Goal: Task Accomplishment & Management: Manage account settings

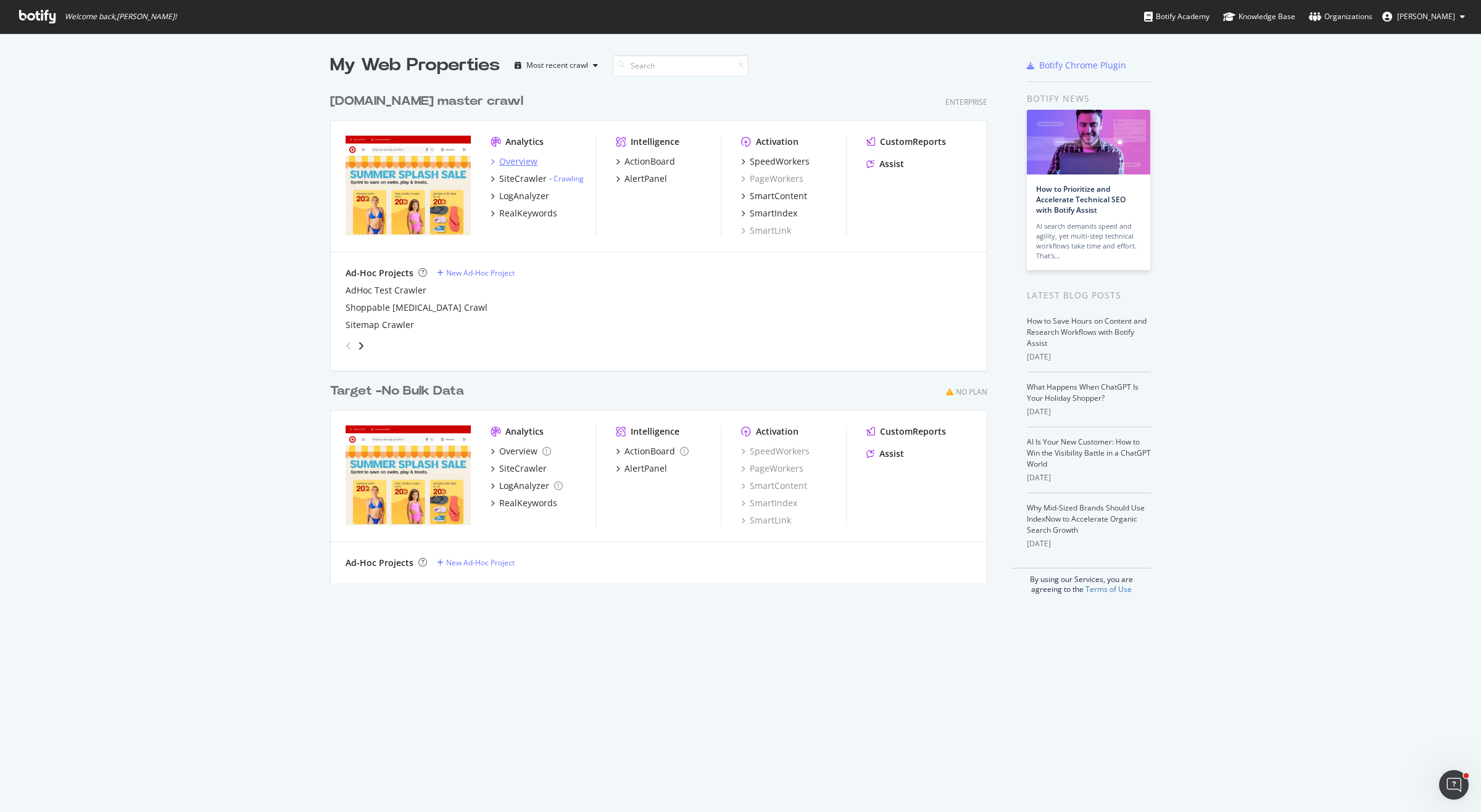
click at [520, 161] on div "Overview" at bounding box center [518, 162] width 38 height 13
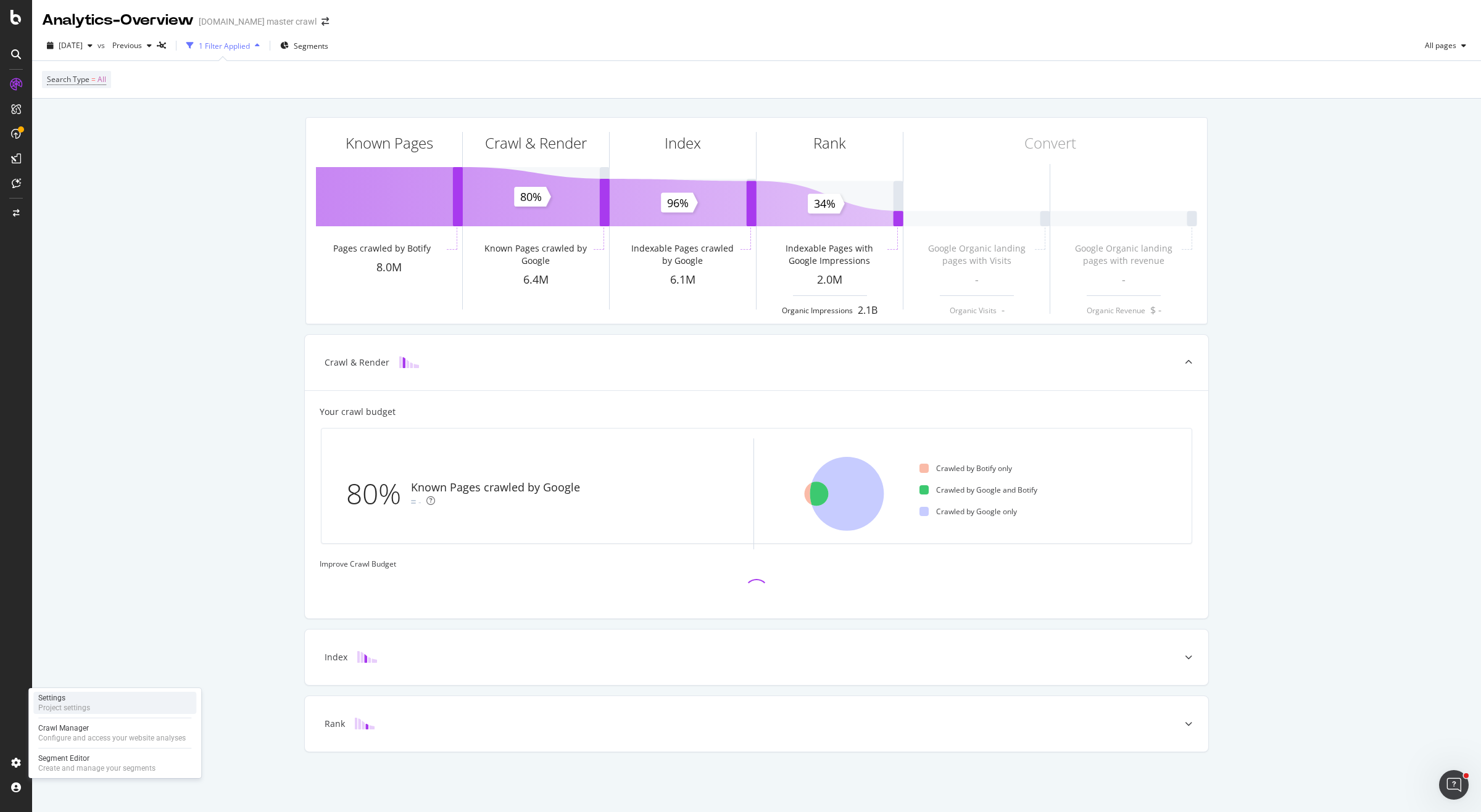
click at [53, 704] on div "Project settings" at bounding box center [63, 708] width 52 height 10
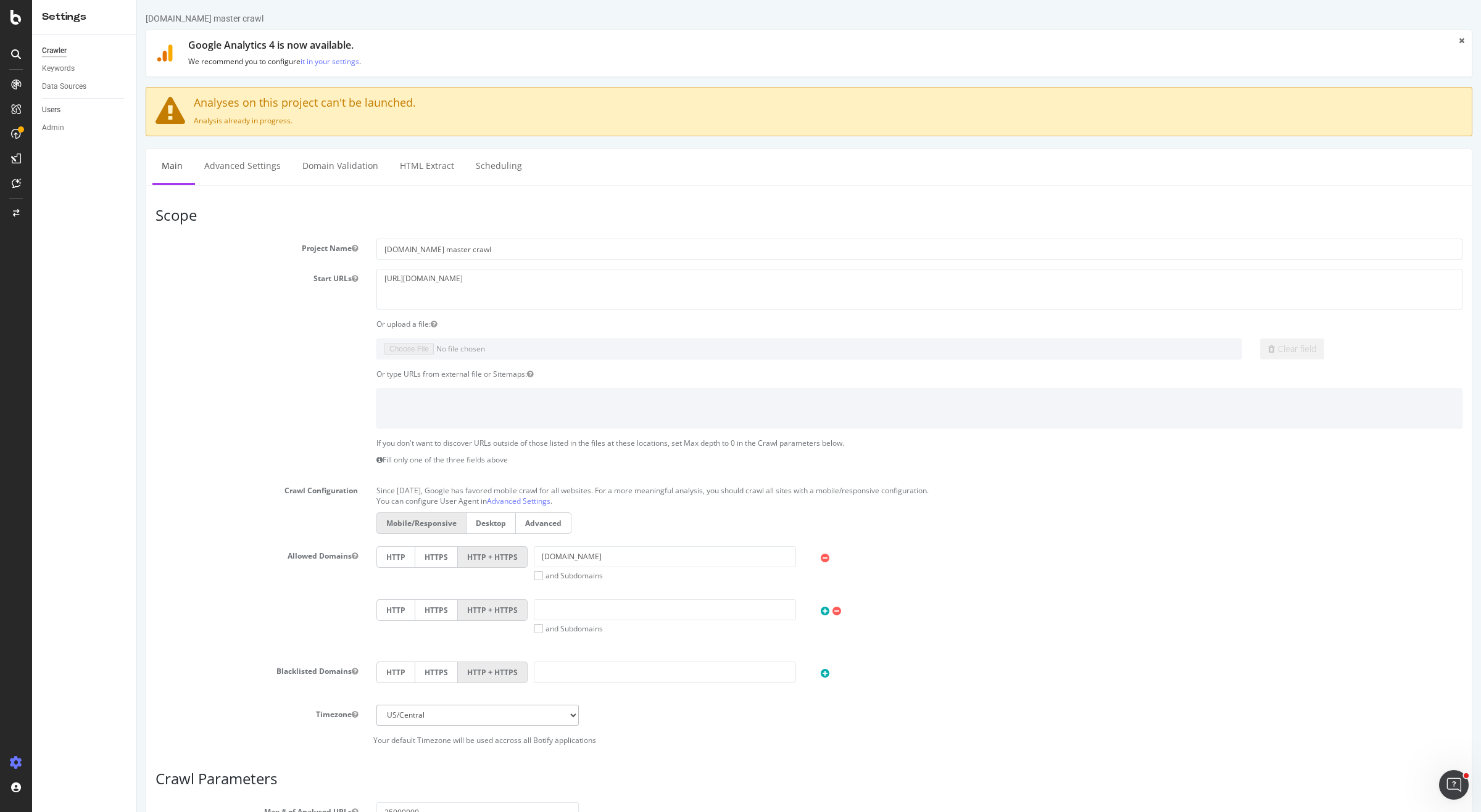
click at [67, 107] on link "Users" at bounding box center [84, 110] width 86 height 13
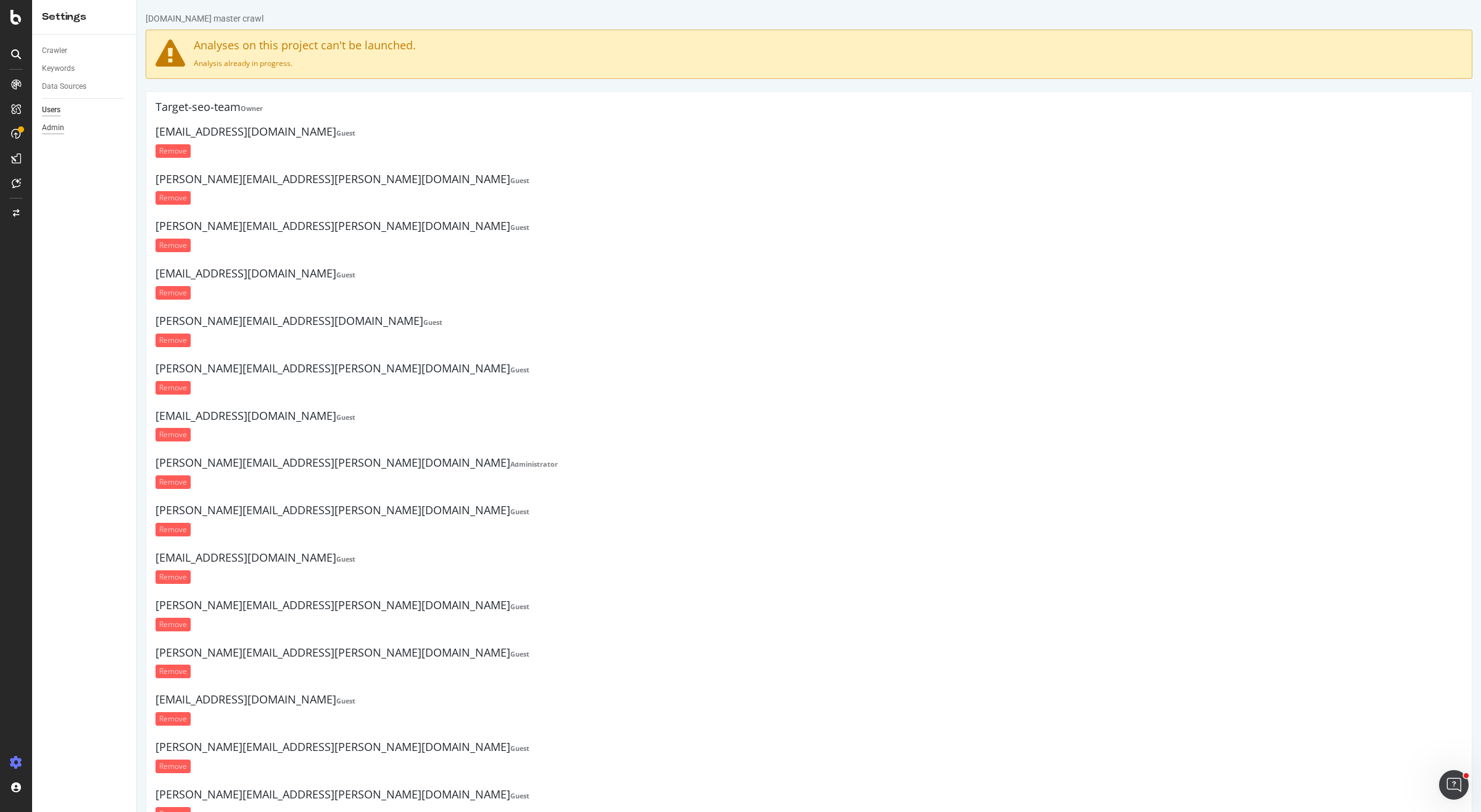
click at [58, 127] on div "Admin" at bounding box center [53, 128] width 23 height 13
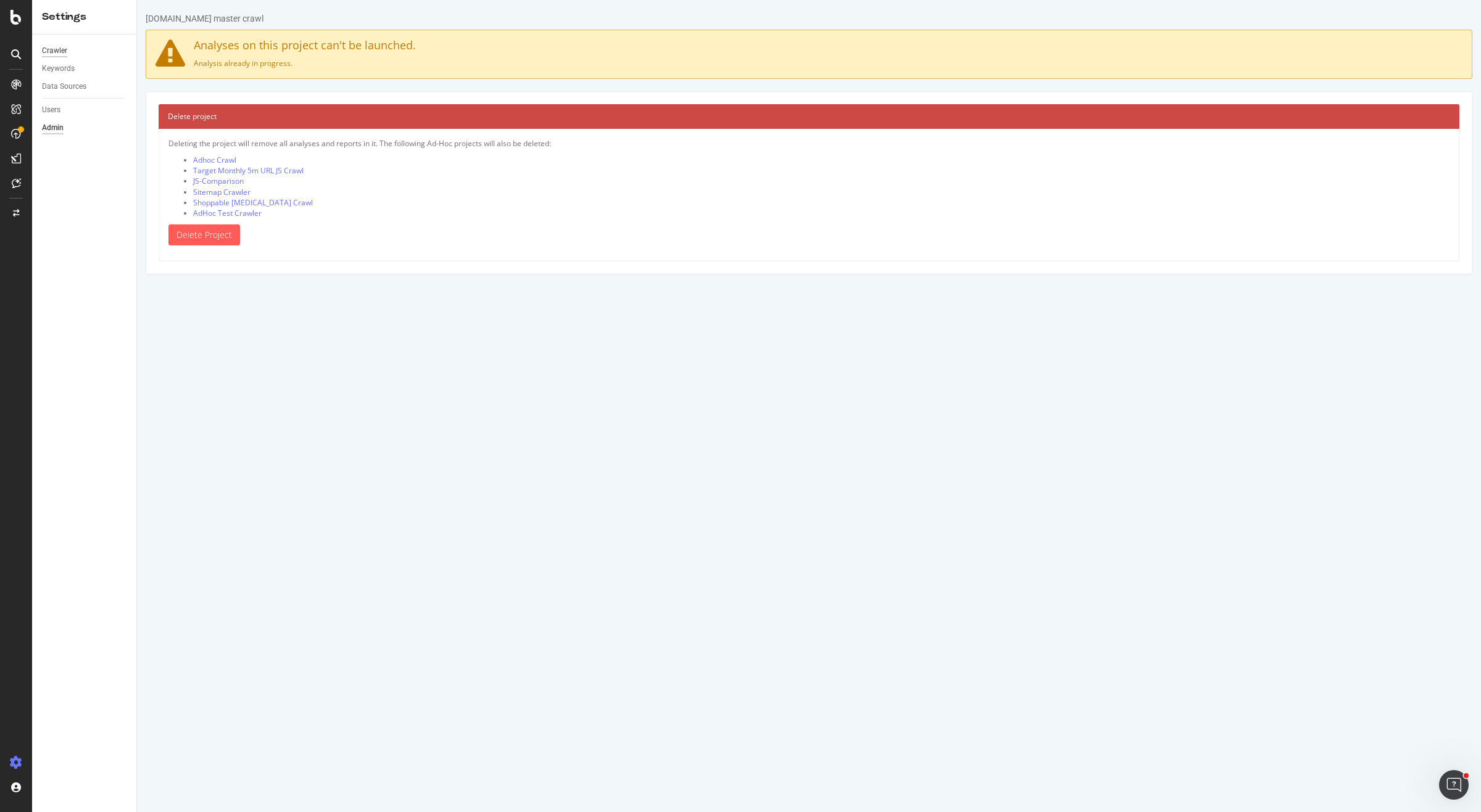
click at [58, 52] on div "Crawler" at bounding box center [54, 51] width 25 height 13
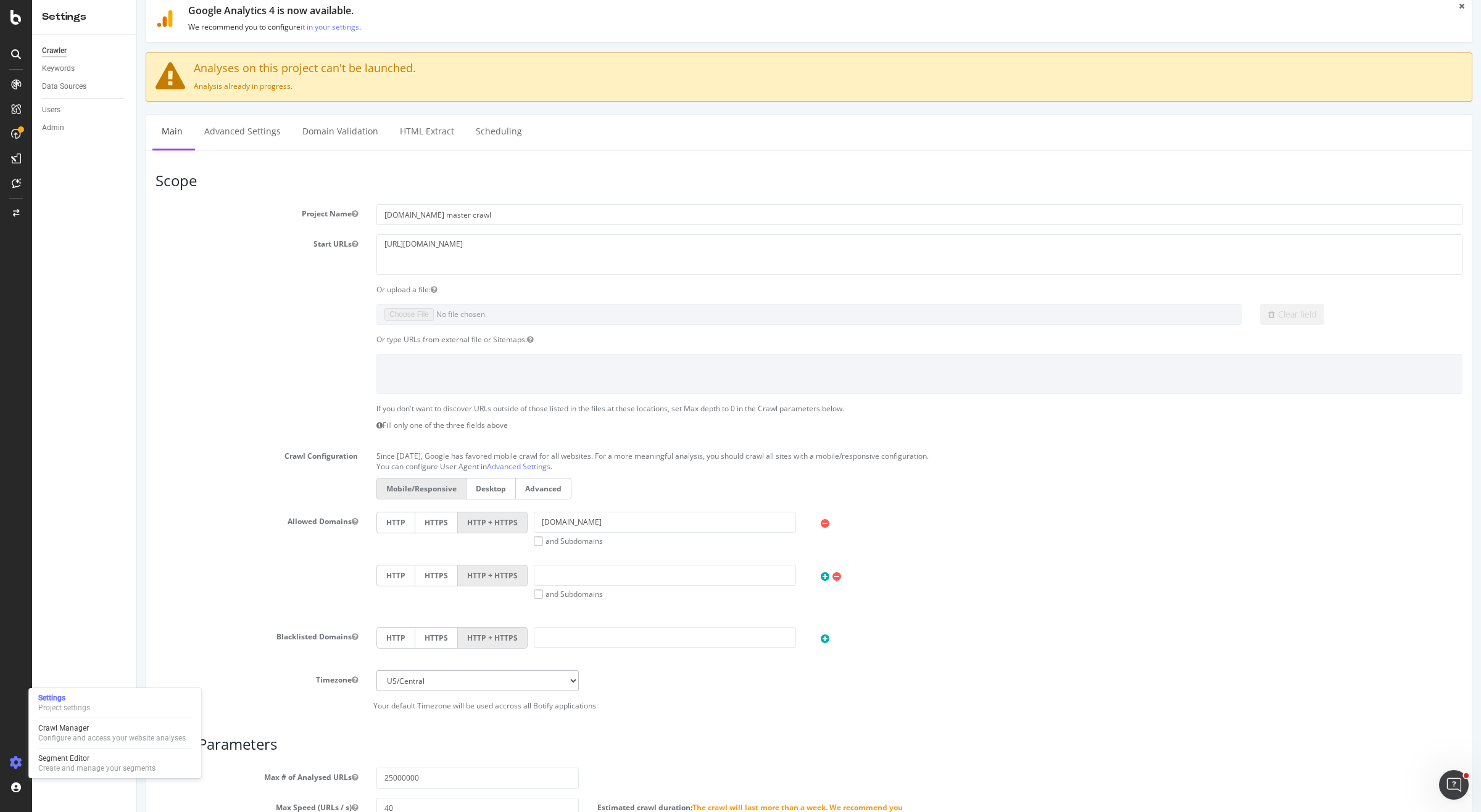
scroll to position [35, 0]
click at [241, 132] on link "Advanced Settings" at bounding box center [242, 130] width 95 height 34
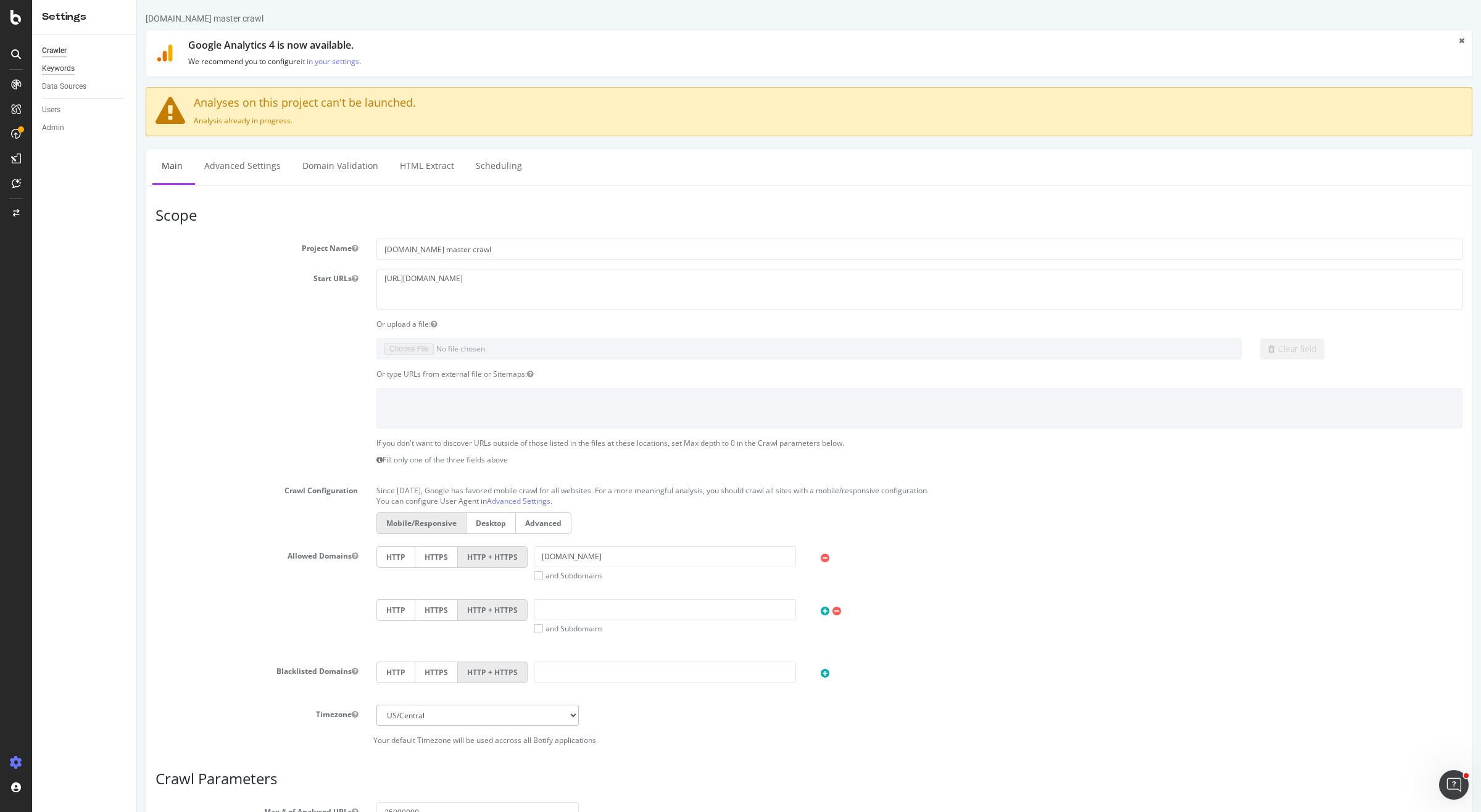
click at [63, 71] on div "Keywords" at bounding box center [58, 69] width 33 height 13
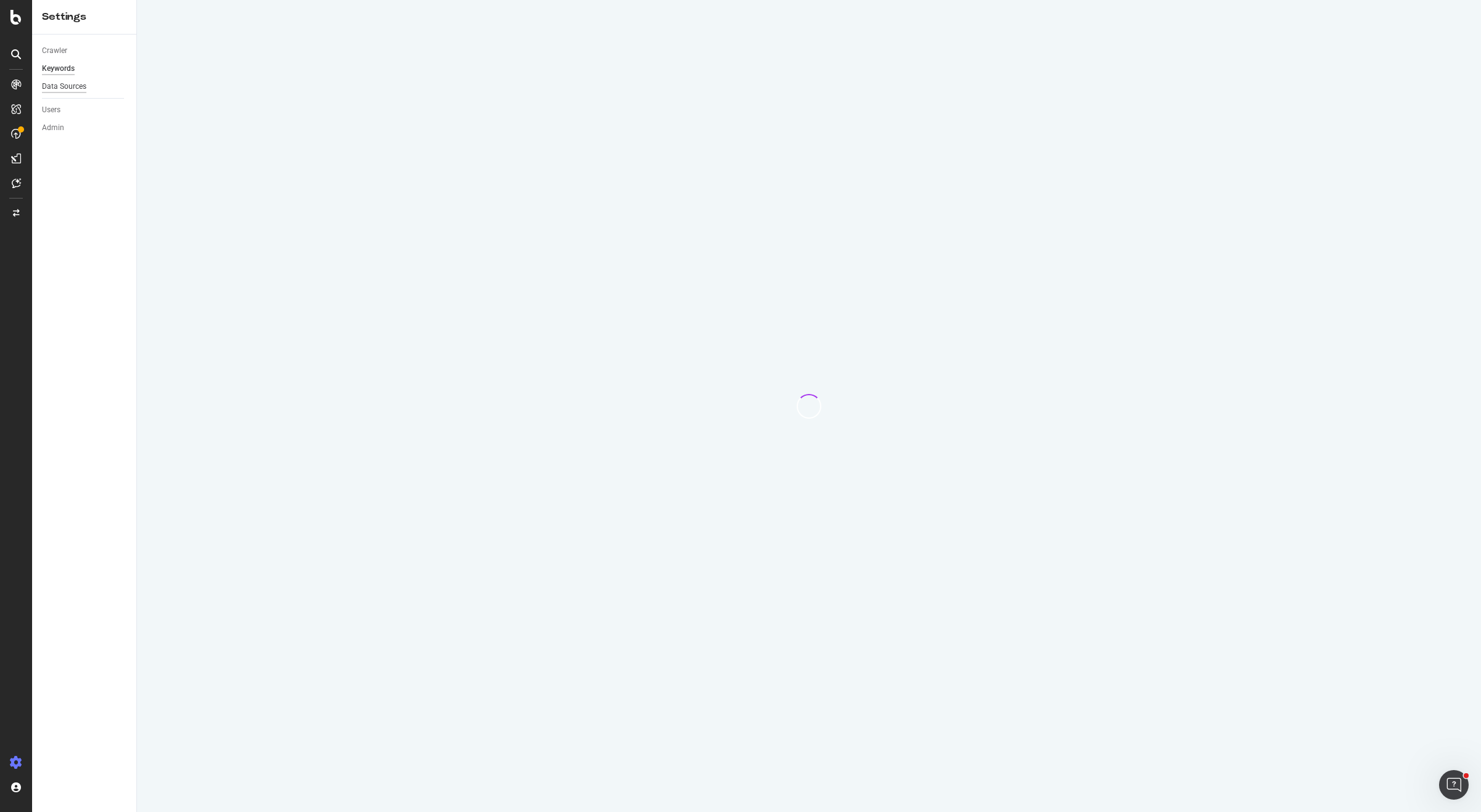
click at [63, 91] on div "Data Sources" at bounding box center [63, 86] width 44 height 13
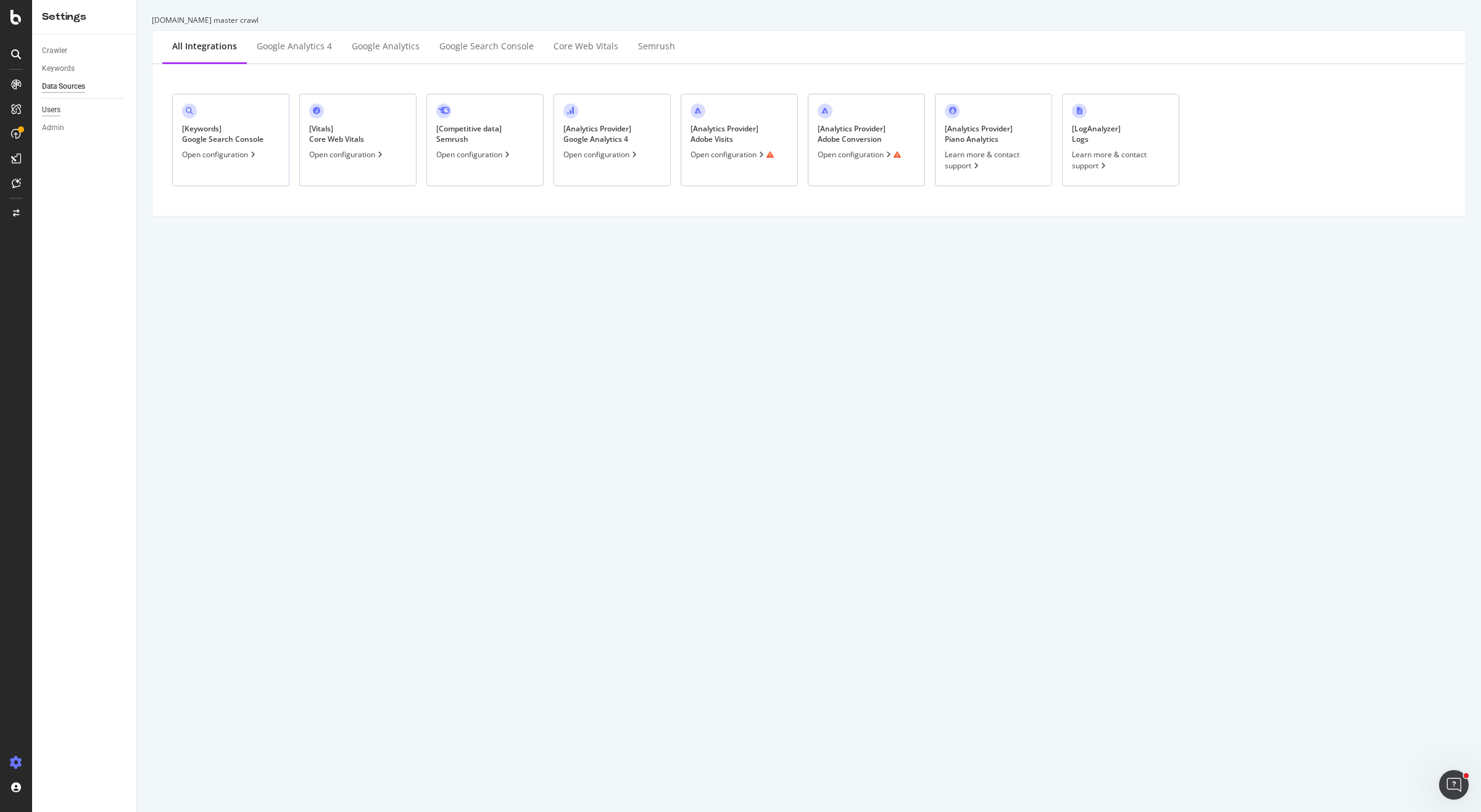
click at [53, 111] on div "Users" at bounding box center [51, 110] width 18 height 13
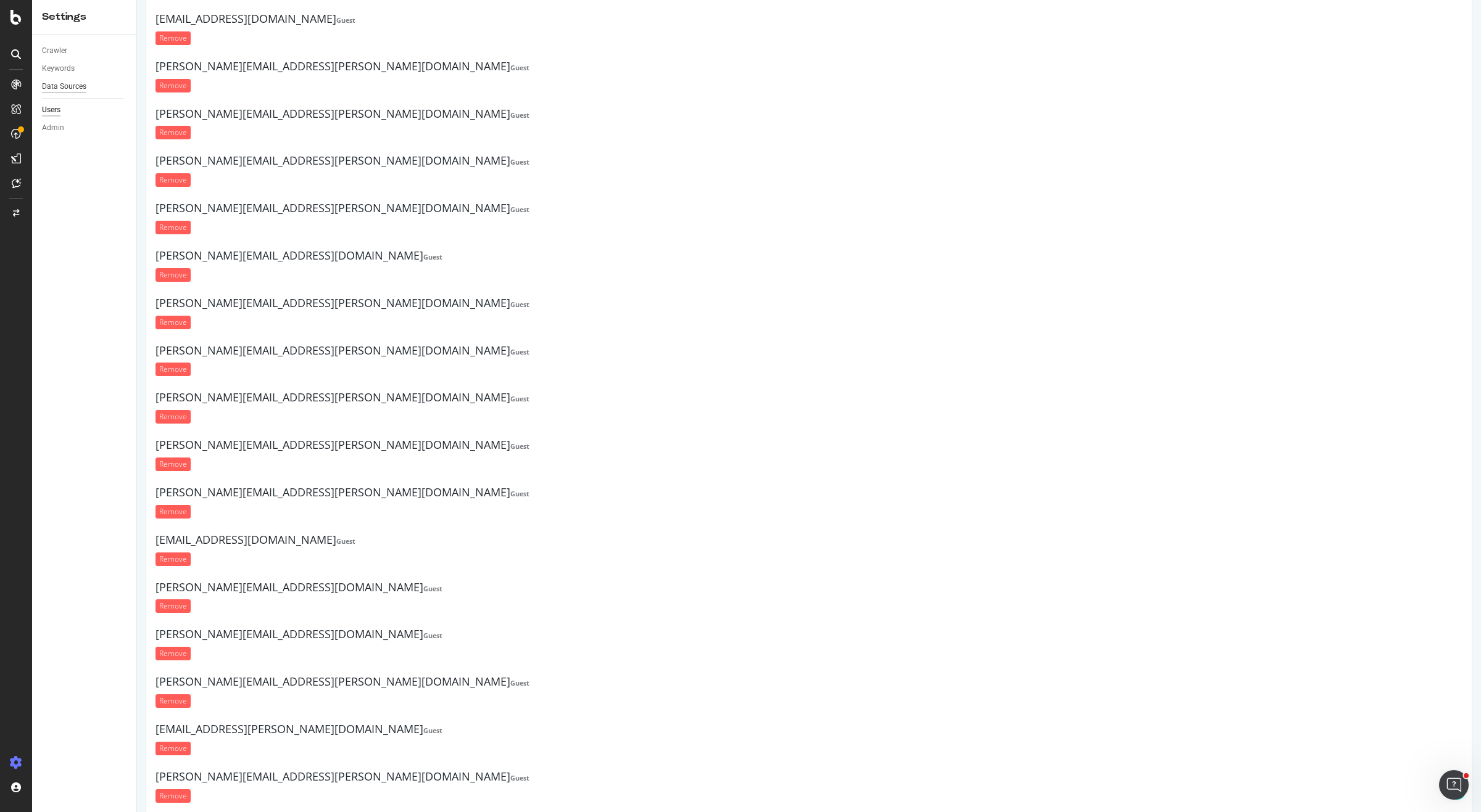
scroll to position [6479, 0]
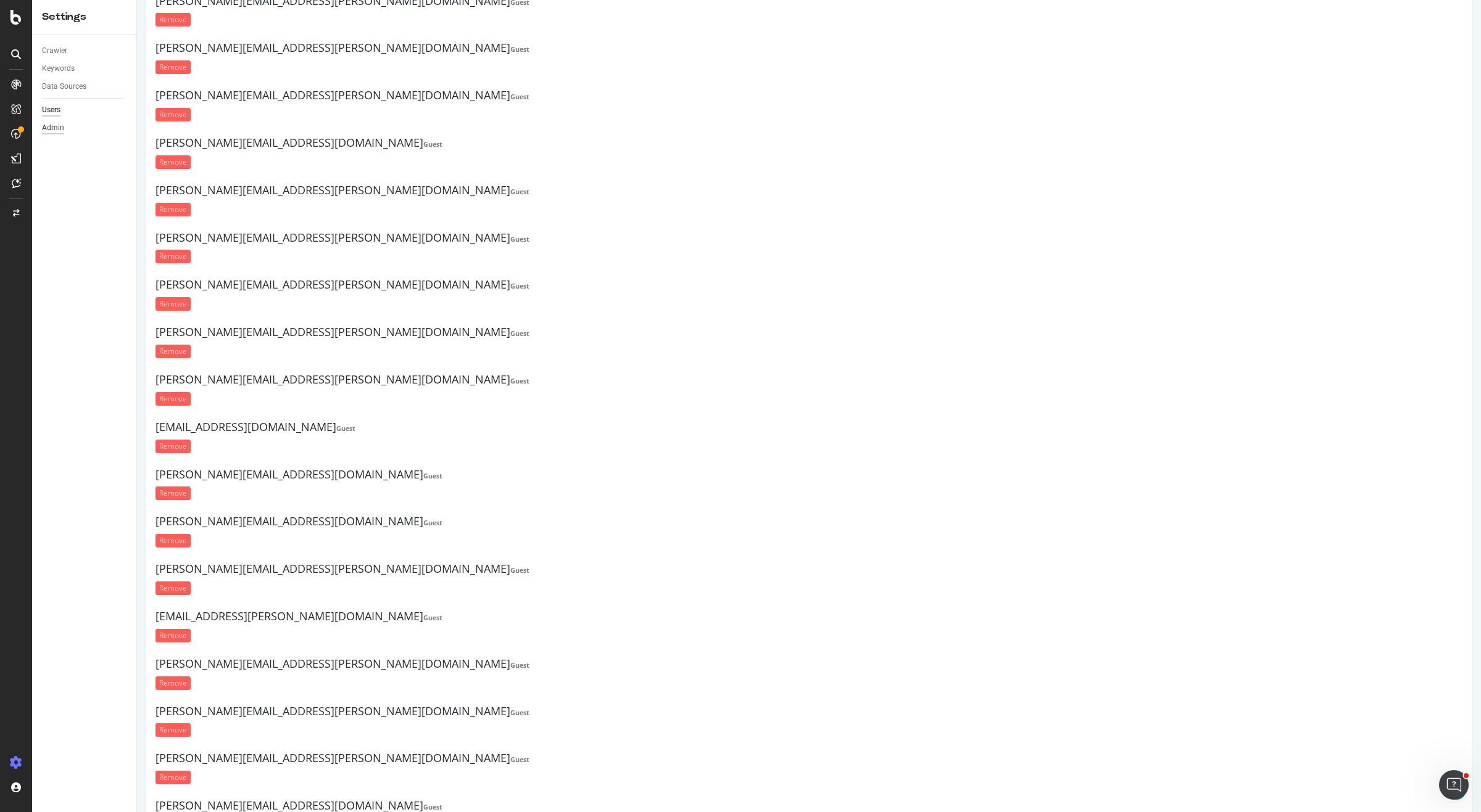
click at [53, 130] on div "Admin" at bounding box center [53, 128] width 23 height 13
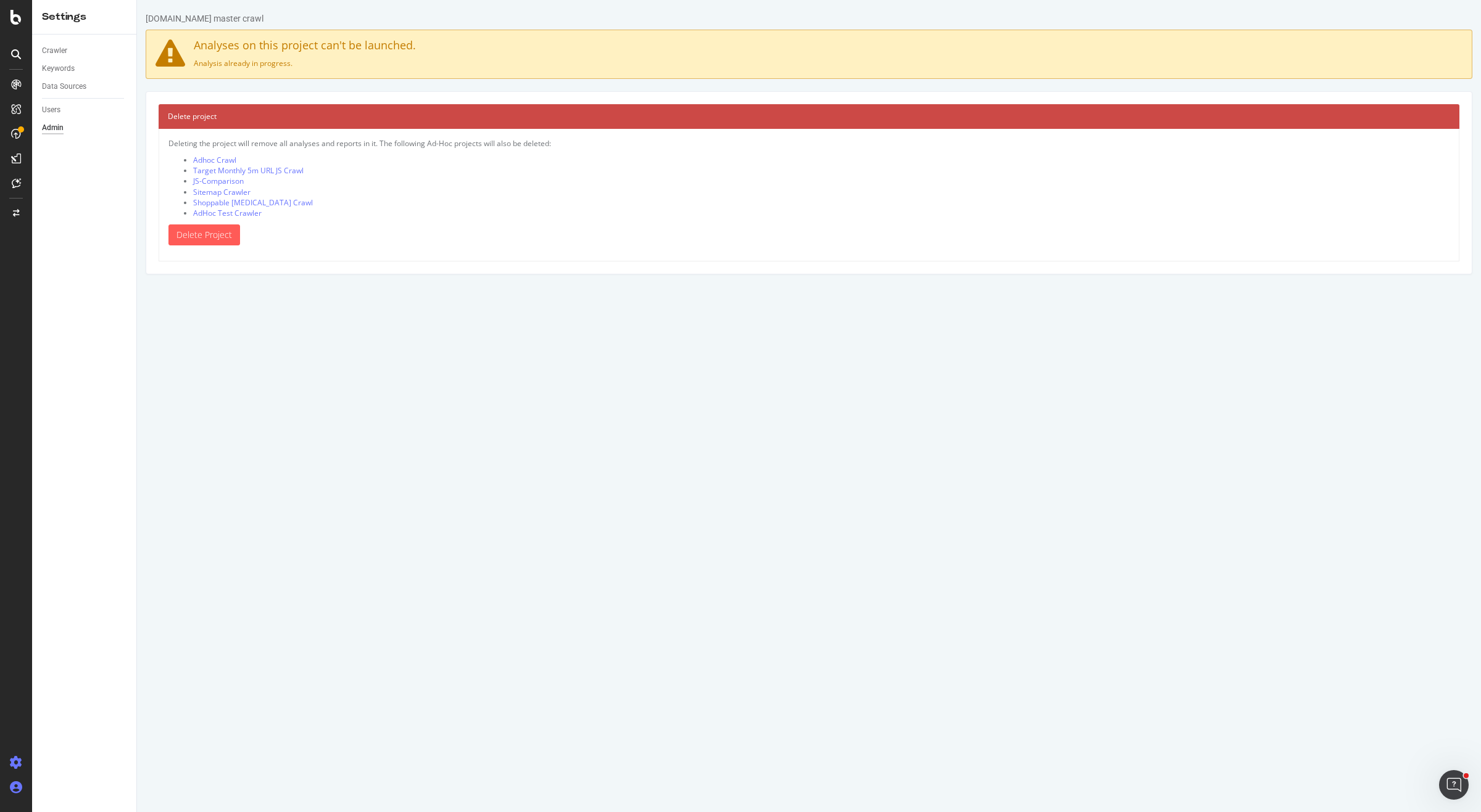
click at [13, 794] on icon at bounding box center [16, 788] width 13 height 13
click at [63, 764] on div "Organizations" at bounding box center [82, 765] width 47 height 10
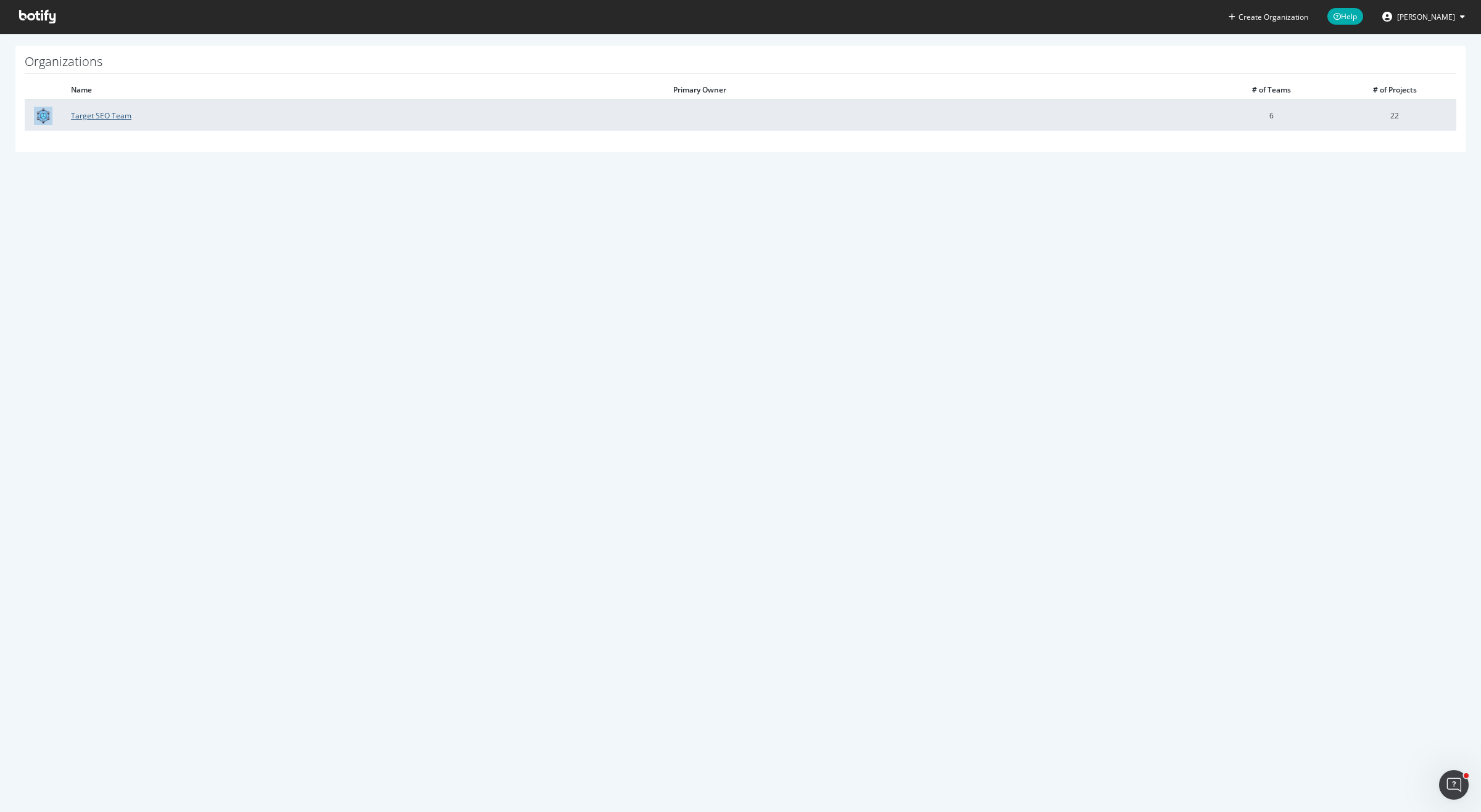
click at [101, 114] on link "Target SEO Team" at bounding box center [101, 116] width 61 height 11
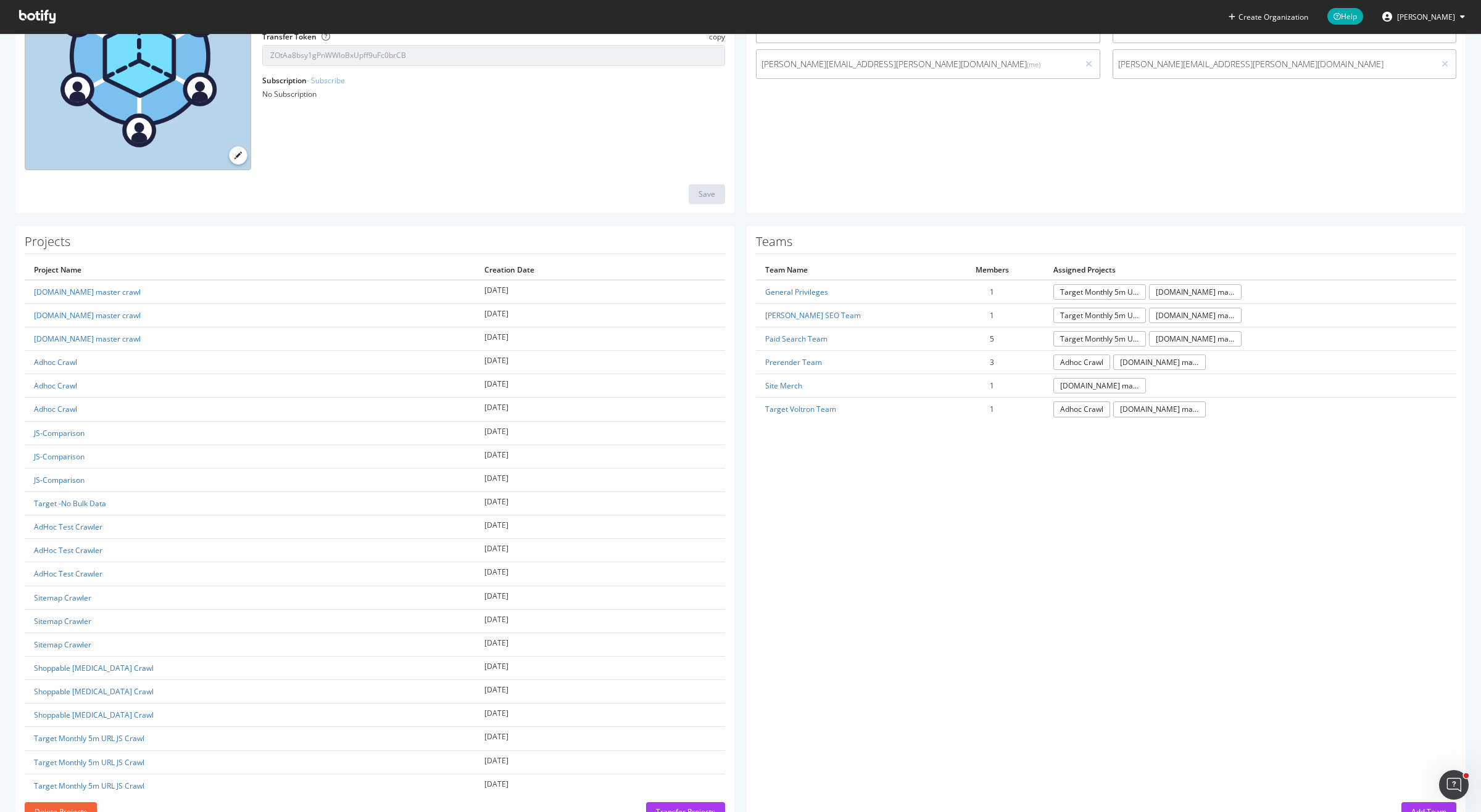
scroll to position [221, 0]
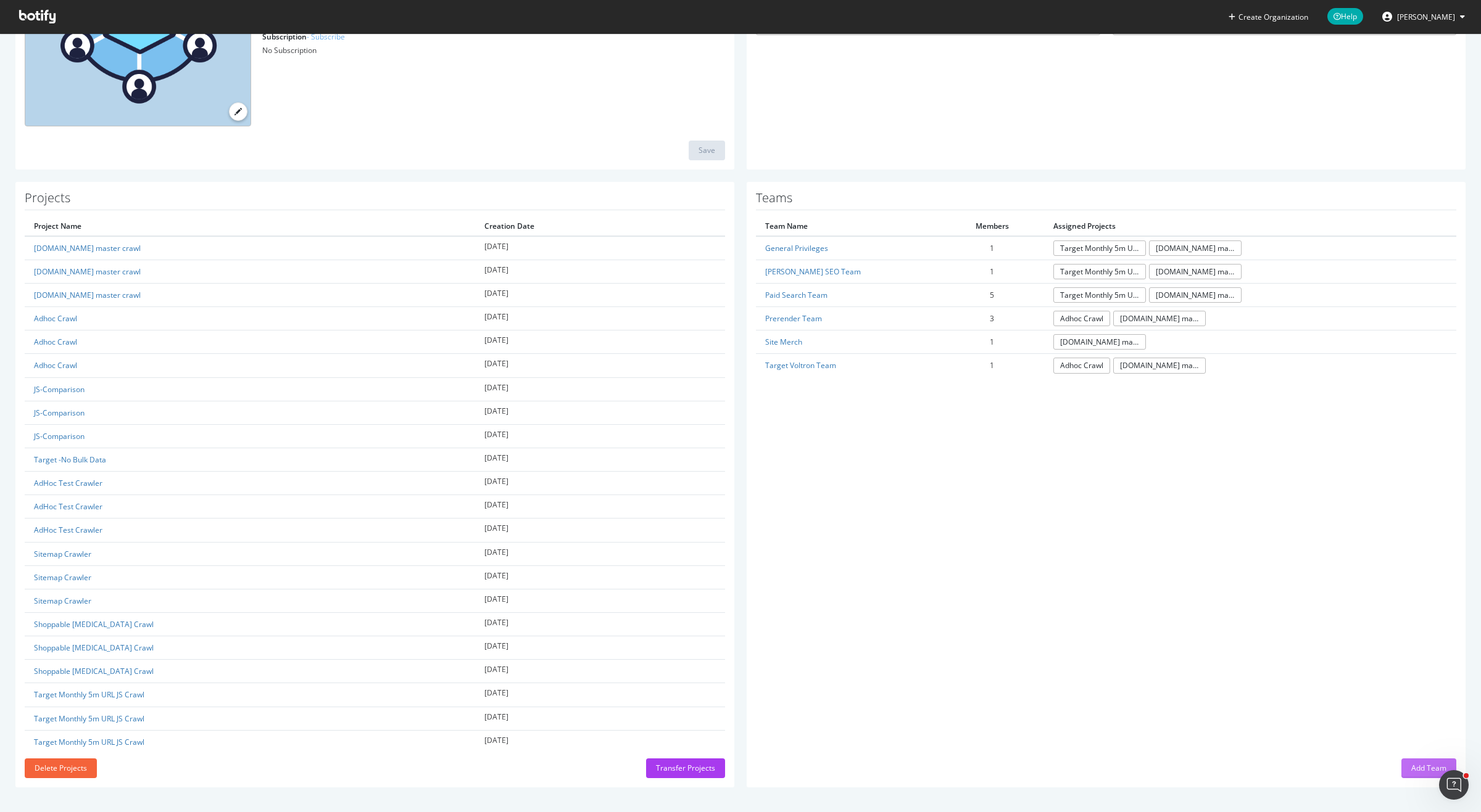
click at [1415, 768] on div "Add Team" at bounding box center [1428, 768] width 35 height 11
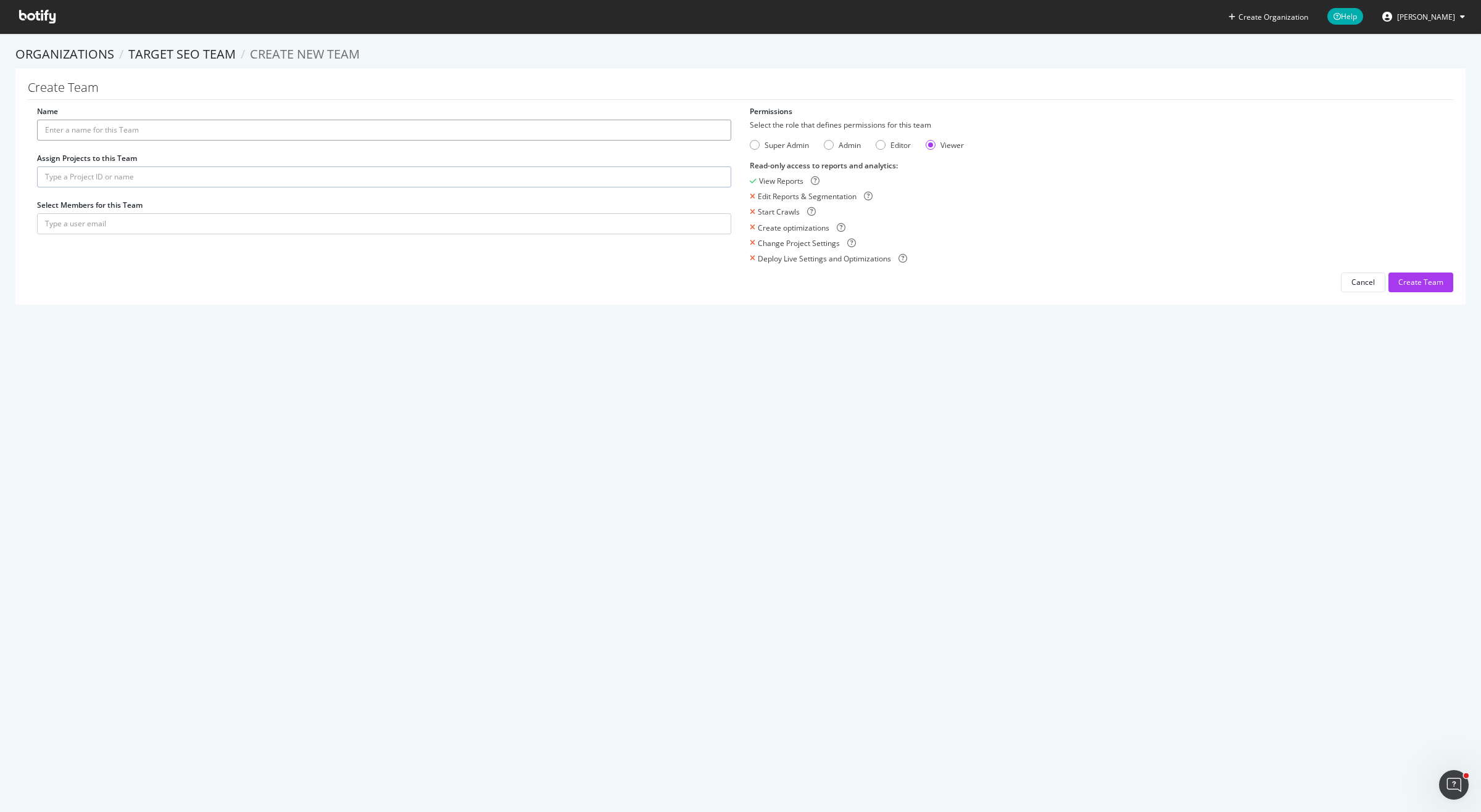
click at [129, 136] on input "Name" at bounding box center [384, 130] width 694 height 21
type input "Site Merch"
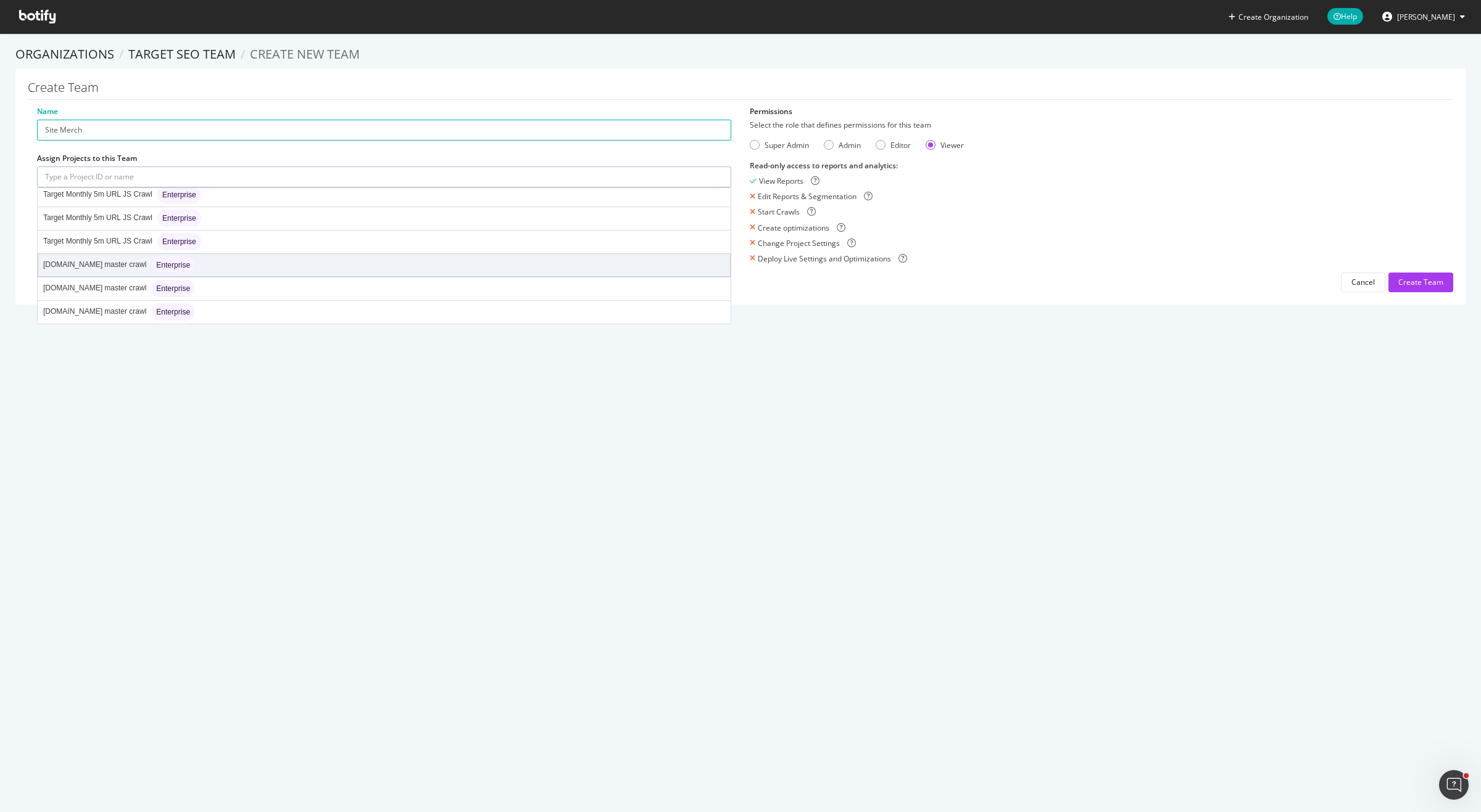
scroll to position [386, 0]
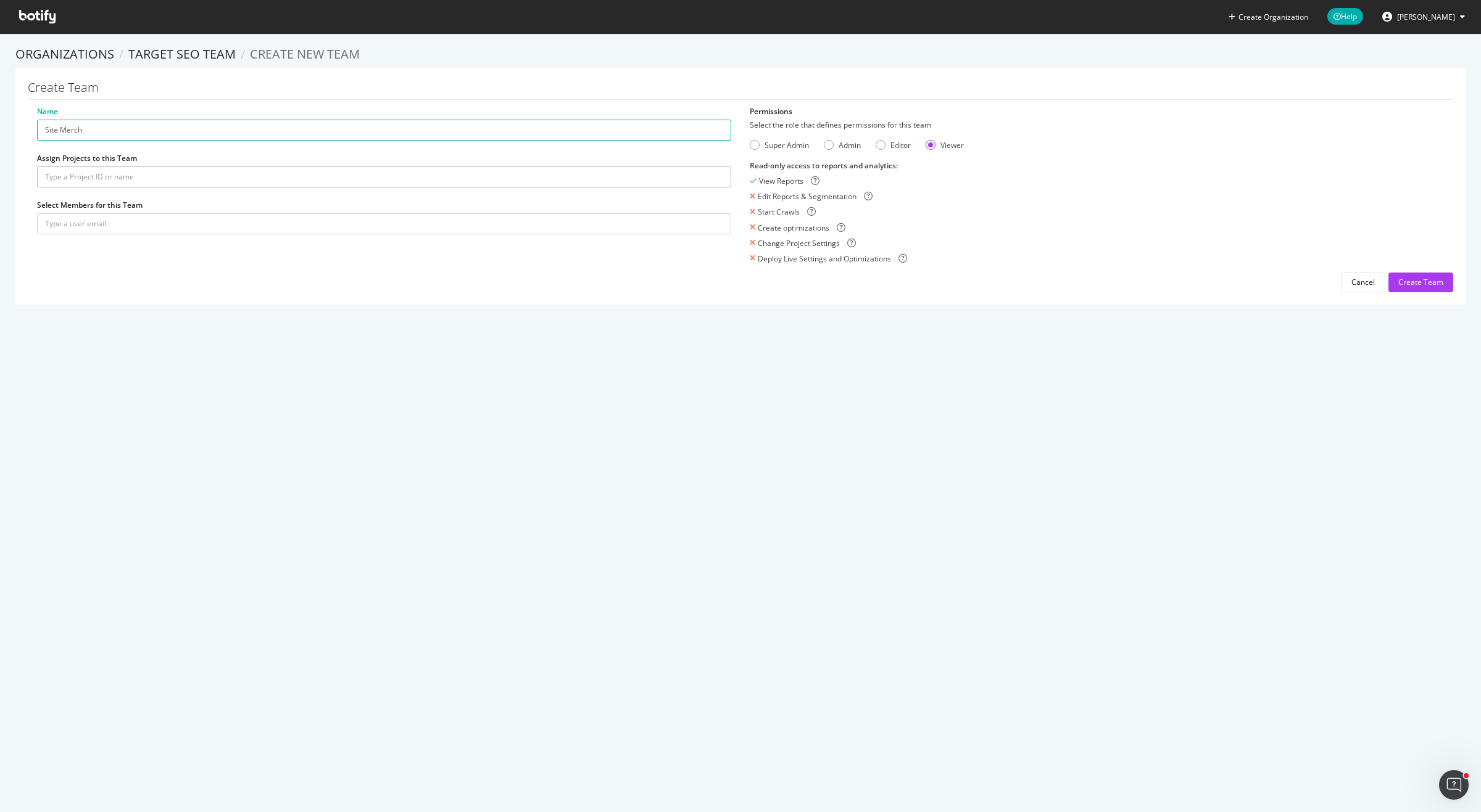
drag, startPoint x: 279, startPoint y: 364, endPoint x: 465, endPoint y: 286, distance: 201.7
click at [282, 362] on div "Create Organization Help [PERSON_NAME] Organizations Target SEO Team Create new…" at bounding box center [740, 406] width 1481 height 812
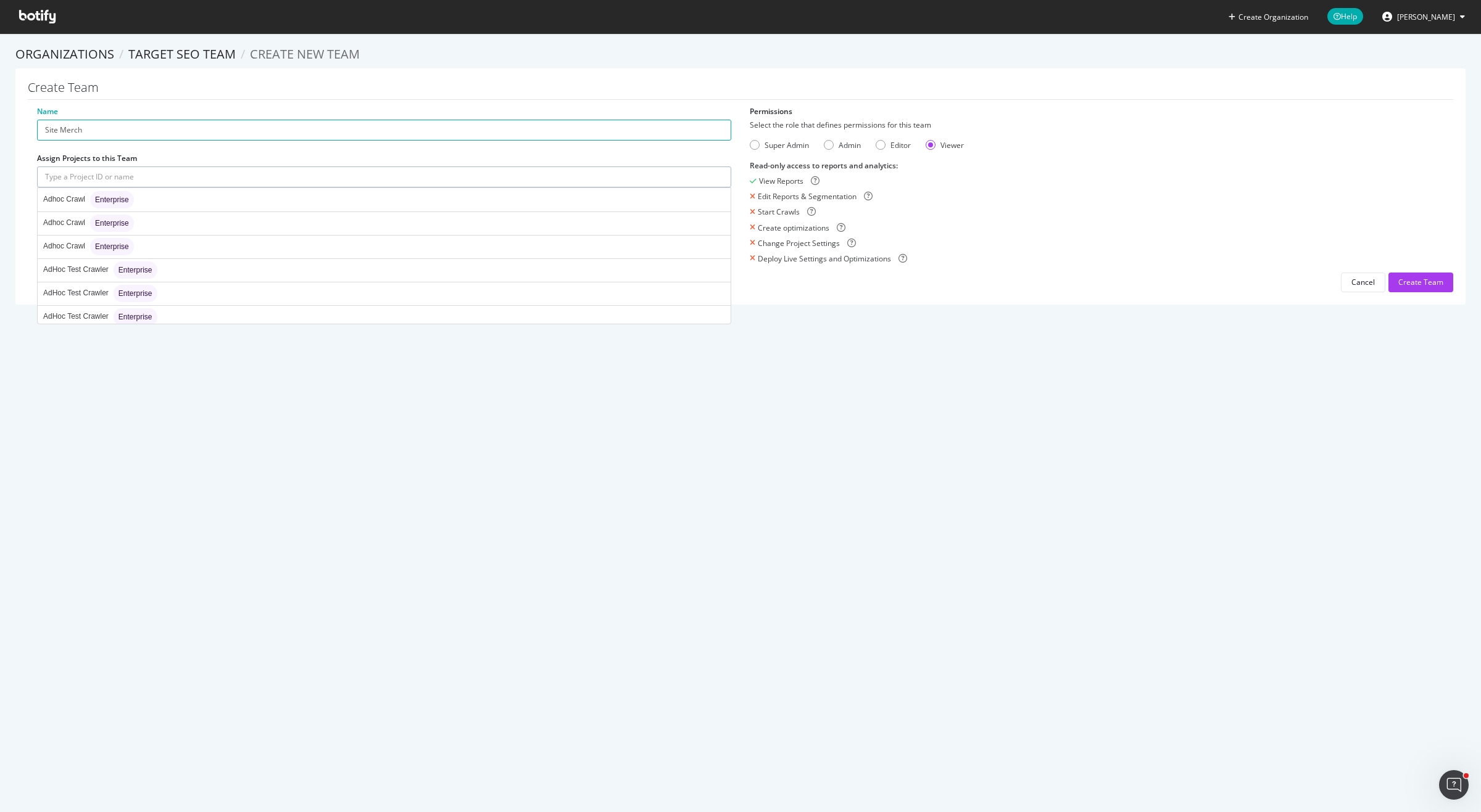
click at [140, 173] on input "text" at bounding box center [384, 177] width 694 height 21
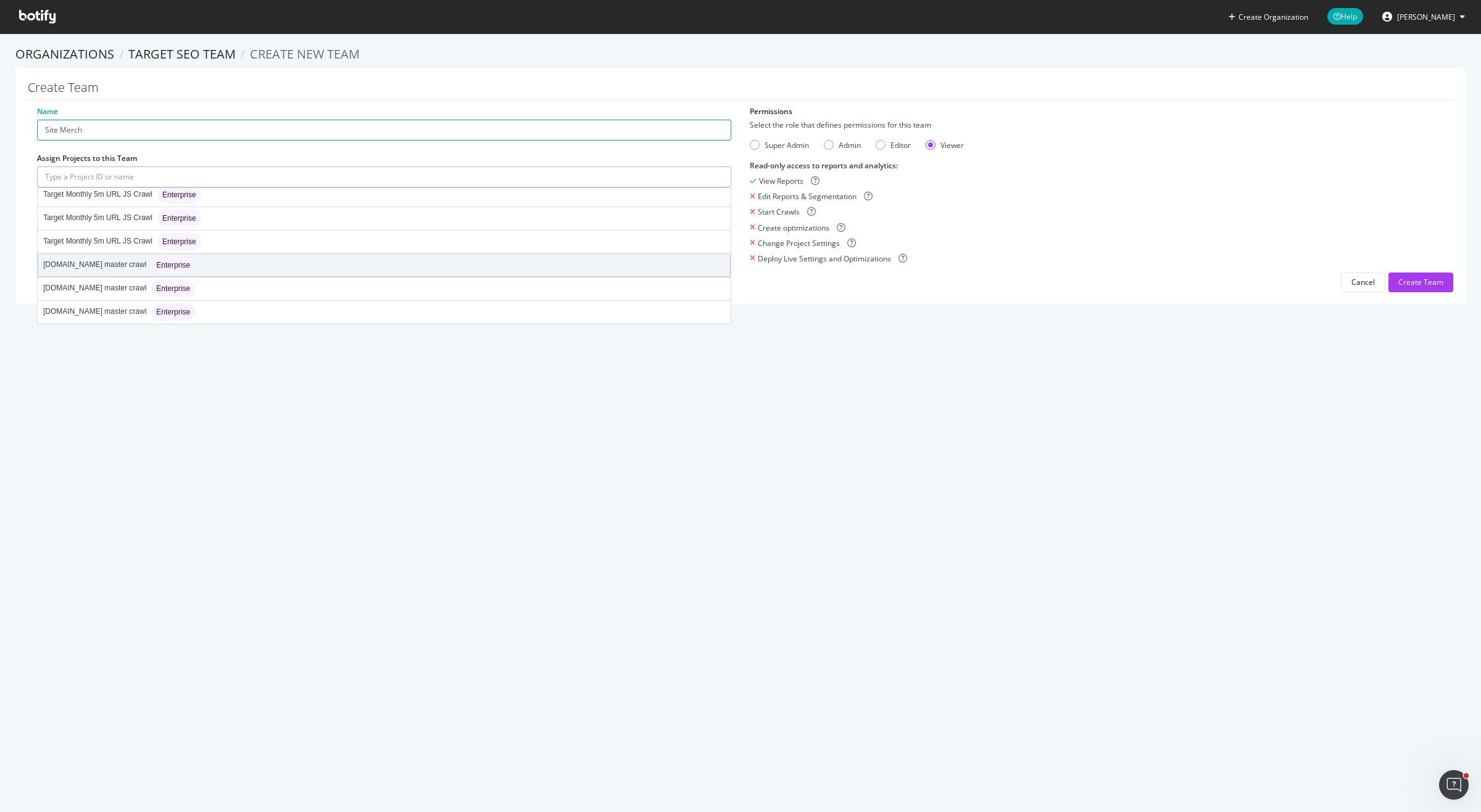
click at [356, 269] on div "[DOMAIN_NAME] master crawl Enterprise" at bounding box center [383, 265] width 692 height 23
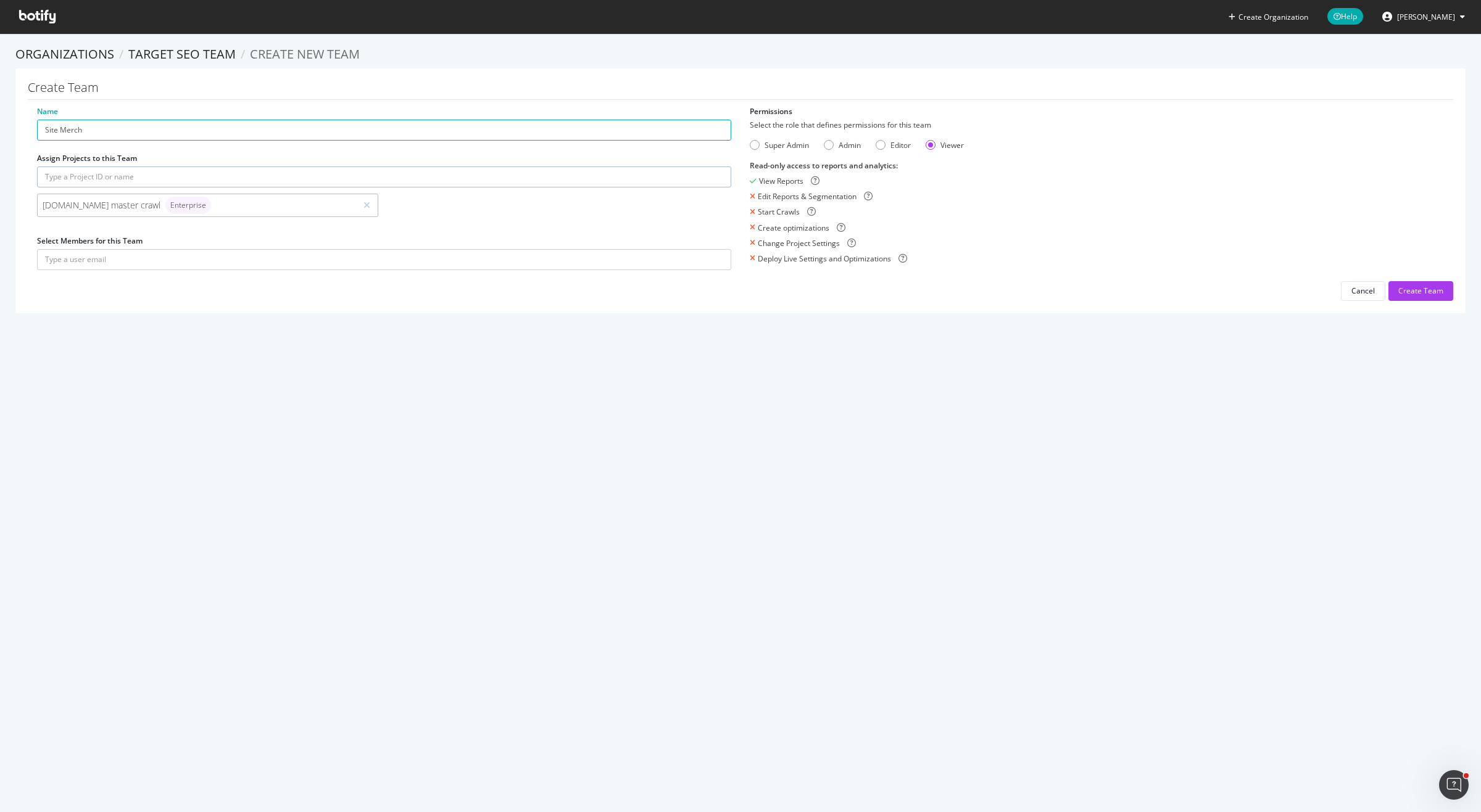
click at [252, 204] on div "[DOMAIN_NAME] master crawl Enterprise" at bounding box center [197, 205] width 308 height 17
click at [254, 179] on input "text" at bounding box center [384, 177] width 694 height 21
click at [788, 293] on div "Name Site Merch Assign Projects to this Team [DOMAIN_NAME] master crawl Enterpr…" at bounding box center [740, 203] width 1425 height 195
click at [164, 180] on input "text" at bounding box center [384, 177] width 694 height 21
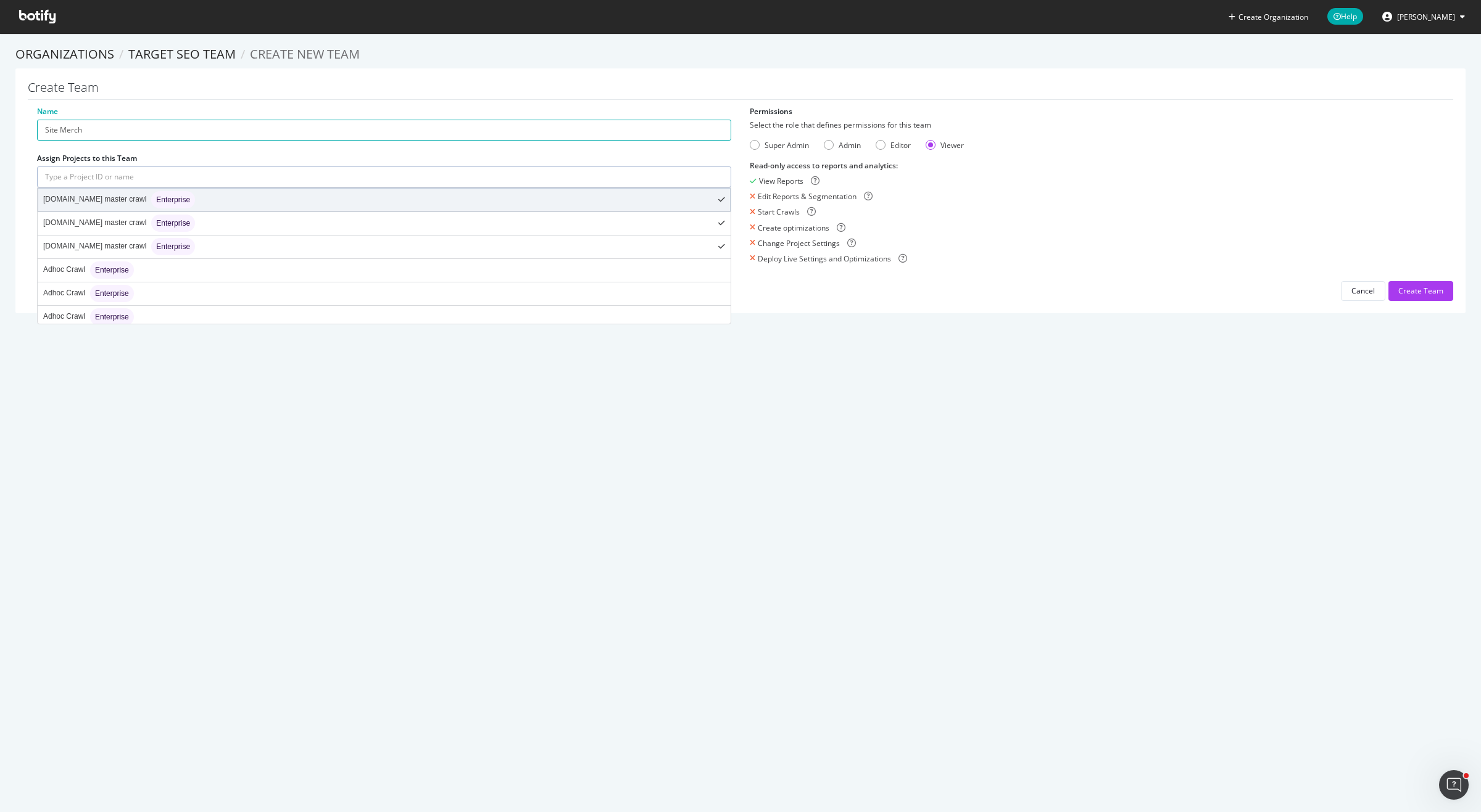
click at [101, 204] on div "[DOMAIN_NAME] master crawl Enterprise" at bounding box center [119, 199] width 151 height 17
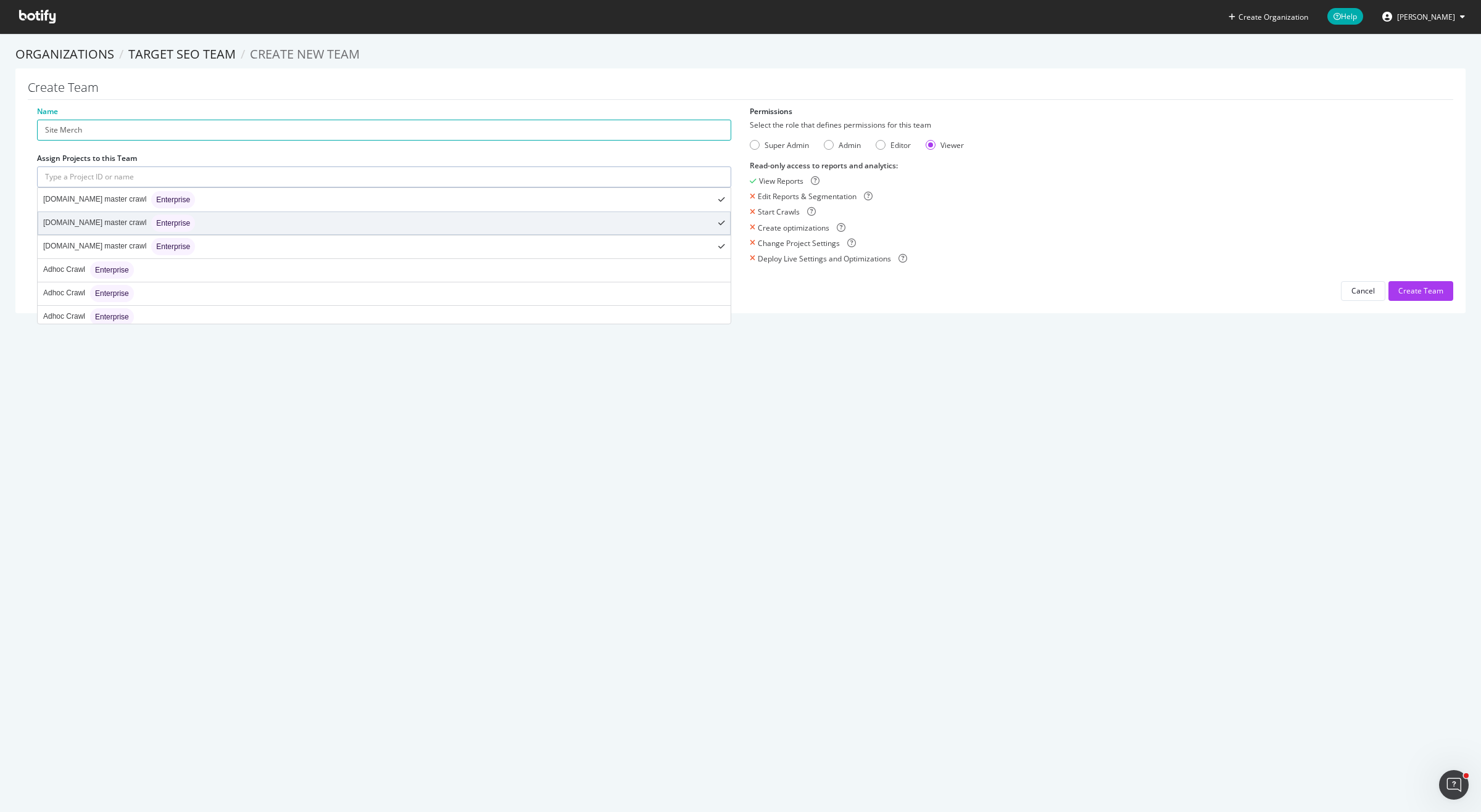
click at [98, 218] on div "[DOMAIN_NAME] master crawl Enterprise" at bounding box center [119, 223] width 151 height 17
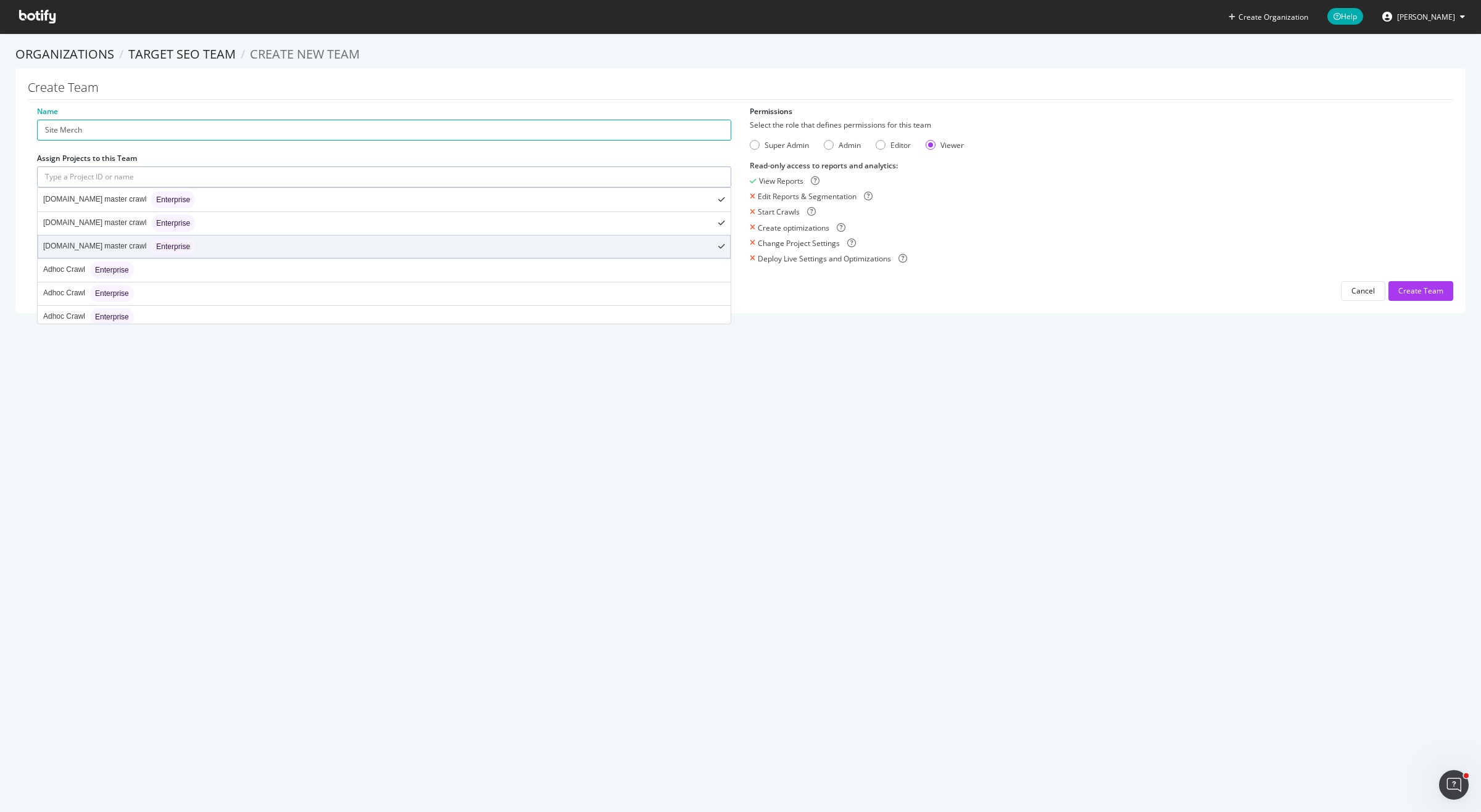
click at [111, 244] on div "[DOMAIN_NAME] master crawl Enterprise" at bounding box center [119, 246] width 151 height 17
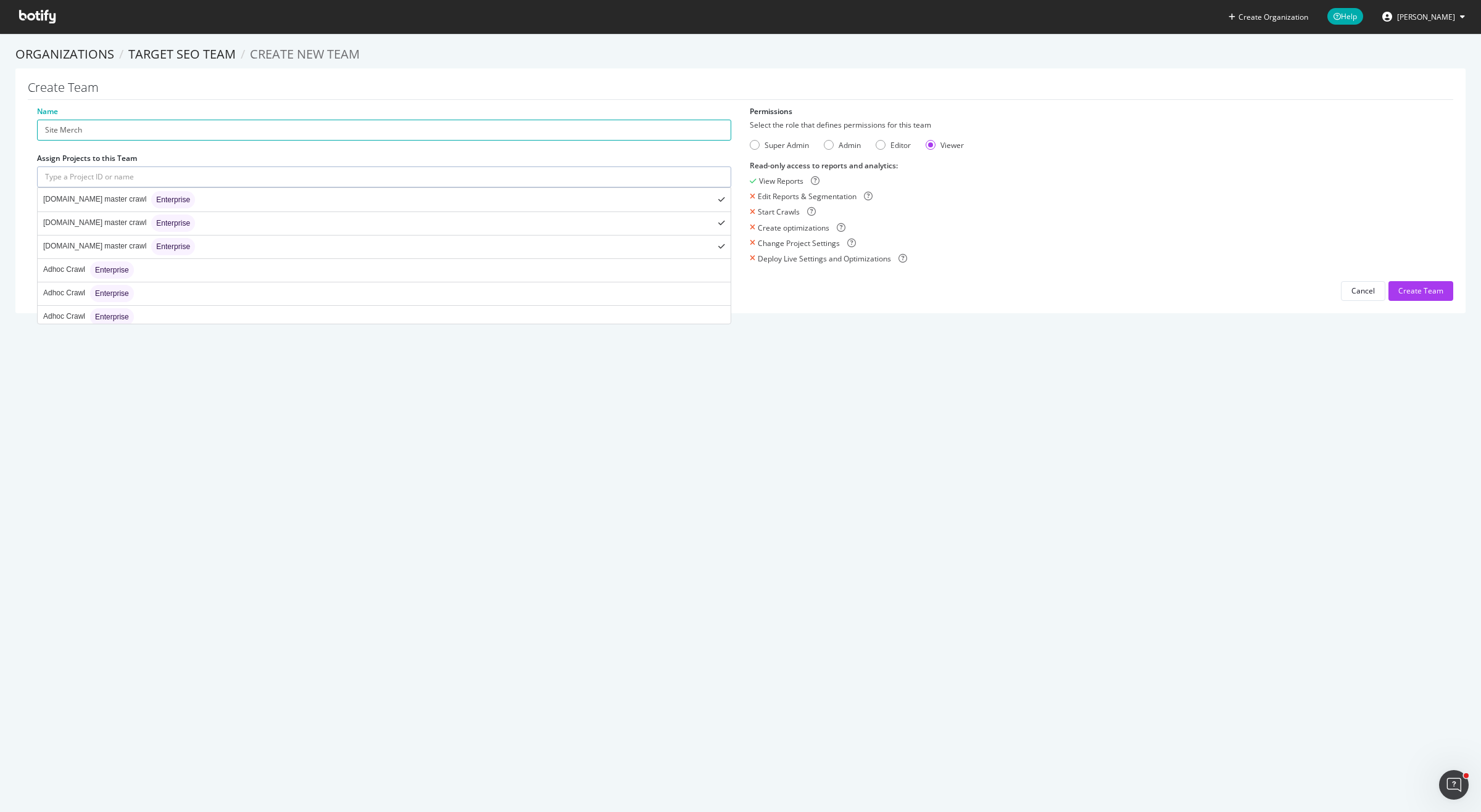
click at [333, 343] on div "Create Organization Help [PERSON_NAME] Organizations Target SEO Team Create new…" at bounding box center [740, 406] width 1481 height 812
click at [236, 208] on div "[DOMAIN_NAME] master crawl Enterprise" at bounding box center [197, 205] width 308 height 17
click at [266, 260] on input "text" at bounding box center [384, 259] width 694 height 21
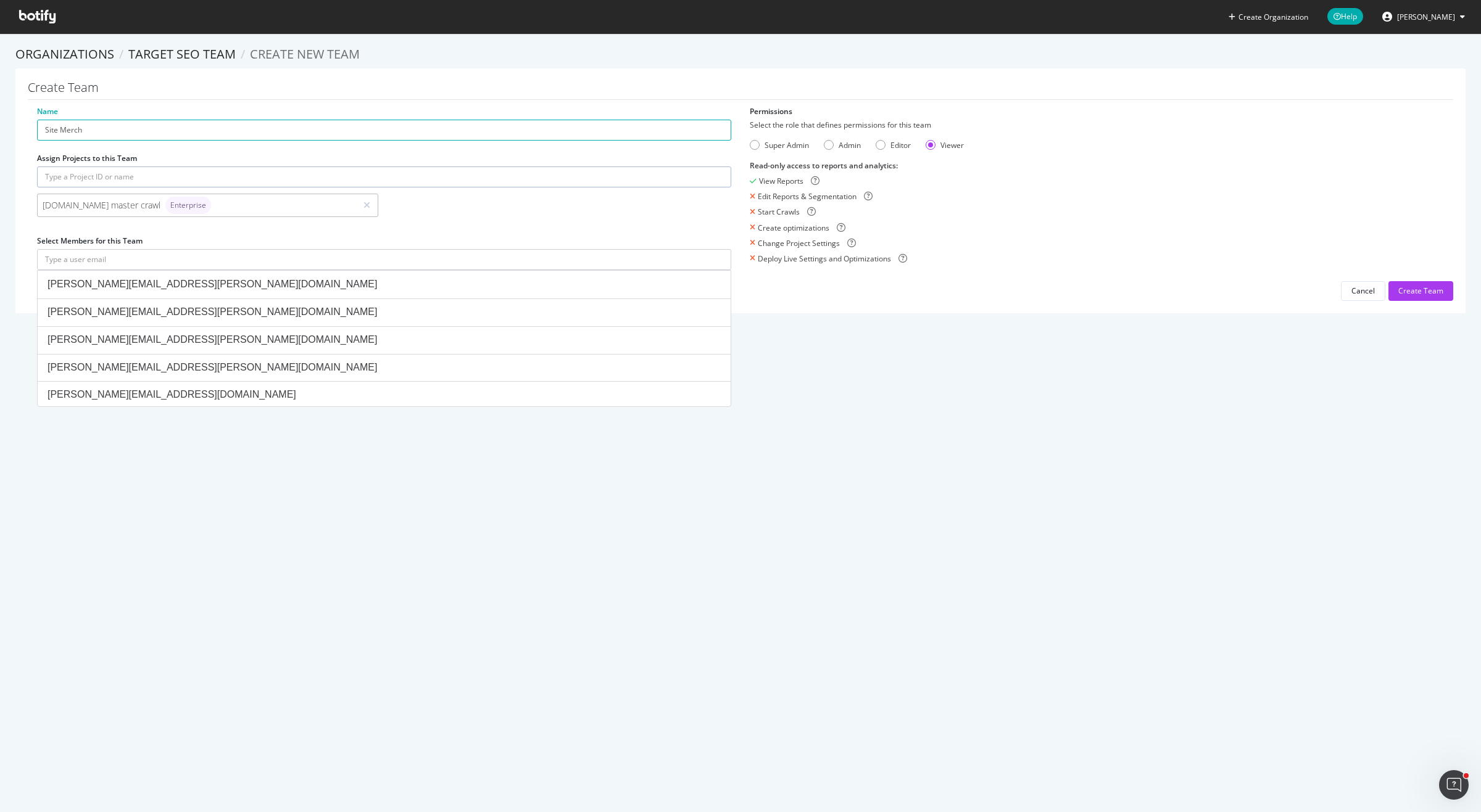
click at [817, 350] on div "Create Organization Help [PERSON_NAME] Organizations Target SEO Team Create new…" at bounding box center [740, 406] width 1481 height 812
click at [77, 261] on input "text" at bounding box center [384, 259] width 694 height 21
paste input "[PERSON_NAME][EMAIL_ADDRESS][PERSON_NAME][DOMAIN_NAME]"
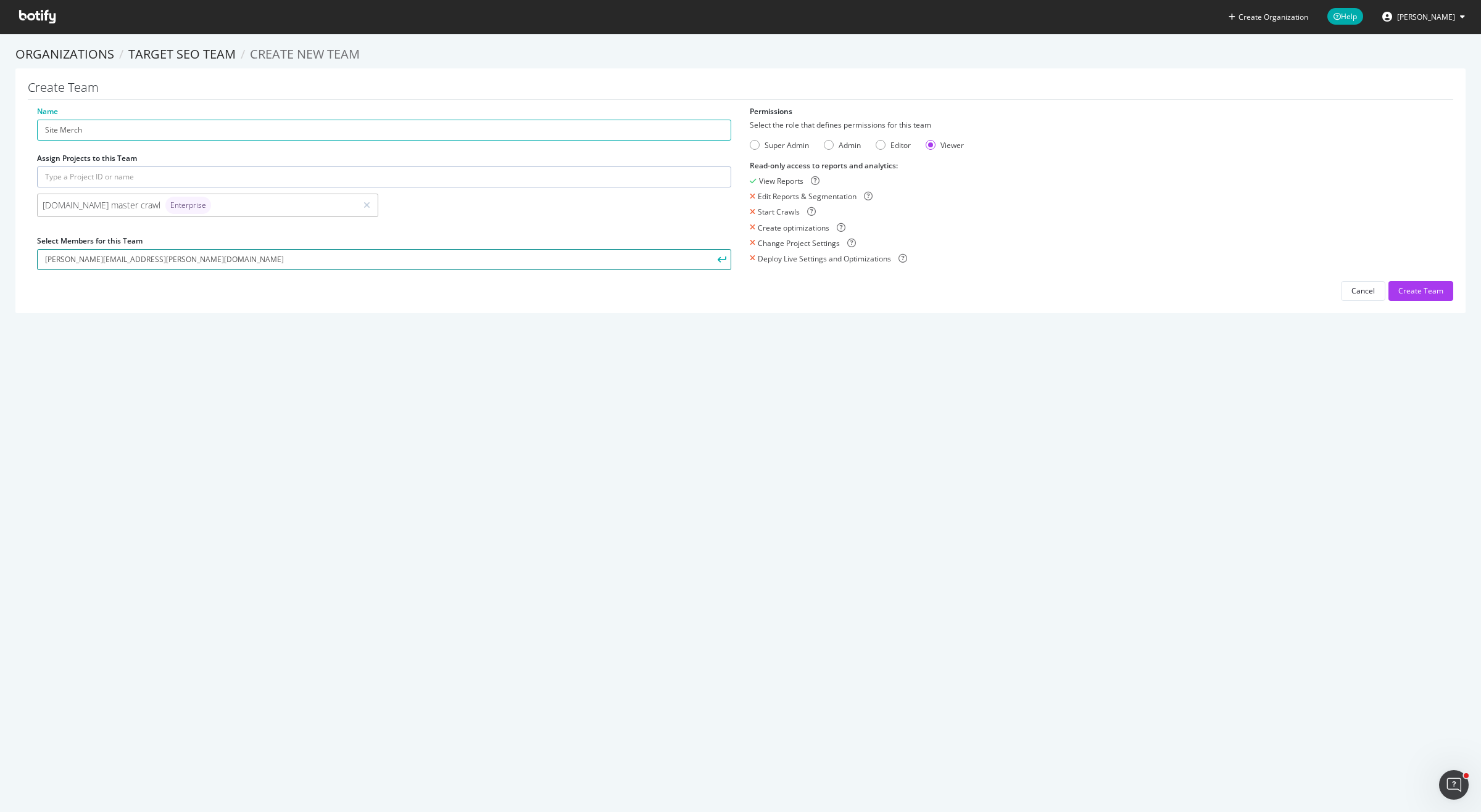
type input "[PERSON_NAME][EMAIL_ADDRESS][PERSON_NAME][DOMAIN_NAME]"
click at [596, 297] on div "Name Site Merch Assign Projects to this Team [DOMAIN_NAME] master crawl Enterpr…" at bounding box center [740, 203] width 1425 height 195
click at [326, 209] on div "[DOMAIN_NAME] master crawl Enterprise" at bounding box center [197, 205] width 308 height 17
click at [254, 182] on input "text" at bounding box center [384, 177] width 694 height 21
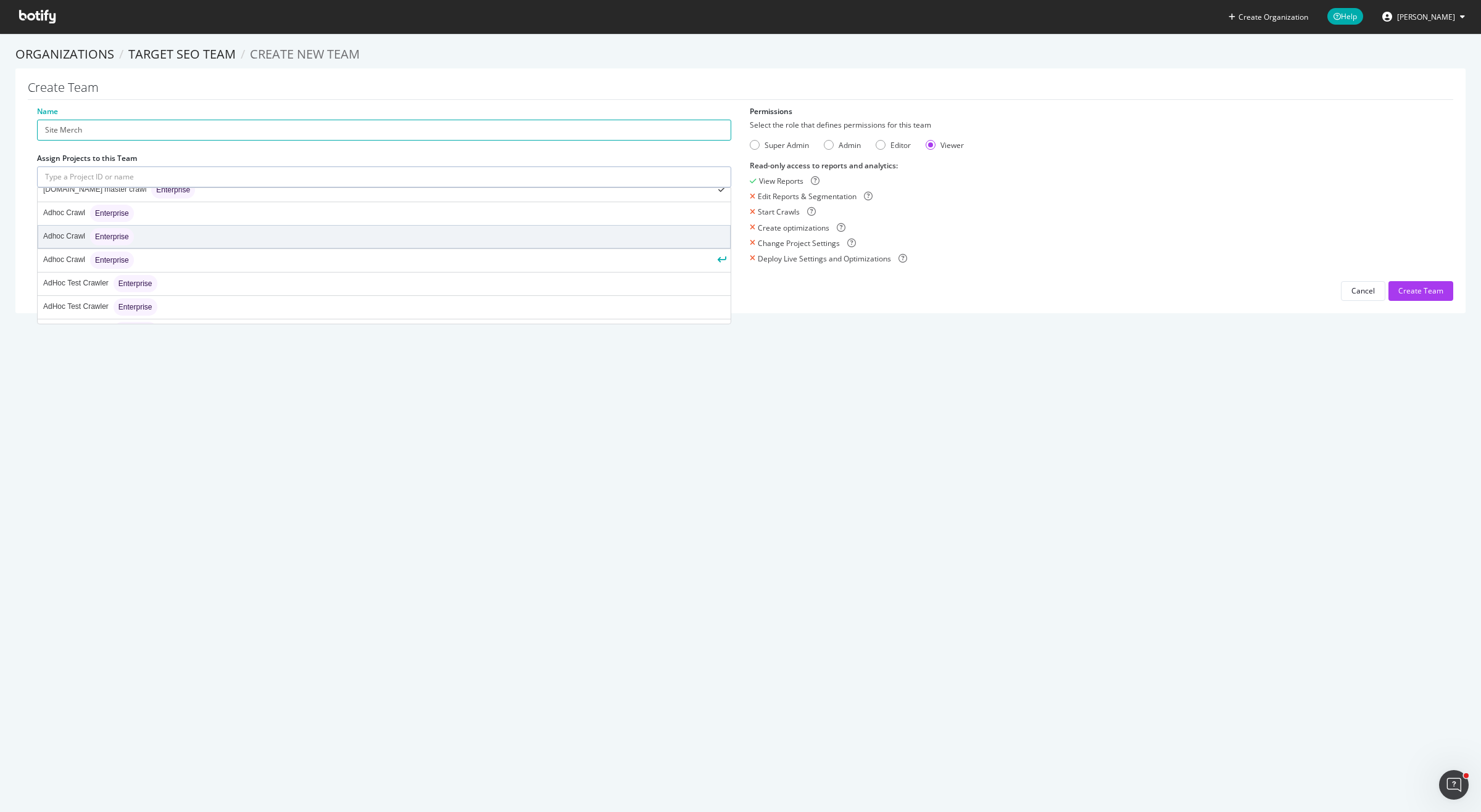
scroll to position [0, 0]
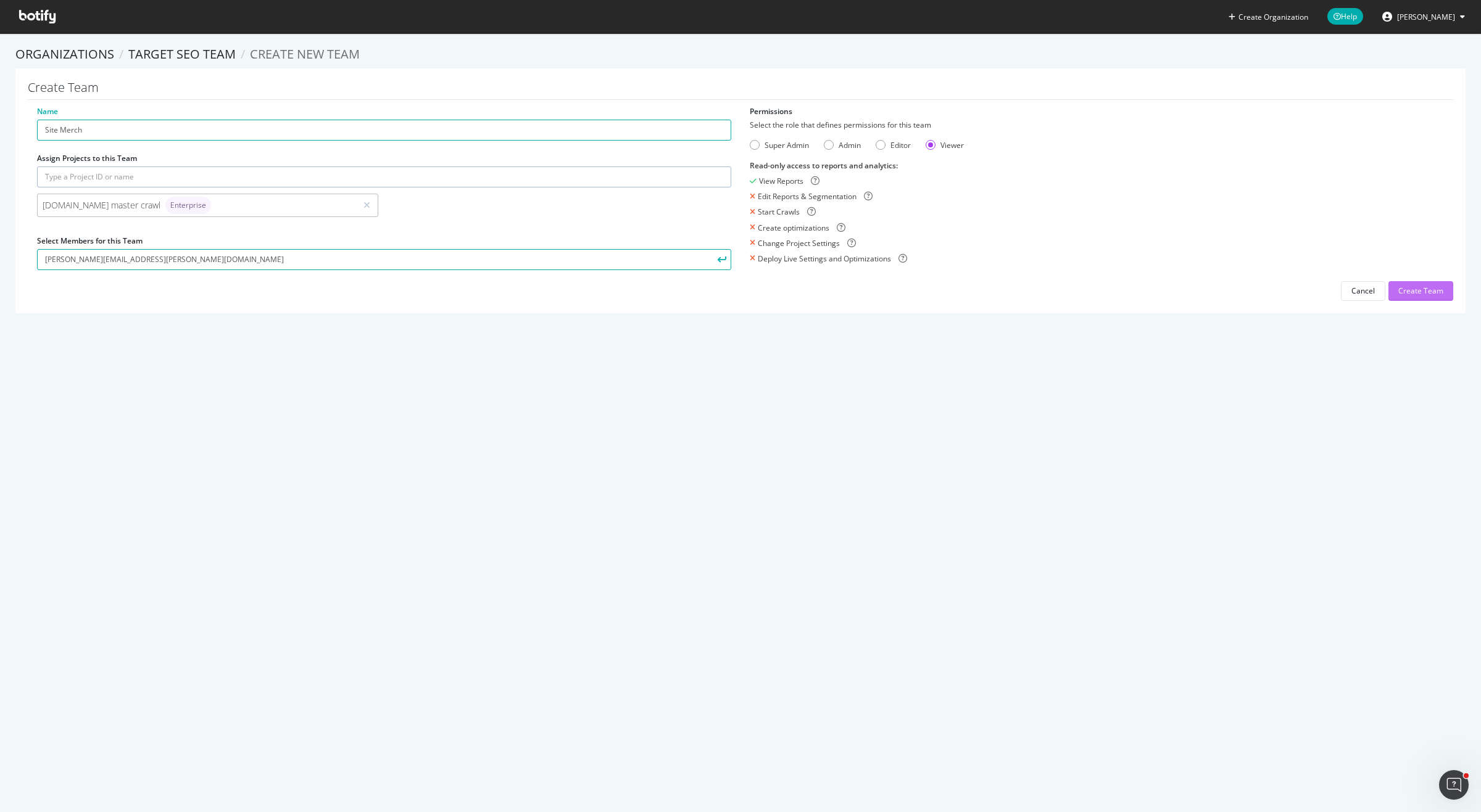
click at [1410, 294] on div "Create Team" at bounding box center [1420, 291] width 45 height 11
click at [267, 249] on input "[PERSON_NAME][EMAIL_ADDRESS][PERSON_NAME][DOMAIN_NAME]" at bounding box center [384, 259] width 694 height 21
drag, startPoint x: 256, startPoint y: 255, endPoint x: 25, endPoint y: 240, distance: 231.5
click at [25, 240] on div "Create Team Name Site Merch Assign Projects to this Team [DOMAIN_NAME] master c…" at bounding box center [740, 198] width 1450 height 259
drag, startPoint x: 380, startPoint y: 260, endPoint x: 267, endPoint y: 261, distance: 113.0
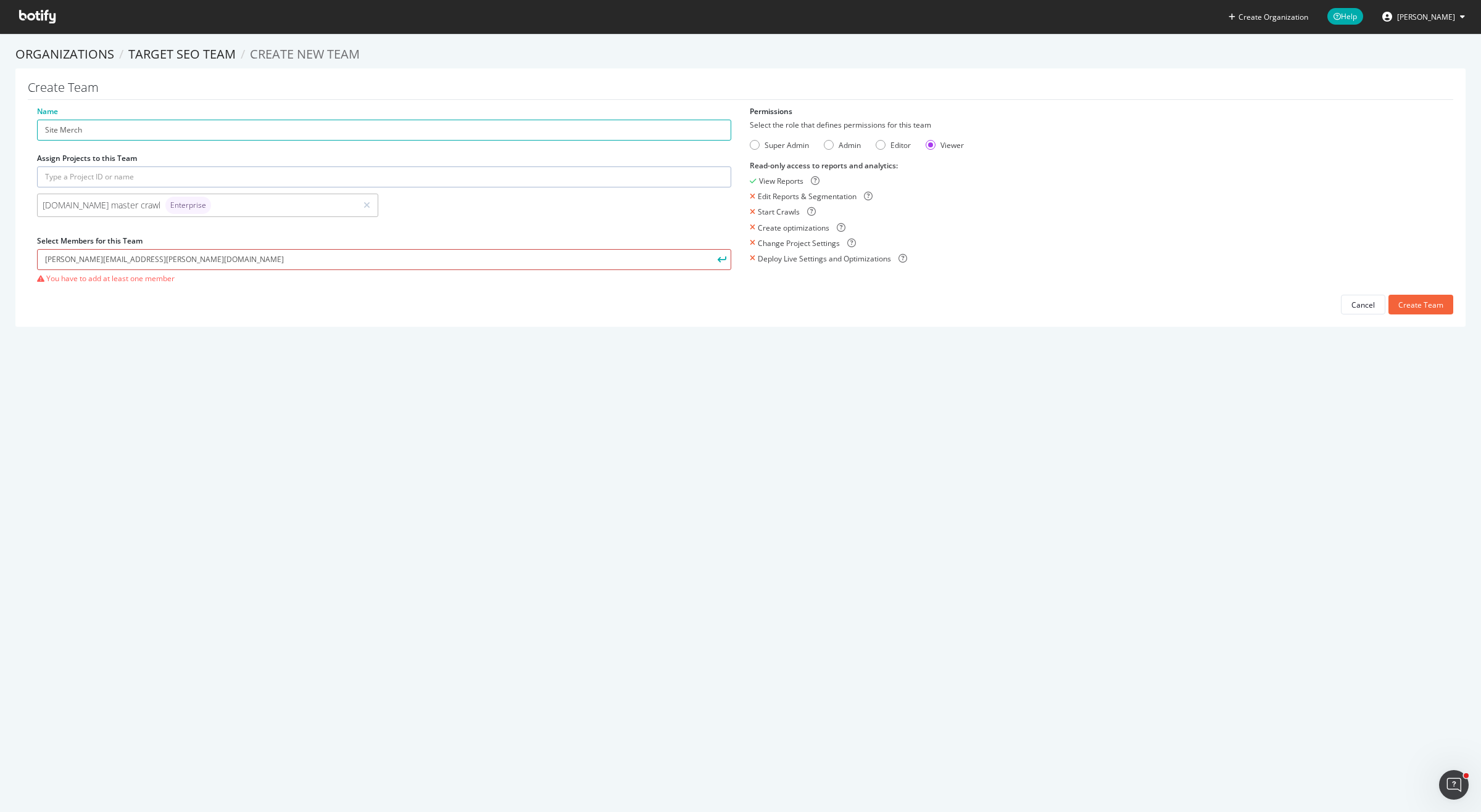
click at [267, 261] on input "[PERSON_NAME][EMAIL_ADDRESS][PERSON_NAME][DOMAIN_NAME]" at bounding box center [384, 259] width 694 height 21
drag, startPoint x: 227, startPoint y: 260, endPoint x: 1, endPoint y: 246, distance: 226.4
click at [1, 246] on section "Organizations Target SEO Team Create new Team Create Team Name Site Merch Assig…" at bounding box center [740, 192] width 1481 height 318
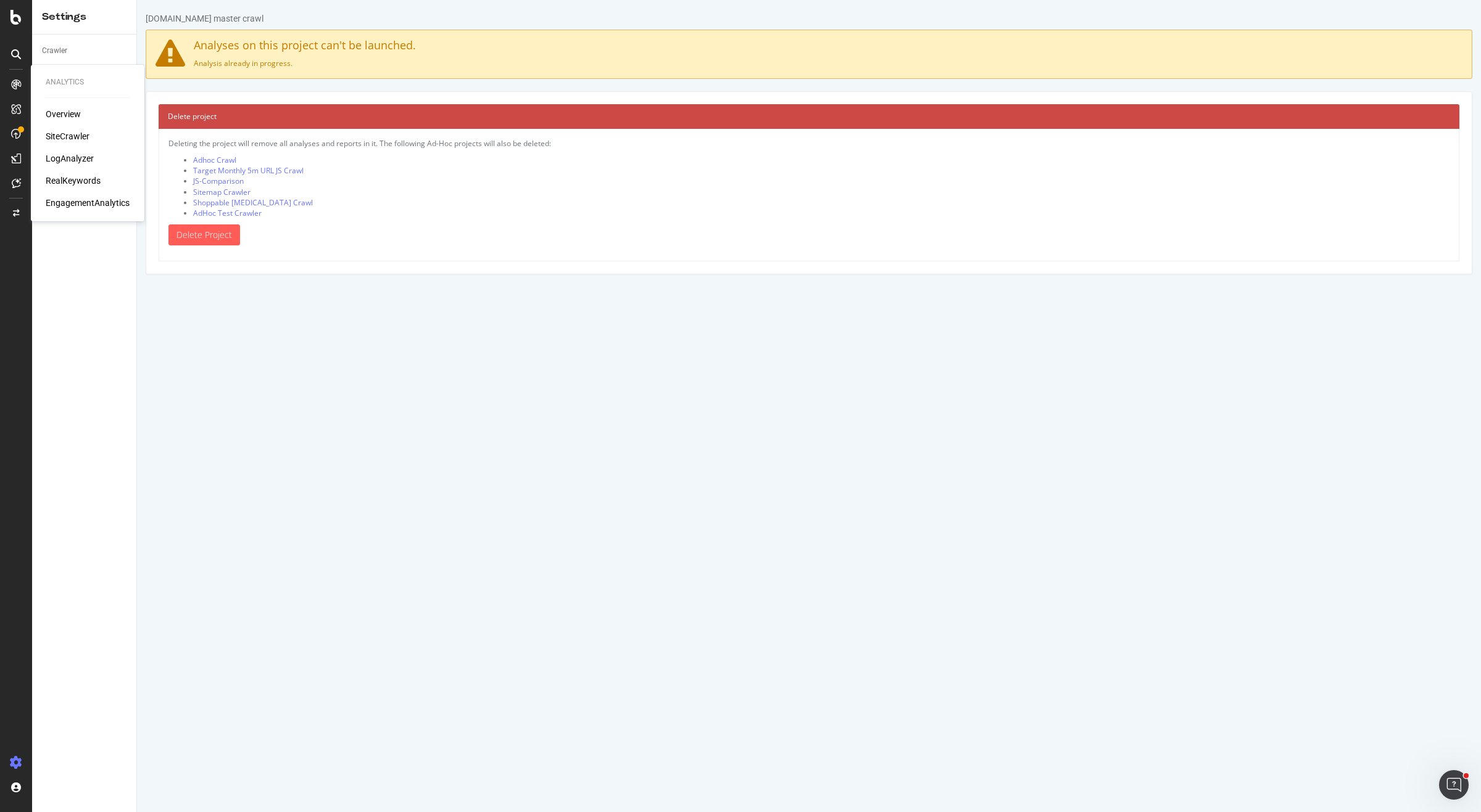
click at [65, 112] on div "Overview" at bounding box center [63, 114] width 35 height 13
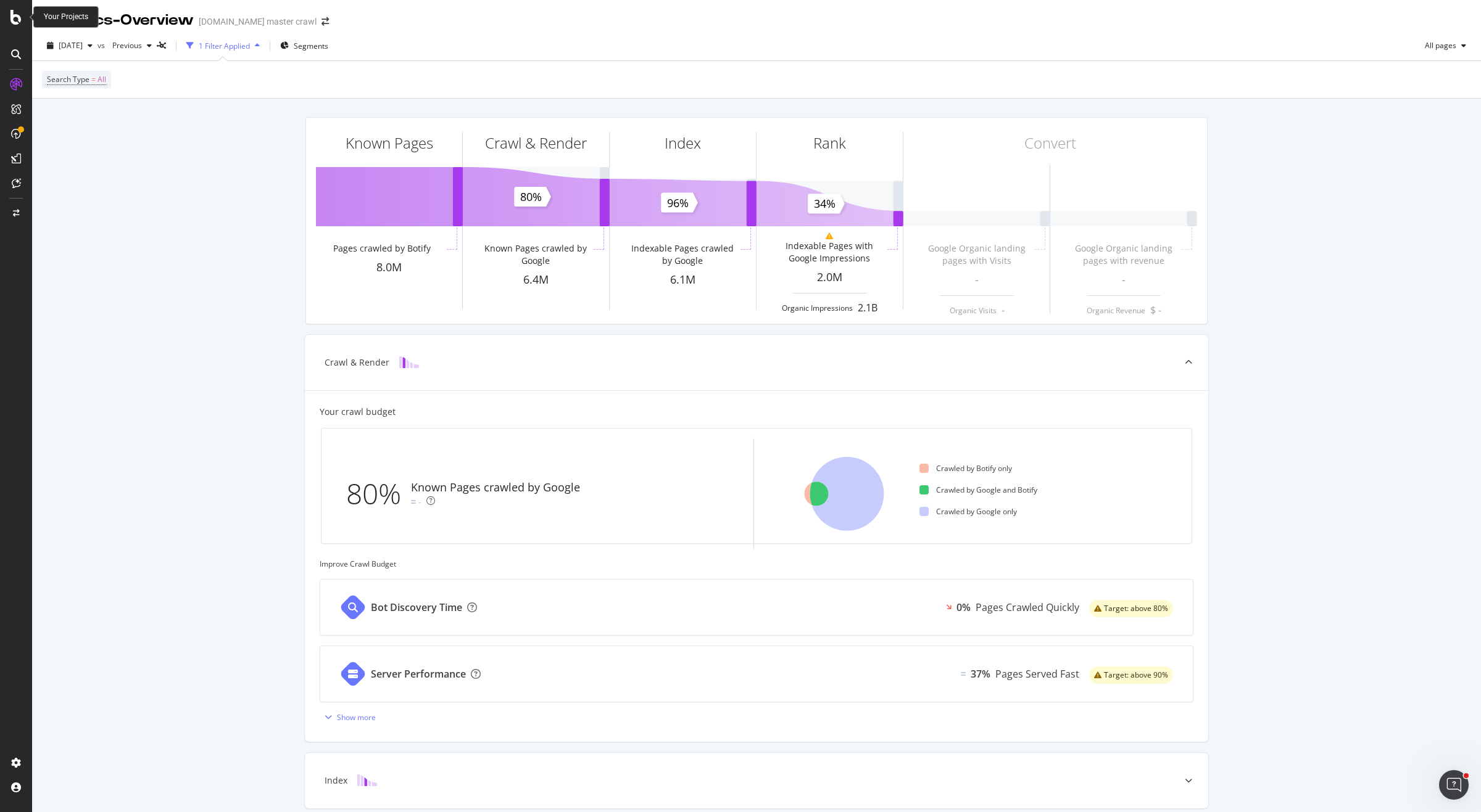
click at [18, 14] on icon at bounding box center [16, 17] width 11 height 14
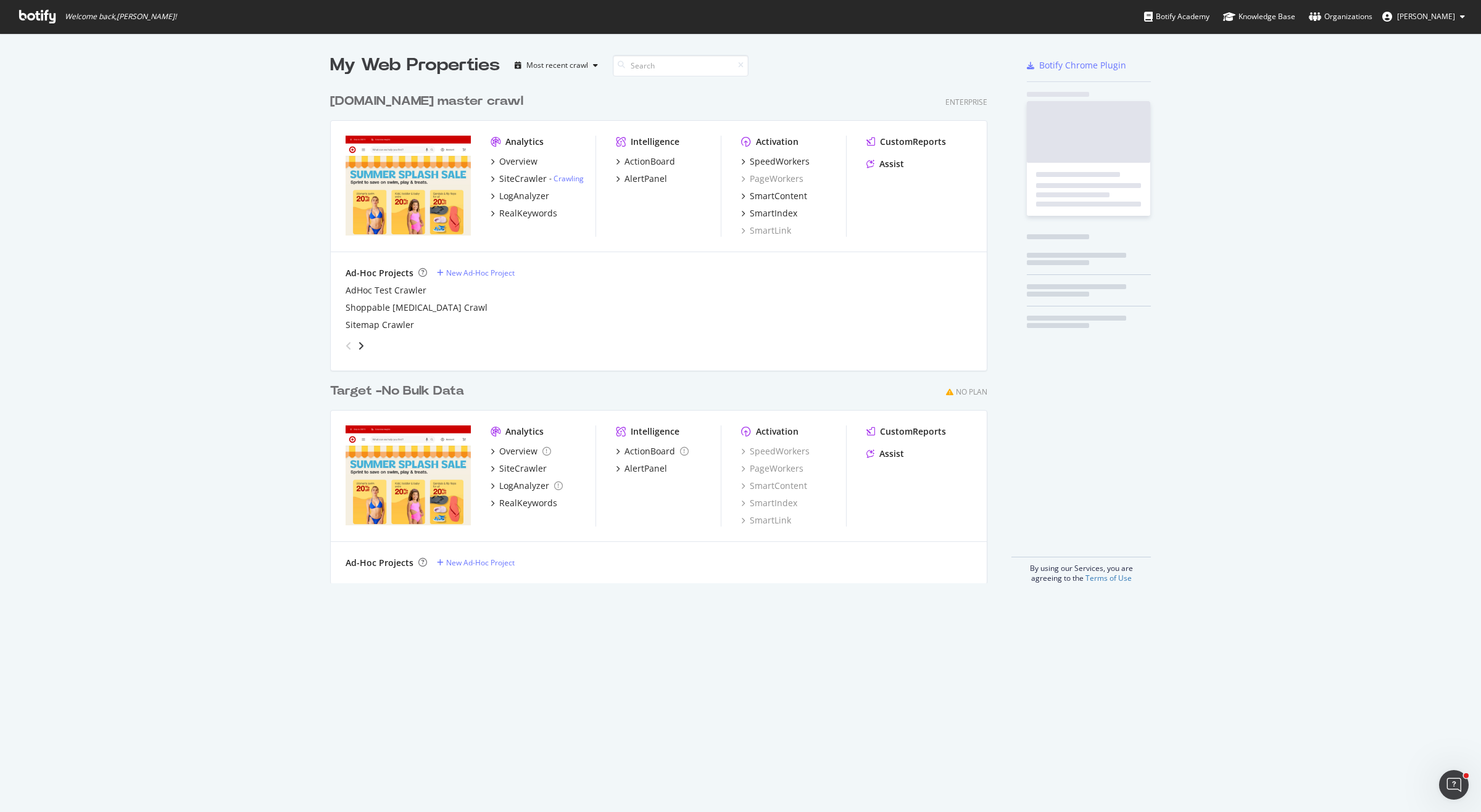
scroll to position [812, 1481]
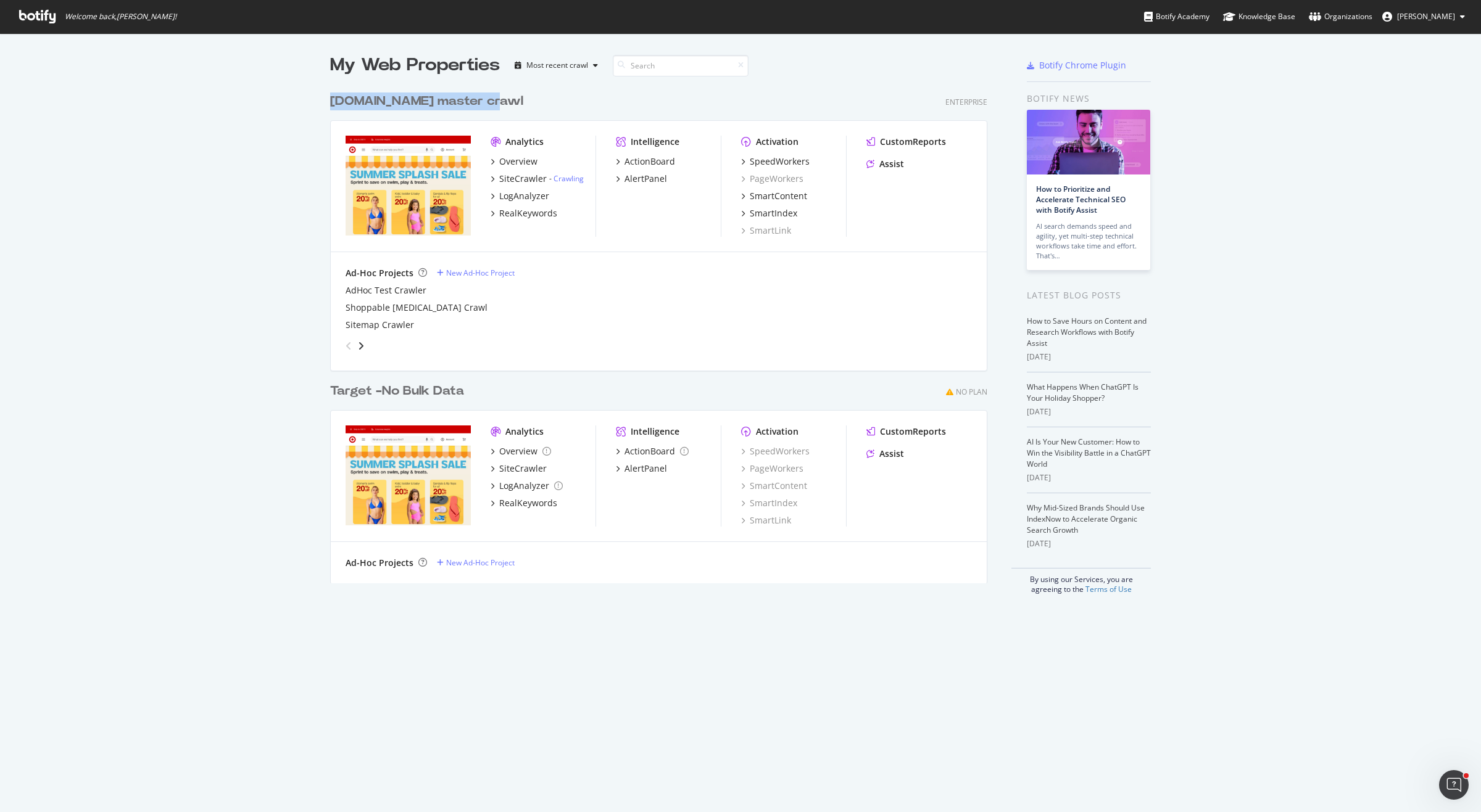
drag, startPoint x: 494, startPoint y: 100, endPoint x: 322, endPoint y: 102, distance: 172.0
click at [322, 102] on div "My Web Properties Most recent crawl [DOMAIN_NAME] master crawl Enterprise Analy…" at bounding box center [740, 324] width 1481 height 581
copy div "[DOMAIN_NAME] master crawl"
click at [524, 161] on div "Overview" at bounding box center [518, 162] width 38 height 13
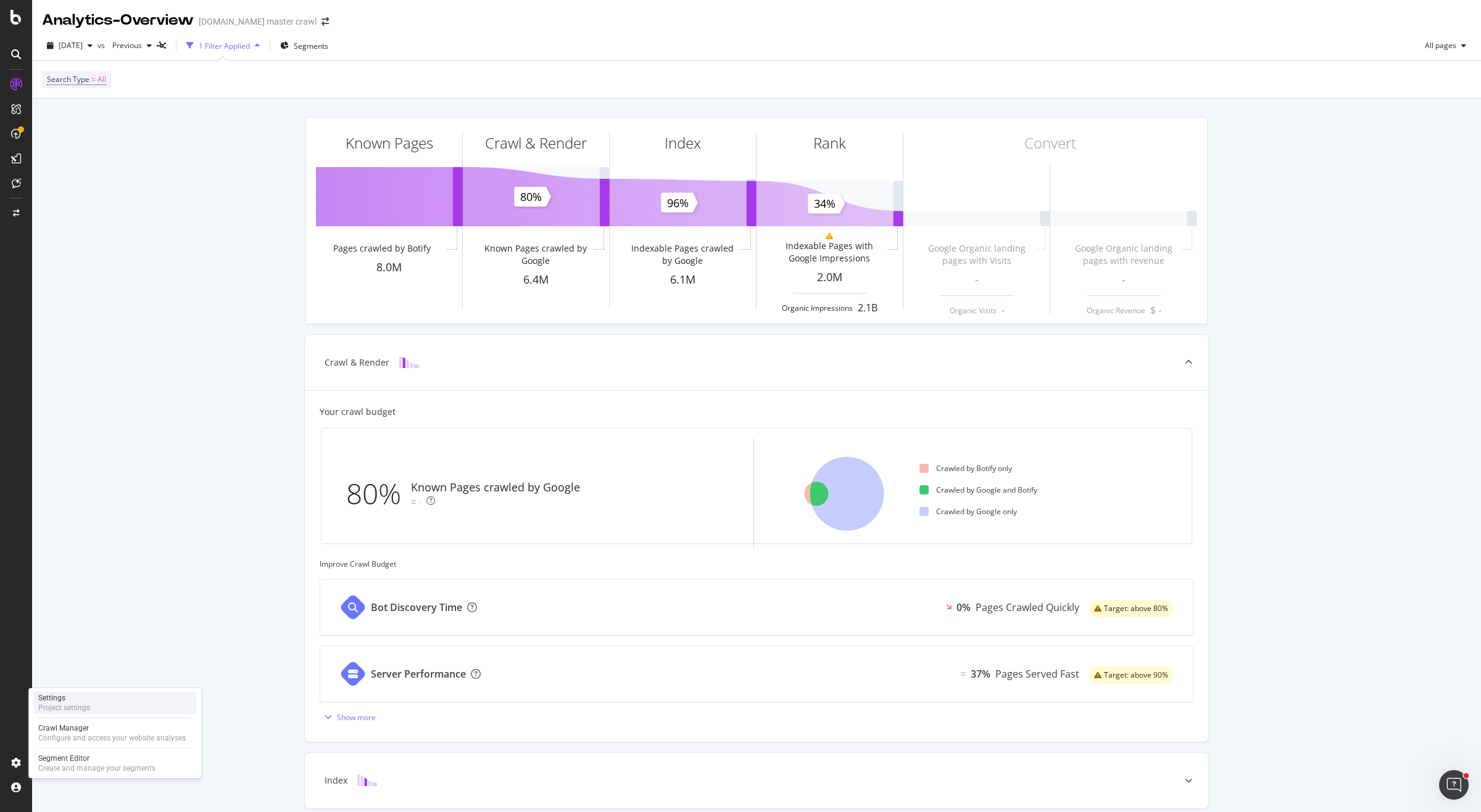
click at [75, 699] on div "Settings" at bounding box center [63, 698] width 52 height 10
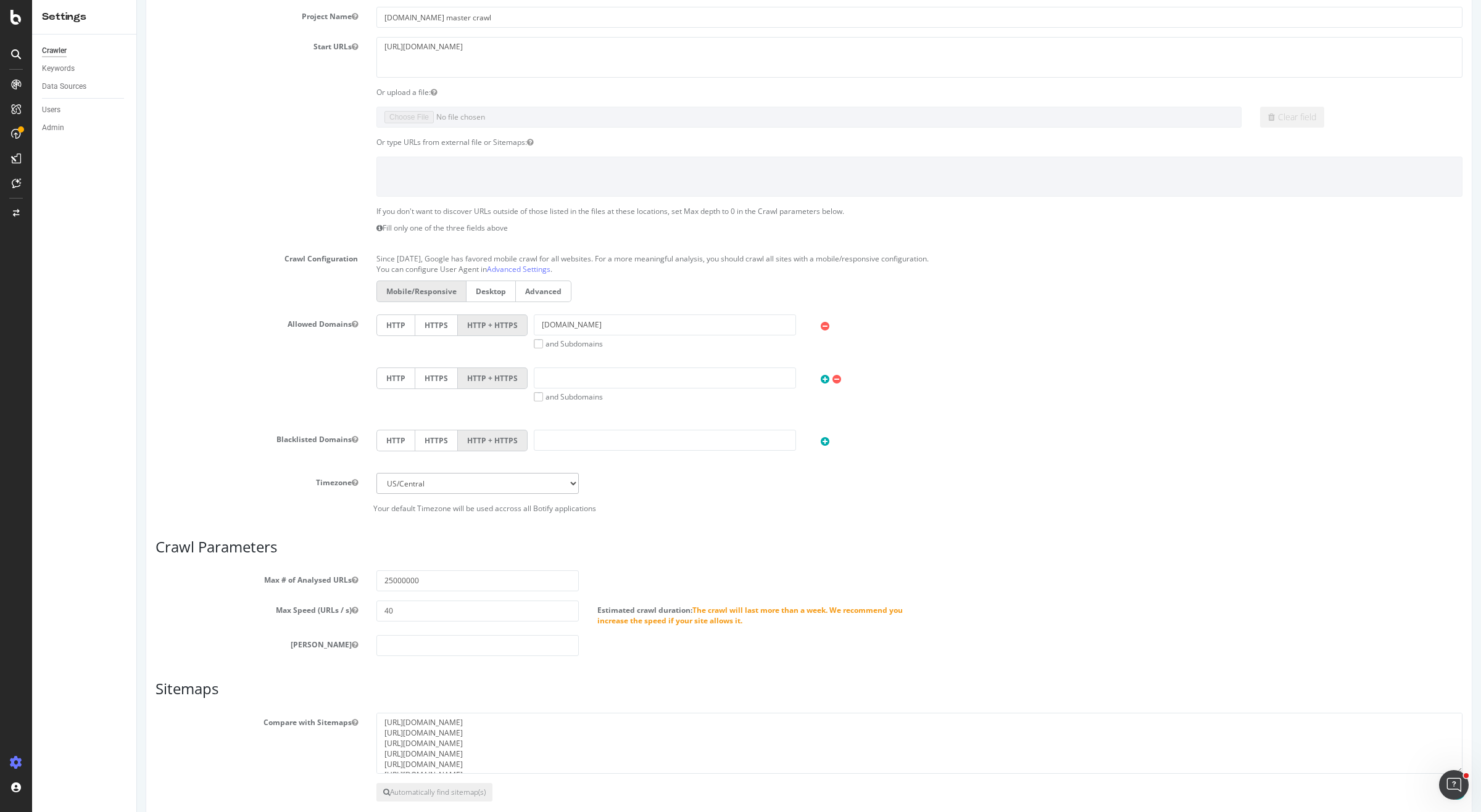
scroll to position [299, 0]
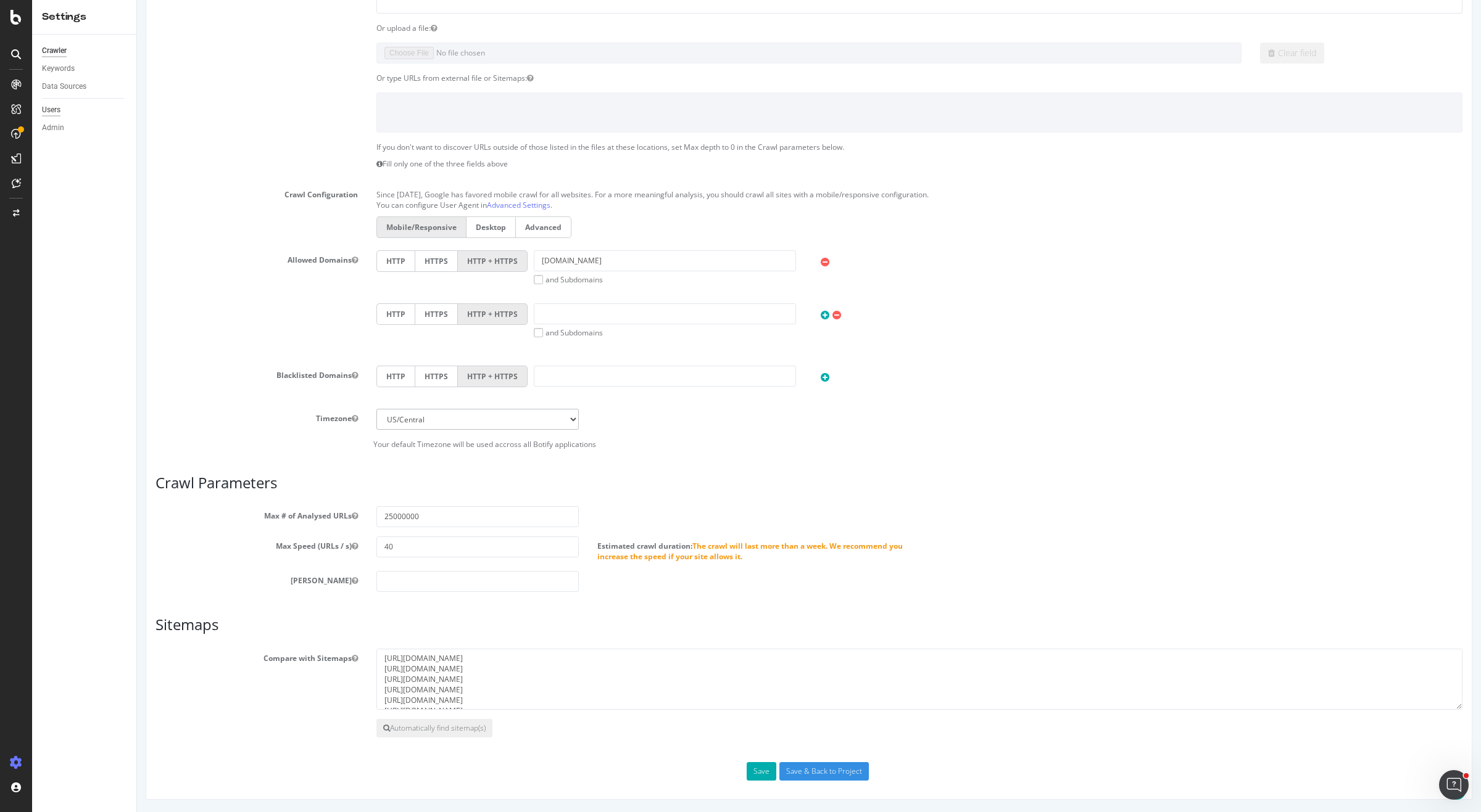
click at [58, 111] on div "Users" at bounding box center [51, 110] width 18 height 13
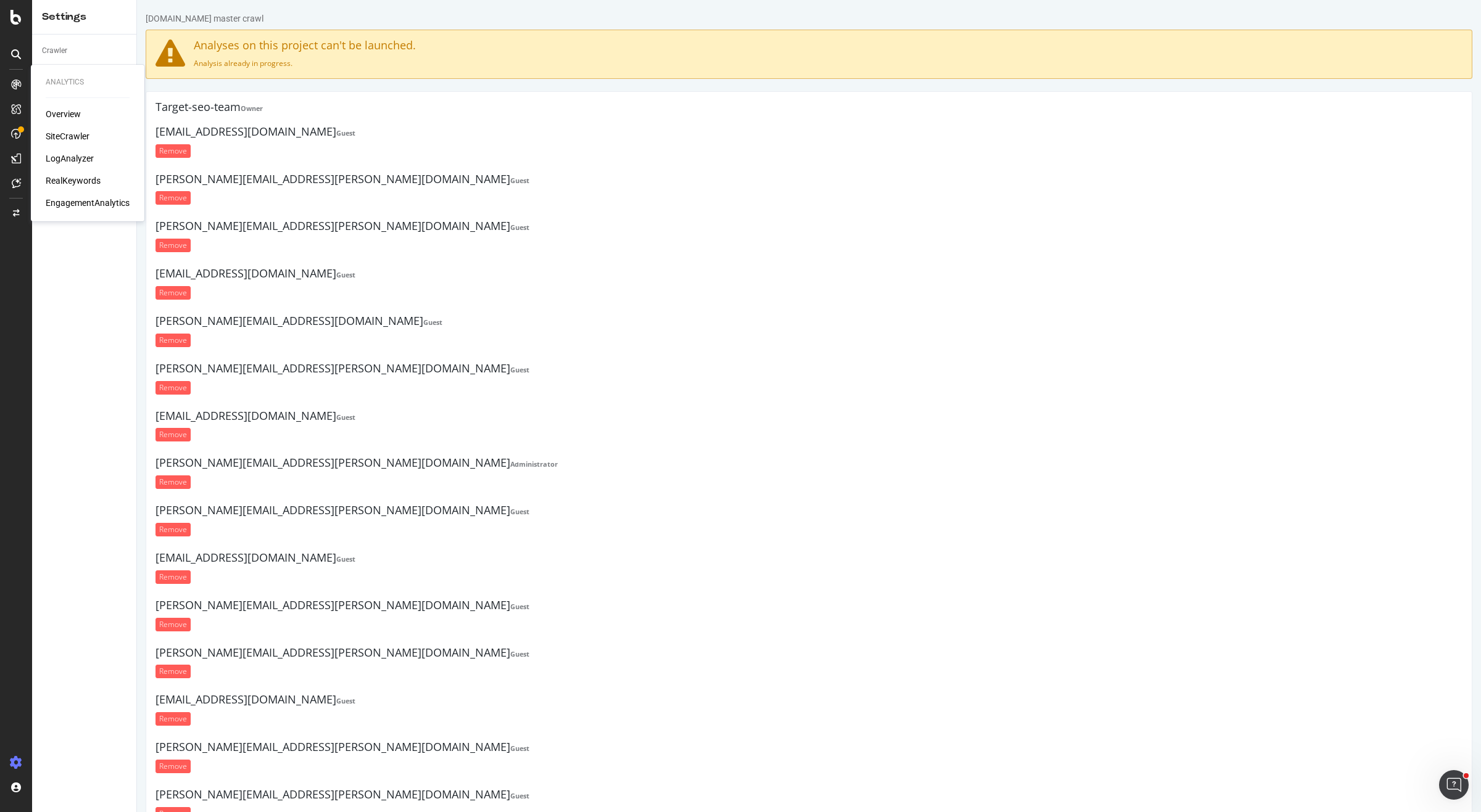
scroll to position [3253, 0]
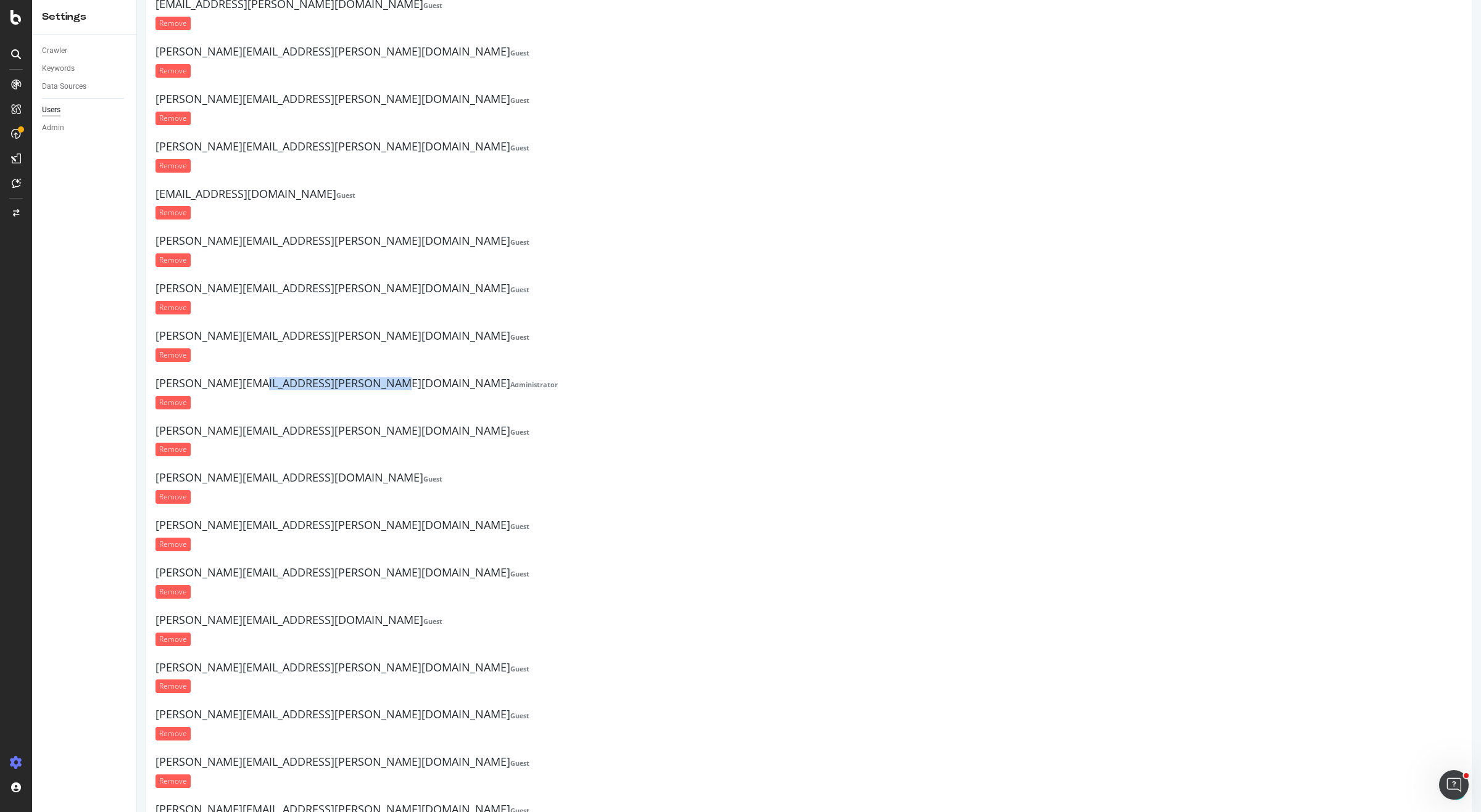
drag, startPoint x: 157, startPoint y: 408, endPoint x: 292, endPoint y: 409, distance: 135.0
click at [280, 390] on h4 "[PERSON_NAME][EMAIL_ADDRESS][PERSON_NAME][DOMAIN_NAME] Administrator" at bounding box center [809, 384] width 1307 height 13
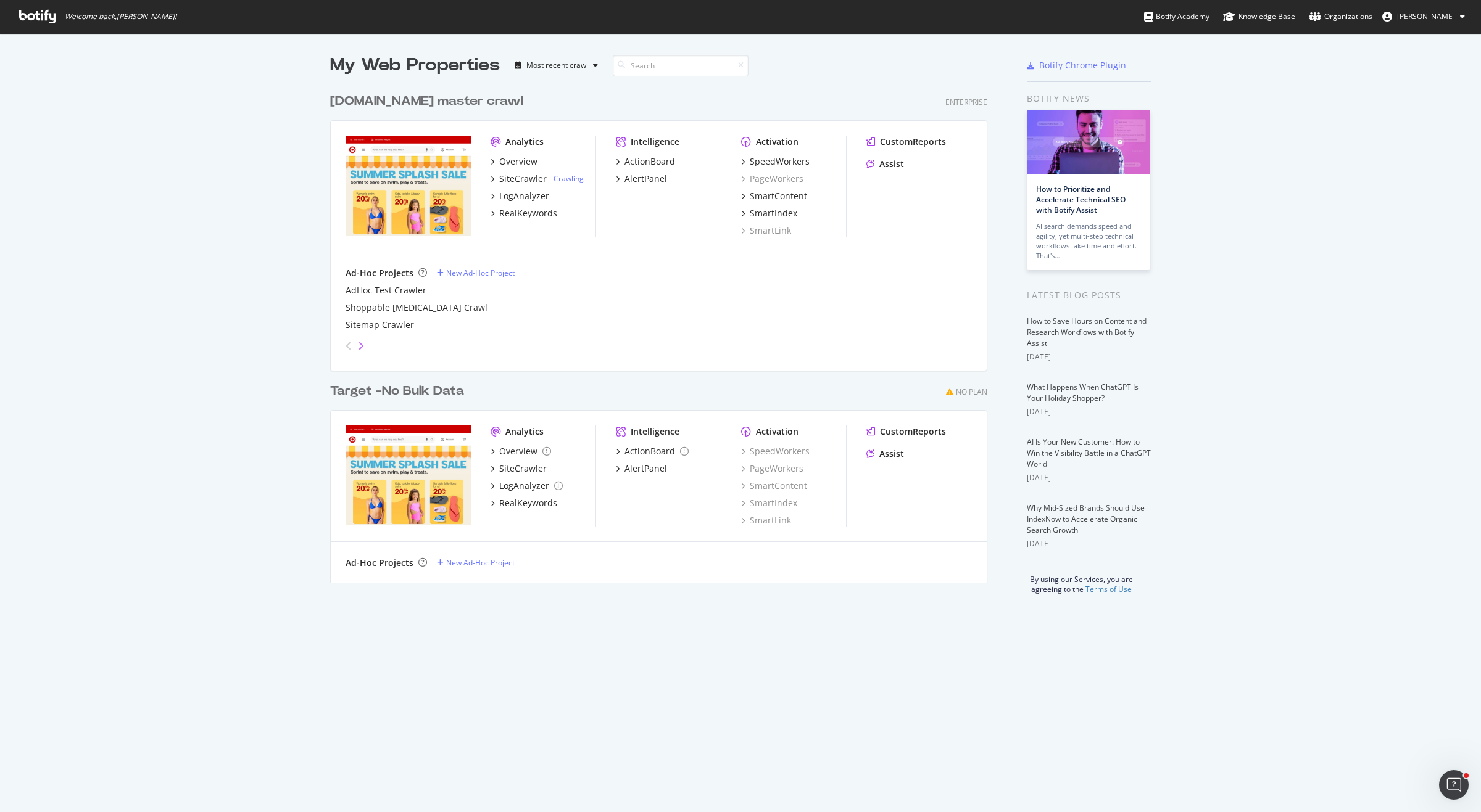
click at [360, 344] on icon "angle-right" at bounding box center [361, 345] width 6 height 10
click at [349, 347] on icon "angle-left" at bounding box center [348, 345] width 6 height 10
click at [361, 344] on icon "angle-right" at bounding box center [361, 345] width 6 height 10
click at [343, 344] on div "angle-left" at bounding box center [349, 346] width 16 height 20
click at [523, 163] on div "Overview" at bounding box center [518, 162] width 38 height 13
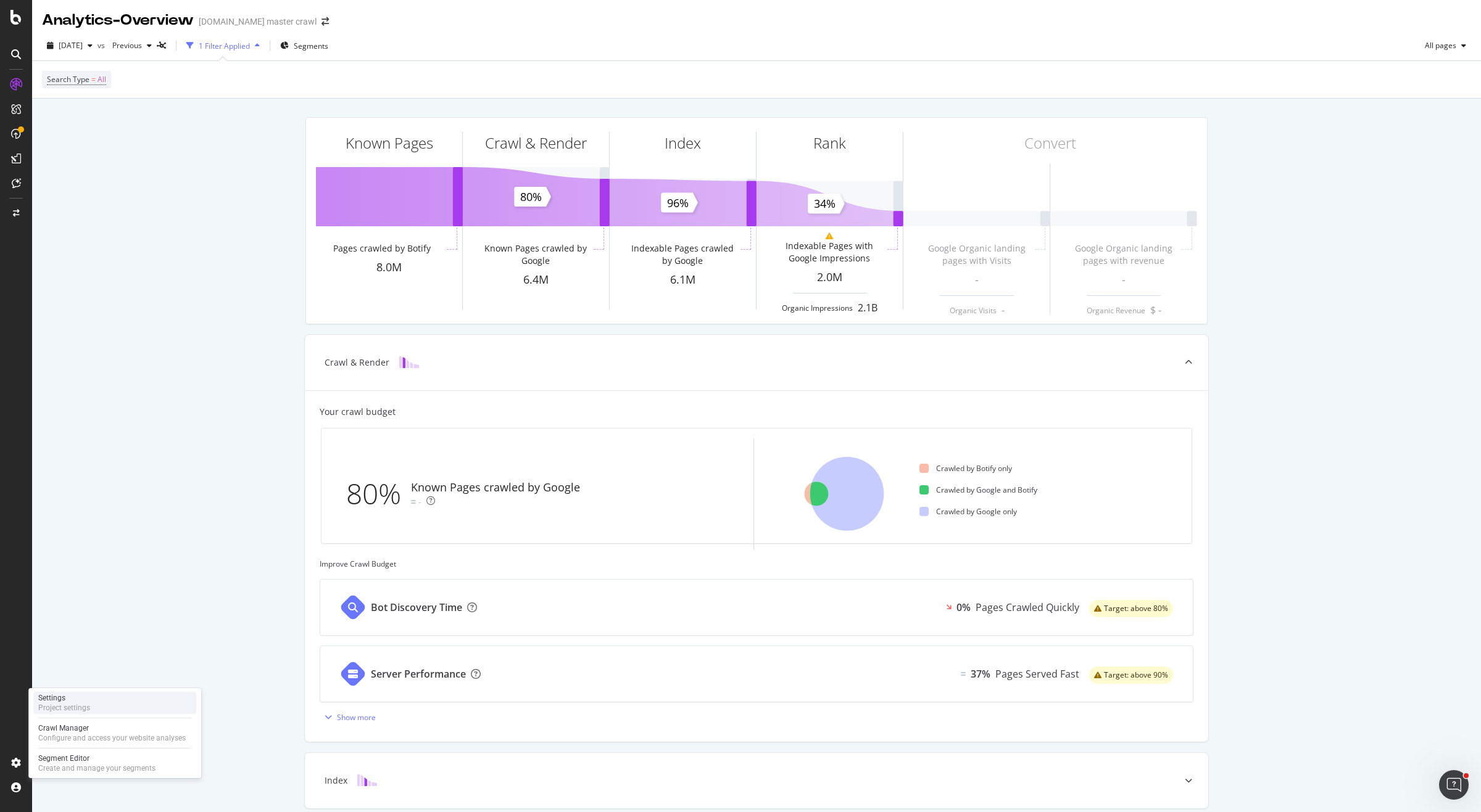
click at [67, 697] on div "Settings" at bounding box center [63, 698] width 52 height 10
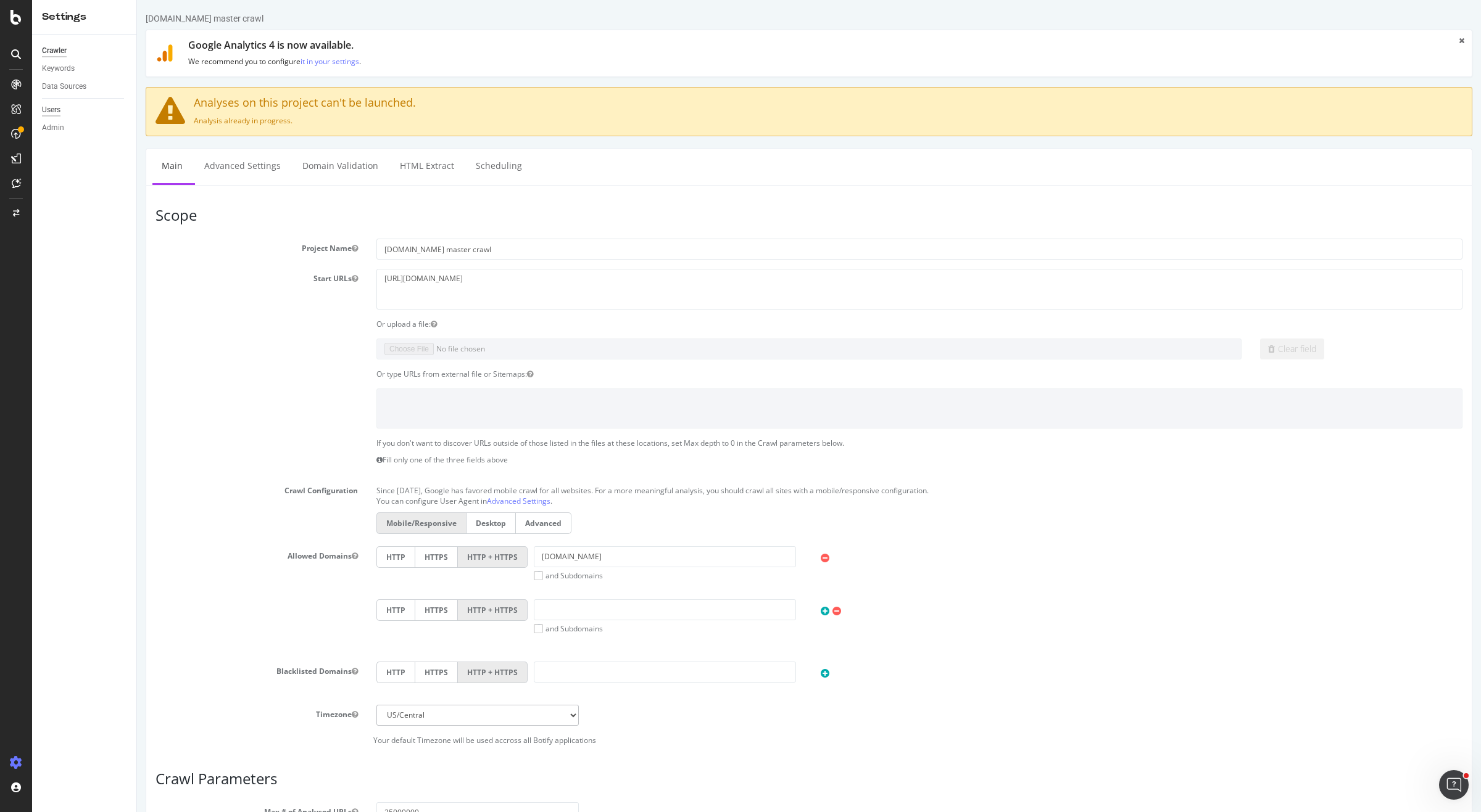
click at [54, 109] on div "Users" at bounding box center [51, 110] width 18 height 13
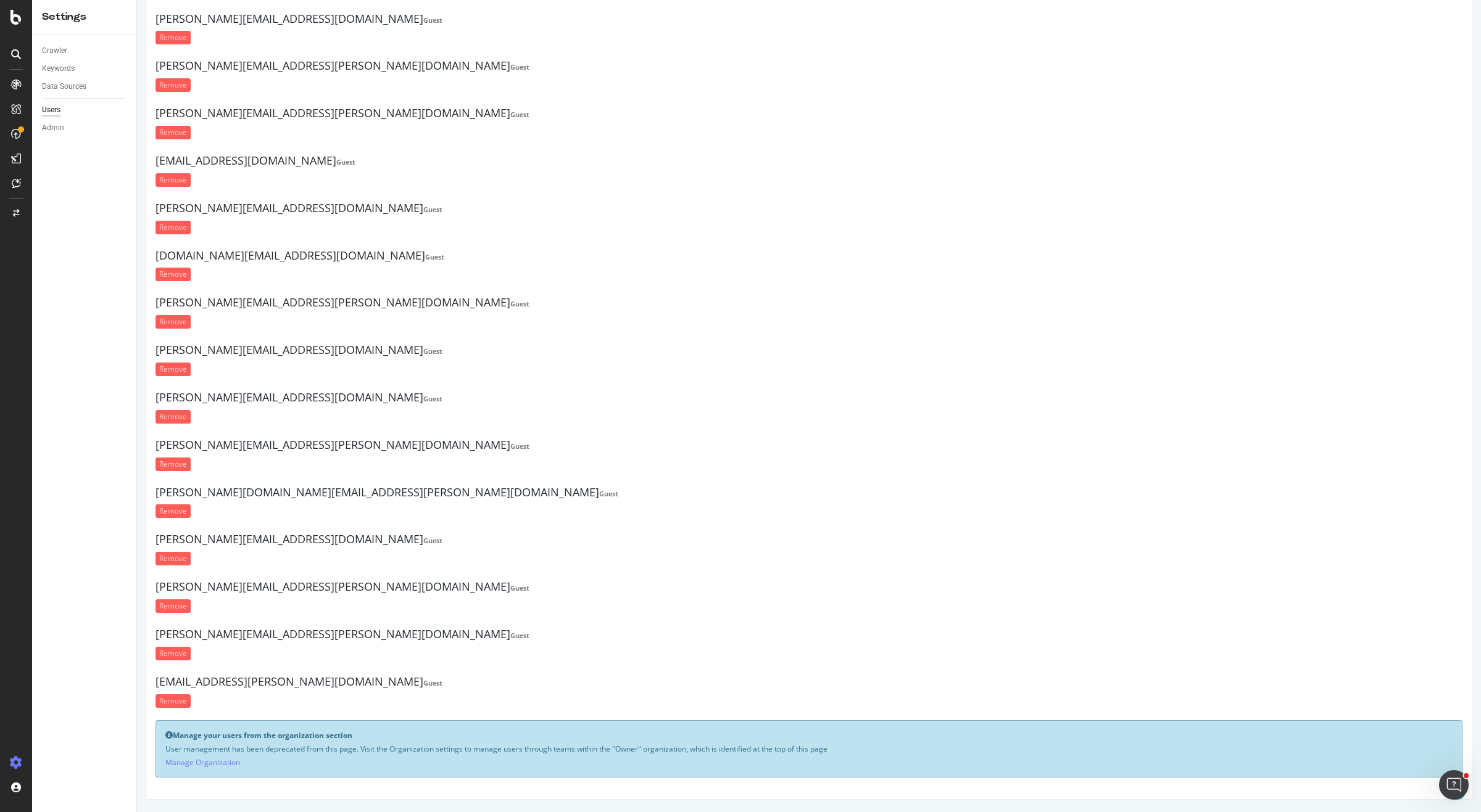
scroll to position [13991, 0]
click at [221, 763] on link "Manage Organization" at bounding box center [202, 763] width 74 height 11
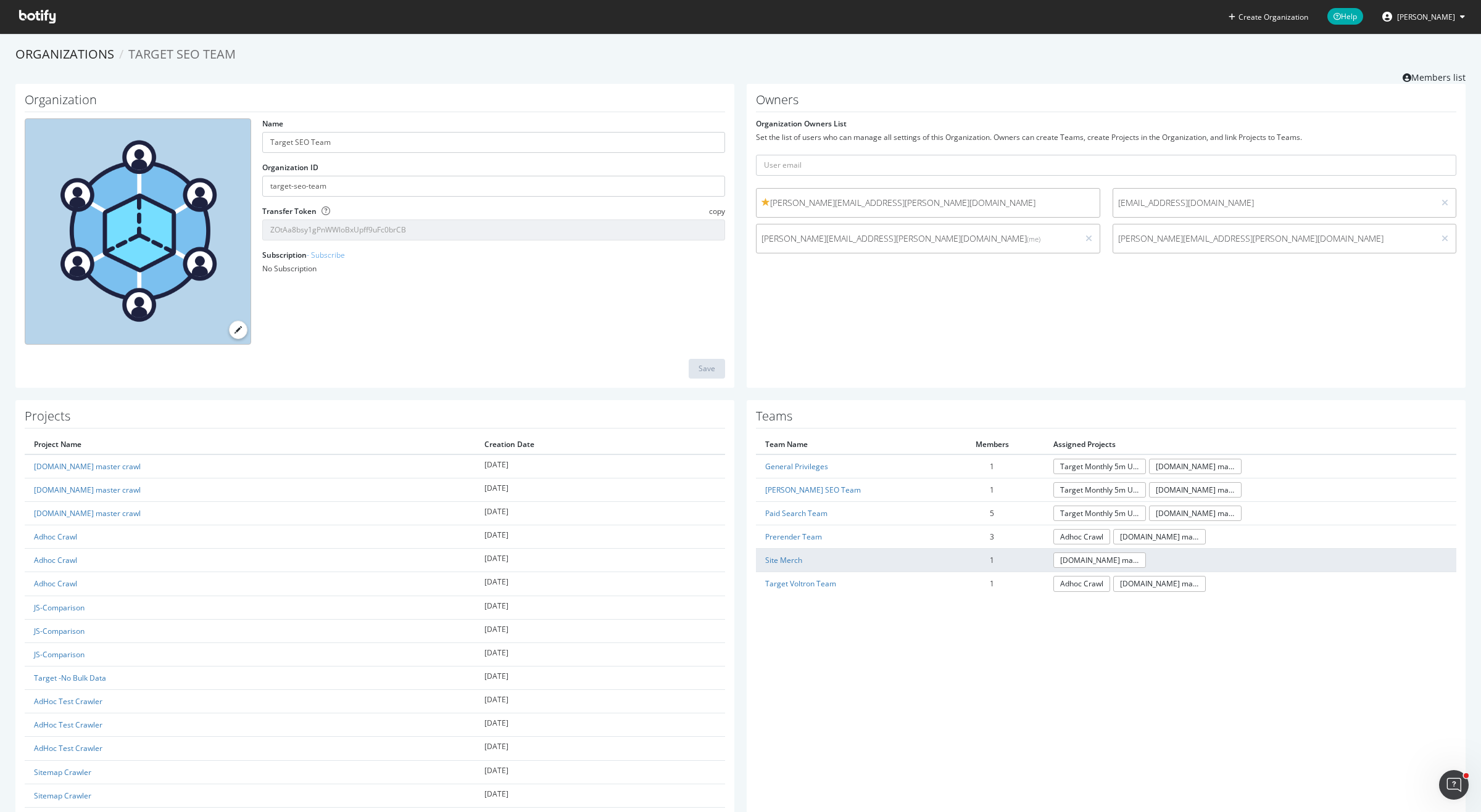
click at [795, 555] on td "Site Merch" at bounding box center [848, 561] width 185 height 24
click at [791, 562] on link "Site Merch" at bounding box center [783, 561] width 37 height 11
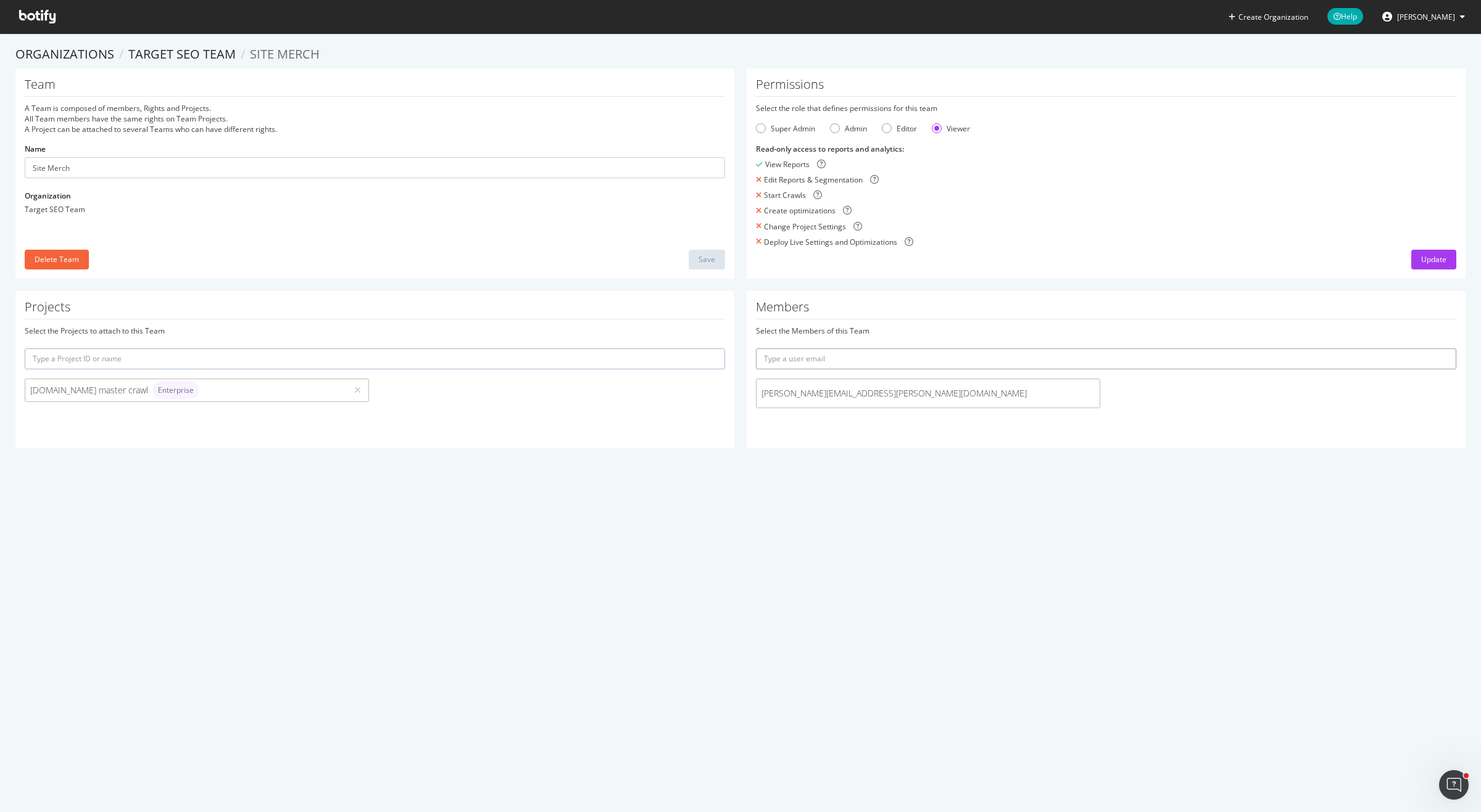
click at [784, 358] on input "text" at bounding box center [1106, 359] width 701 height 21
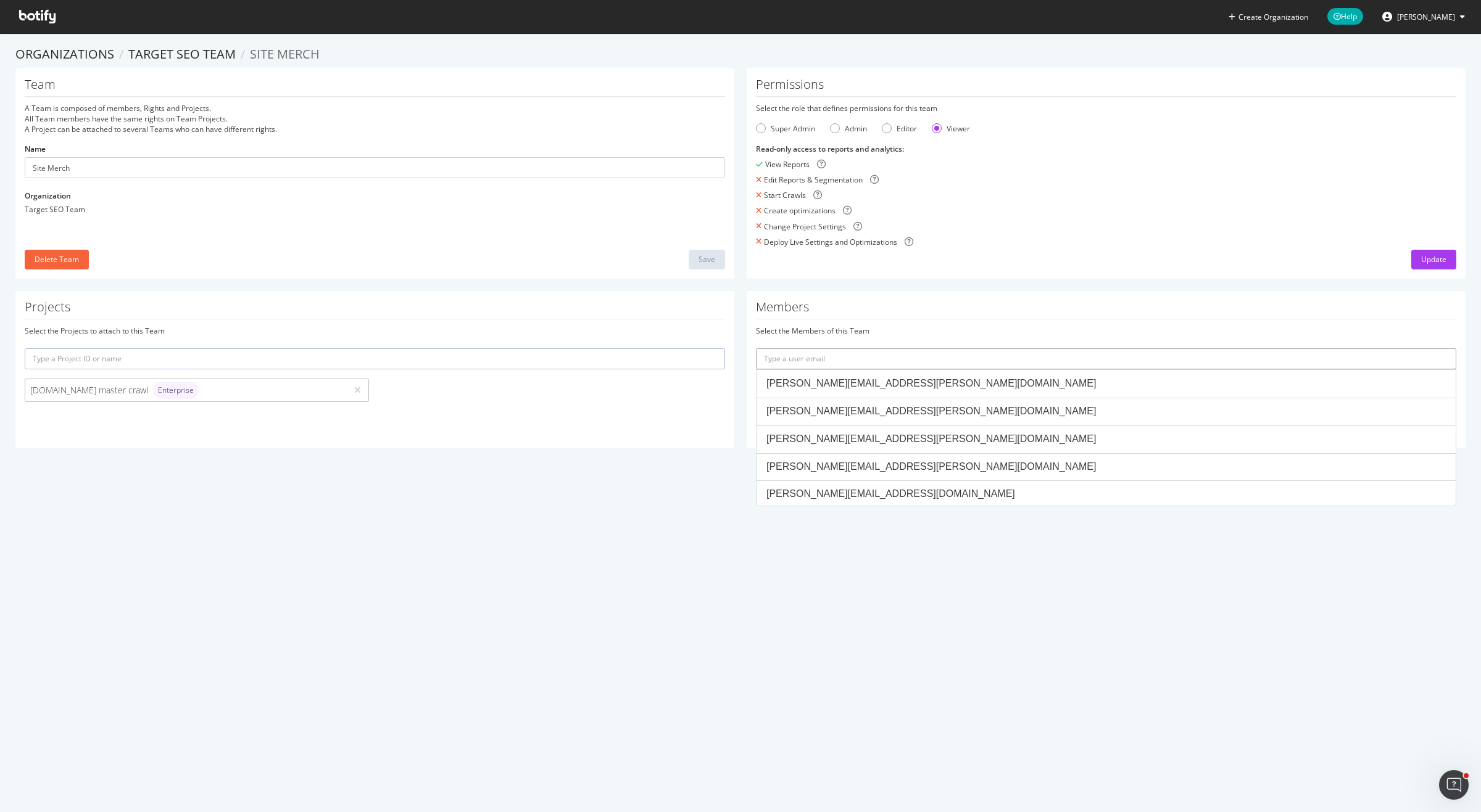
paste input "cindy.vargas@target.com"
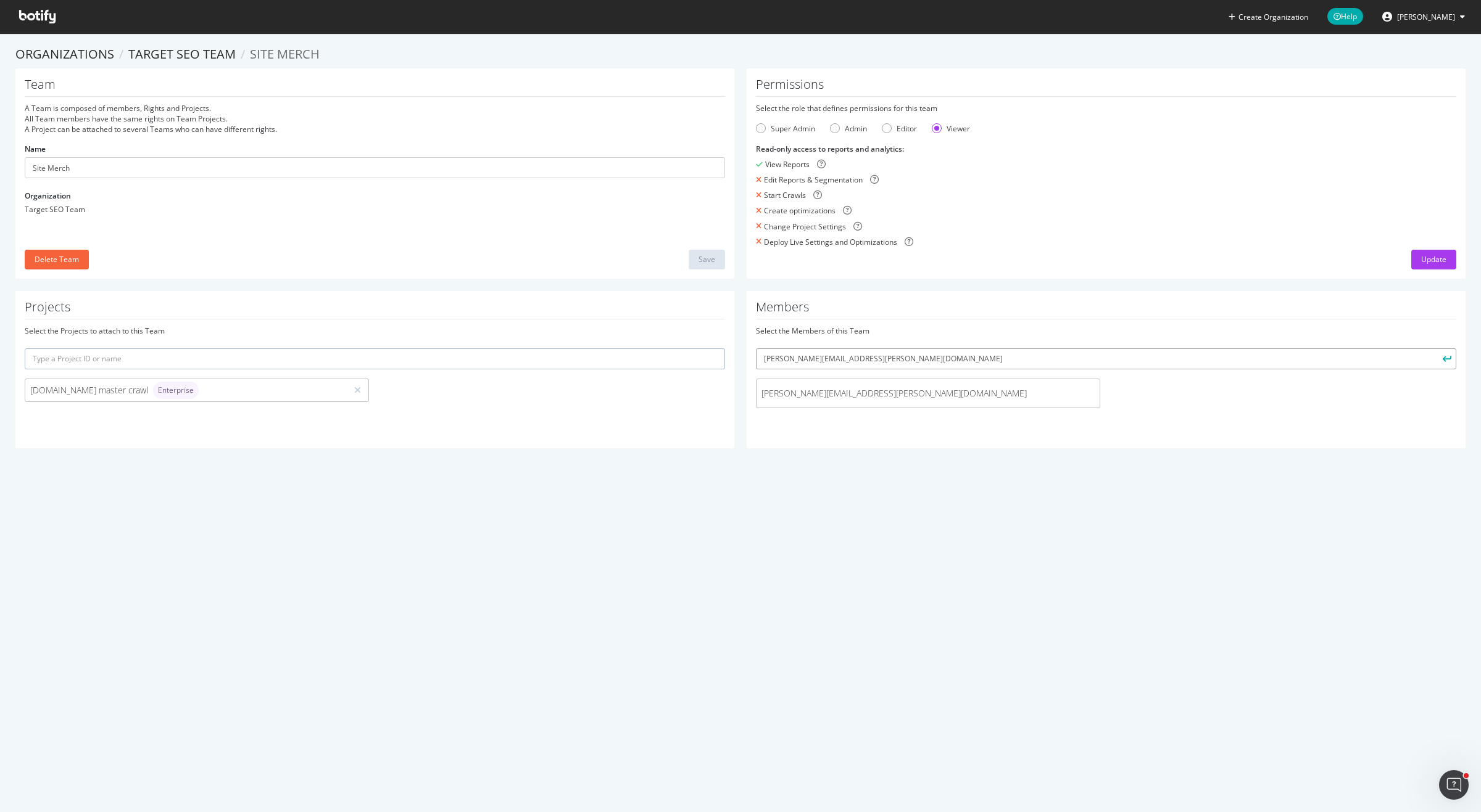
type input "cindy.vargas@target.com"
click at [1435, 349] on button "submit" at bounding box center [1445, 359] width 21 height 21
click at [813, 353] on input "text" at bounding box center [1106, 359] width 701 height 21
type input "c"
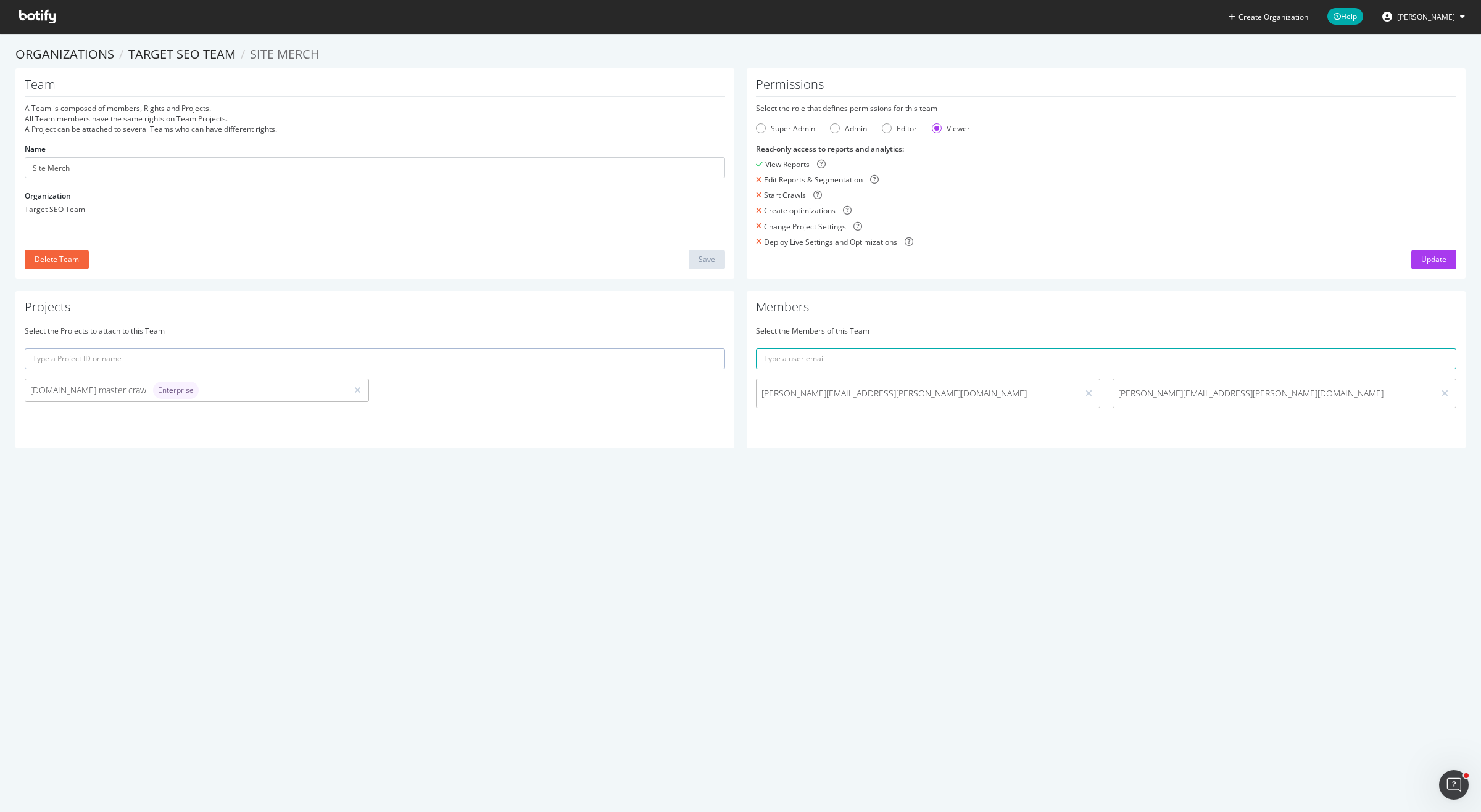
click at [636, 414] on div "Projects Select the Projects to attach to this Team target.com master crawl Ent…" at bounding box center [374, 370] width 719 height 158
click at [890, 129] on div "Editor" at bounding box center [886, 128] width 10 height 10
click at [939, 128] on div "Viewer" at bounding box center [936, 128] width 10 height 10
click at [891, 127] on div "Editor" at bounding box center [886, 128] width 10 height 10
click at [941, 129] on div "Viewer" at bounding box center [936, 128] width 10 height 10
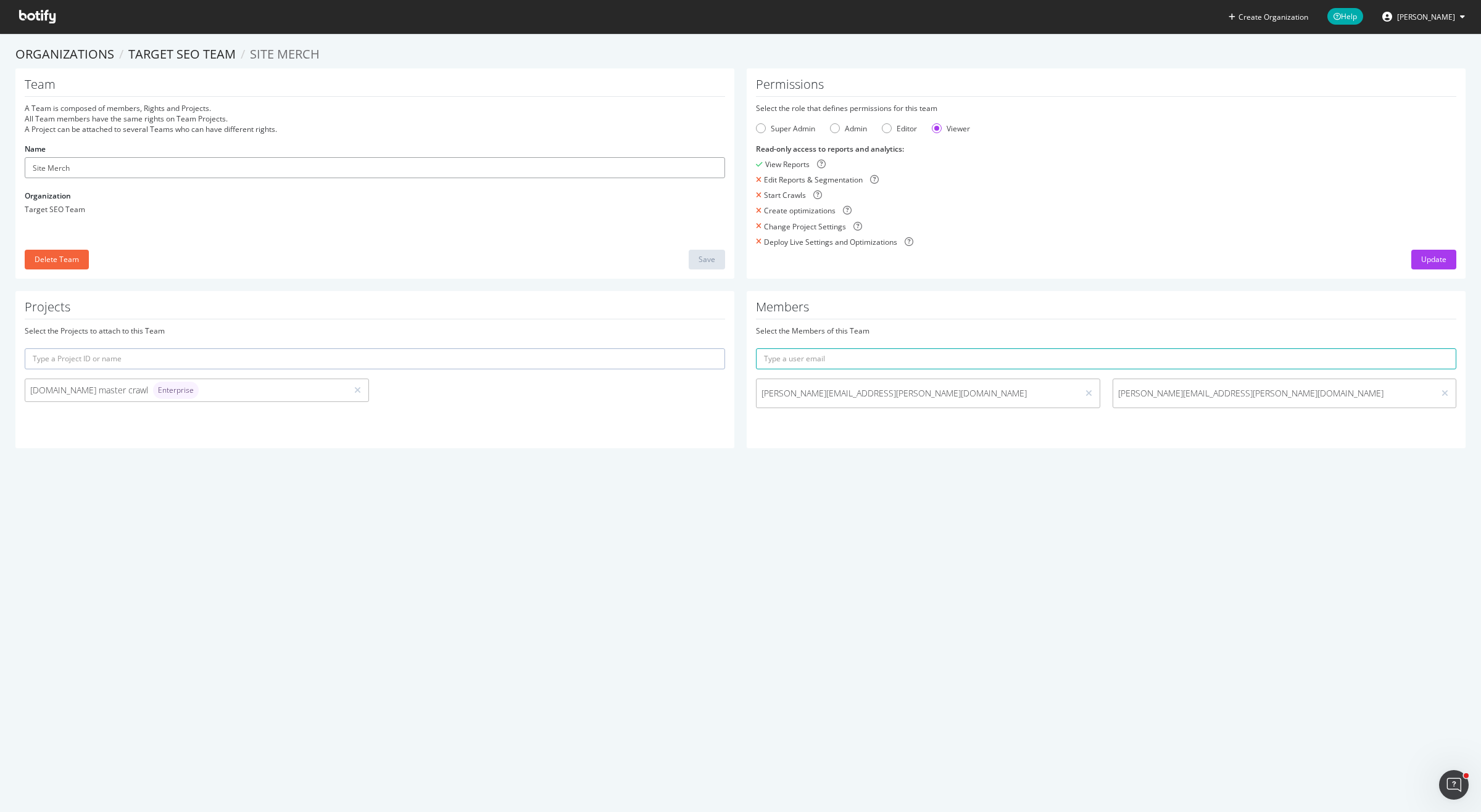
click at [155, 169] on input "Site Merch" at bounding box center [374, 168] width 701 height 21
type input "Site Merch Team"
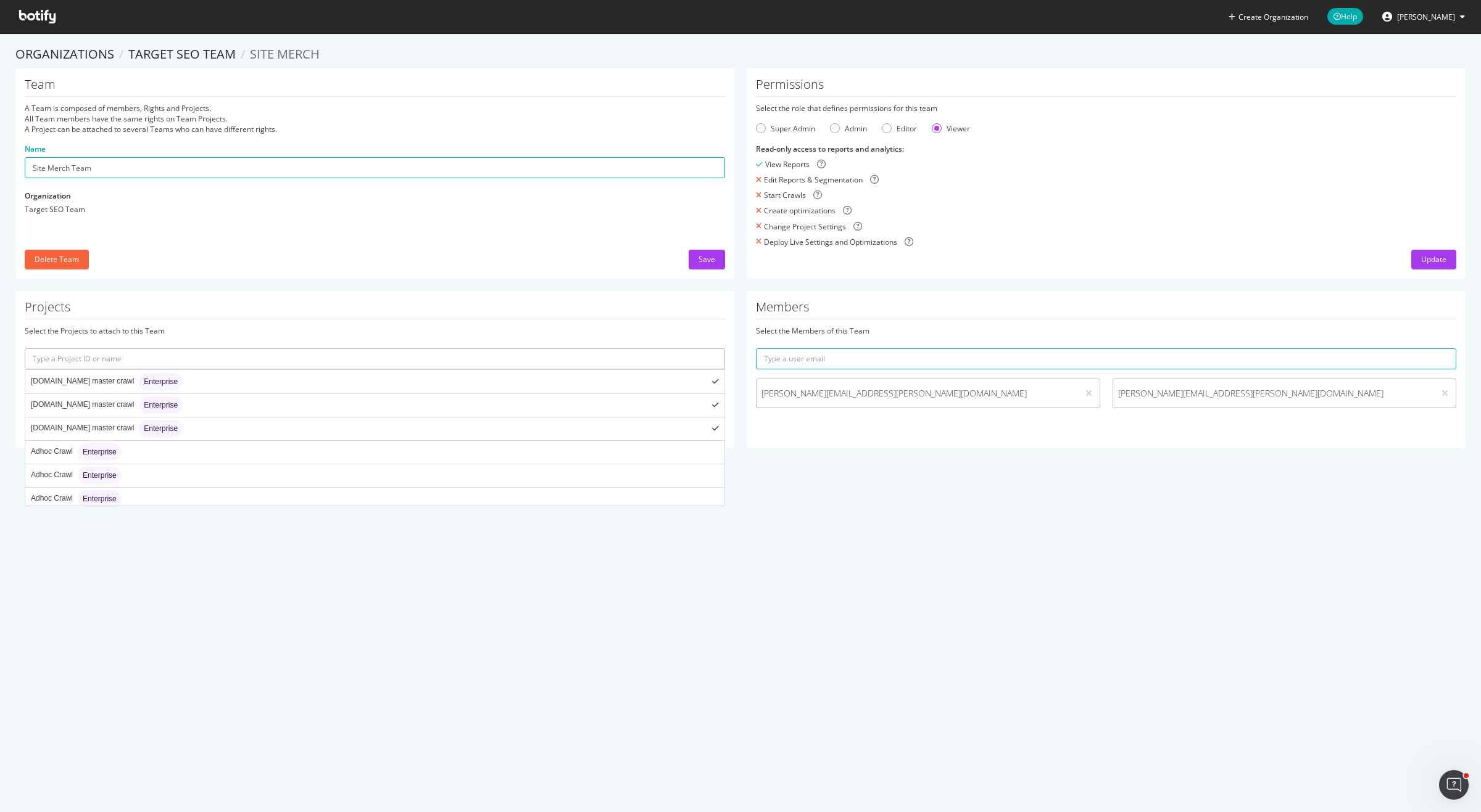
click at [279, 353] on input "text" at bounding box center [374, 359] width 701 height 21
click at [278, 362] on input "text" at bounding box center [374, 359] width 701 height 21
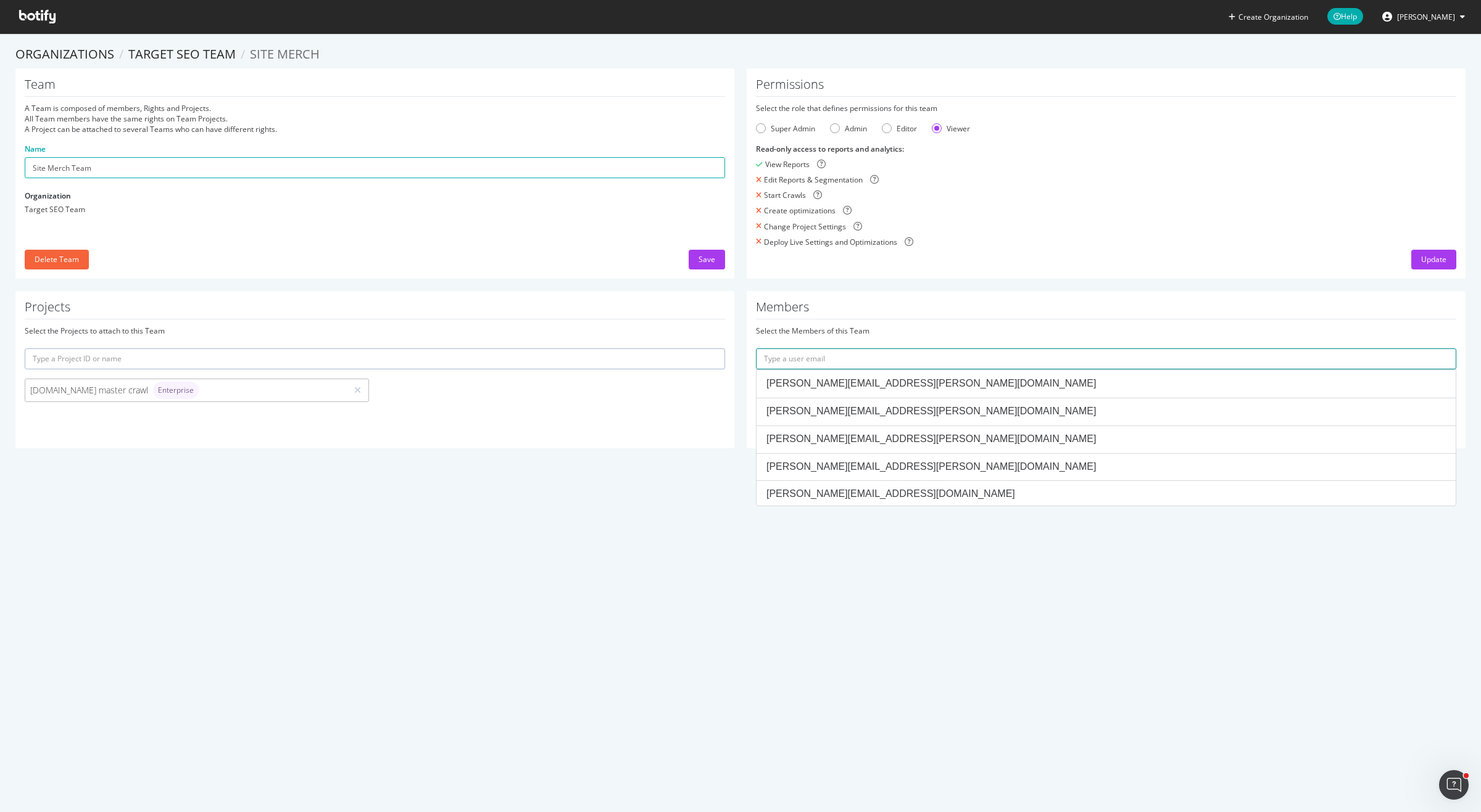
click at [924, 363] on input "text" at bounding box center [1106, 359] width 701 height 21
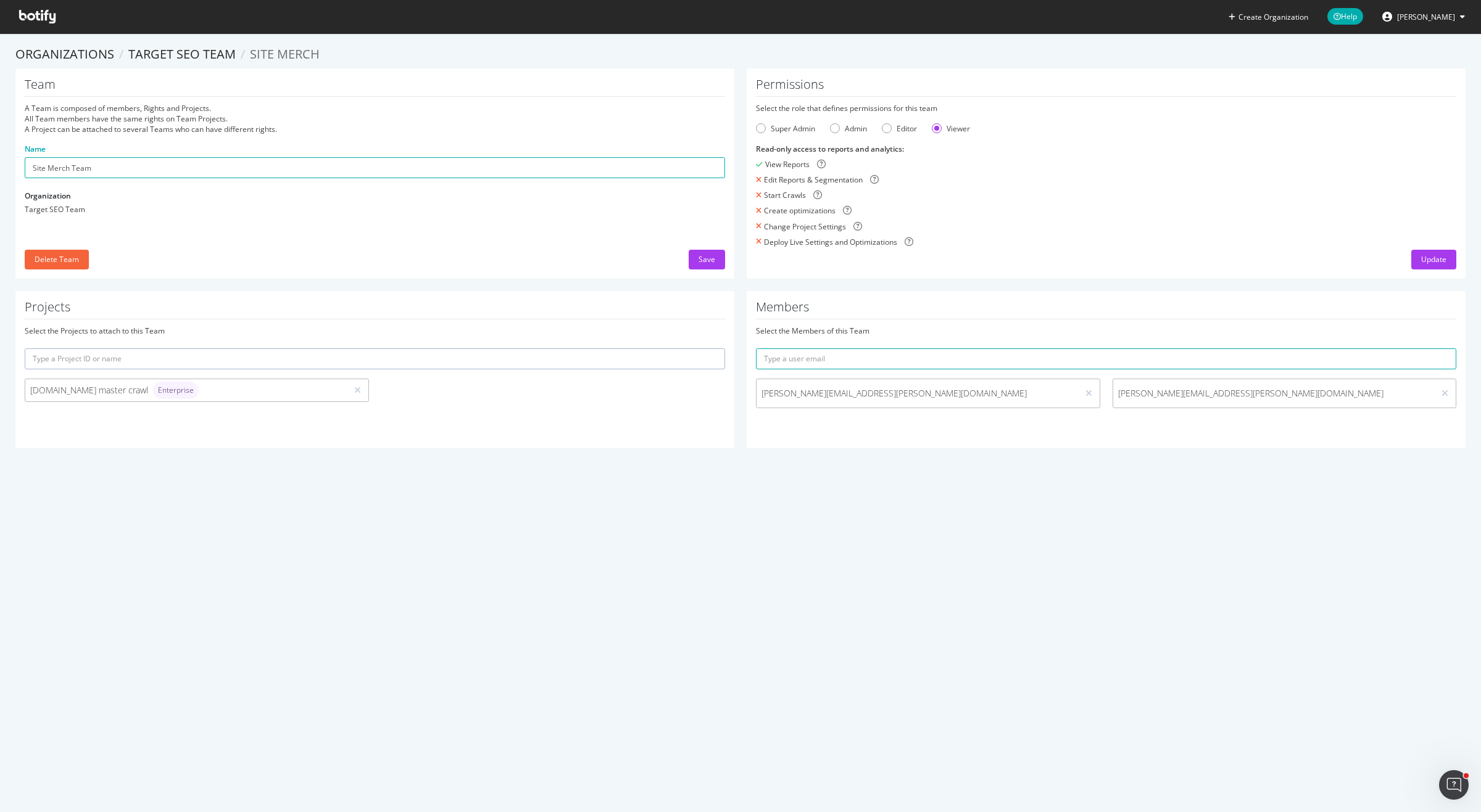
click at [1207, 462] on section "Organizations Target SEO Team Site Merch Team A Team is composed of members, Ri…" at bounding box center [740, 253] width 1481 height 440
click at [872, 360] on input "text" at bounding box center [1106, 359] width 701 height 21
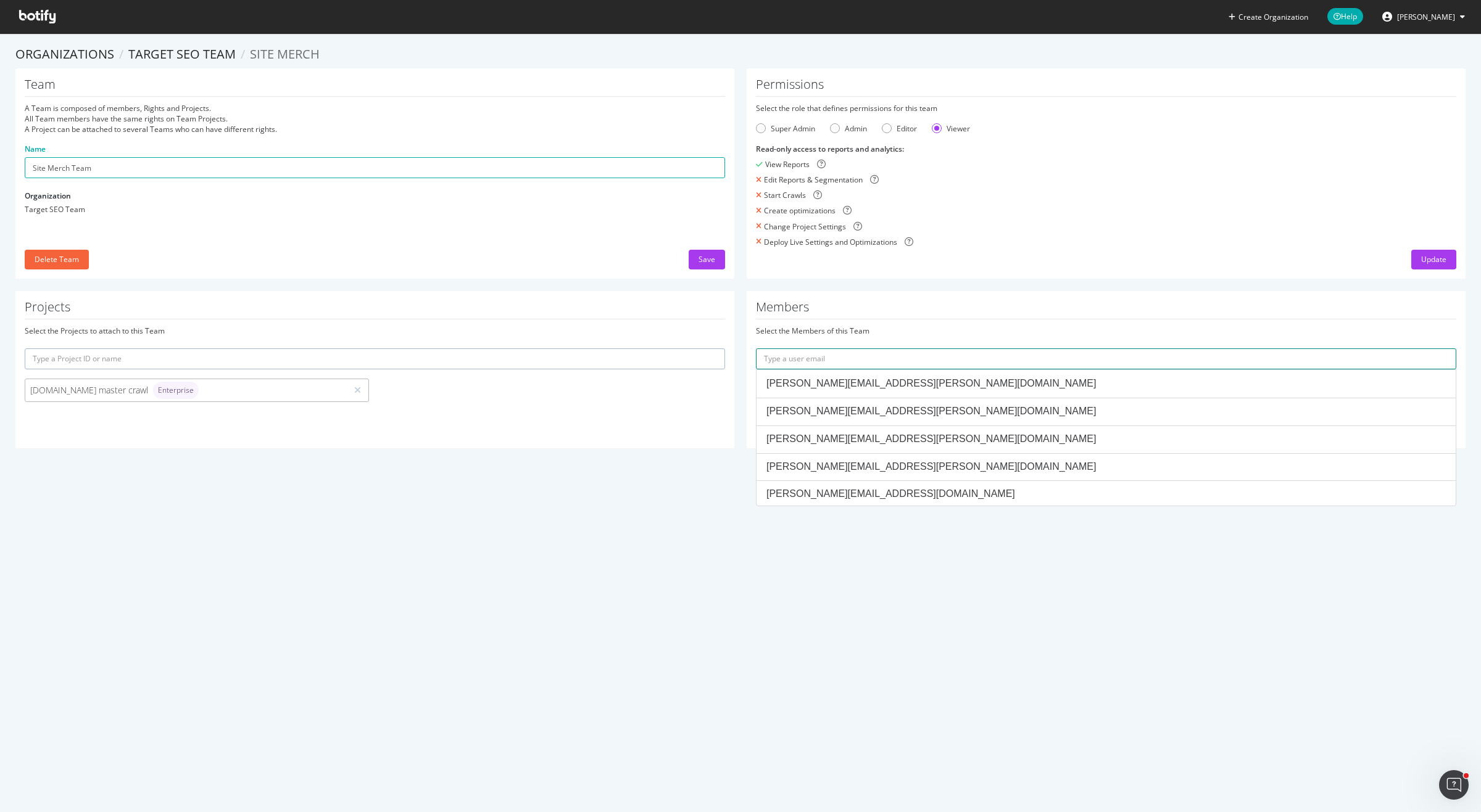
paste input "vanessa.benson@target.com"
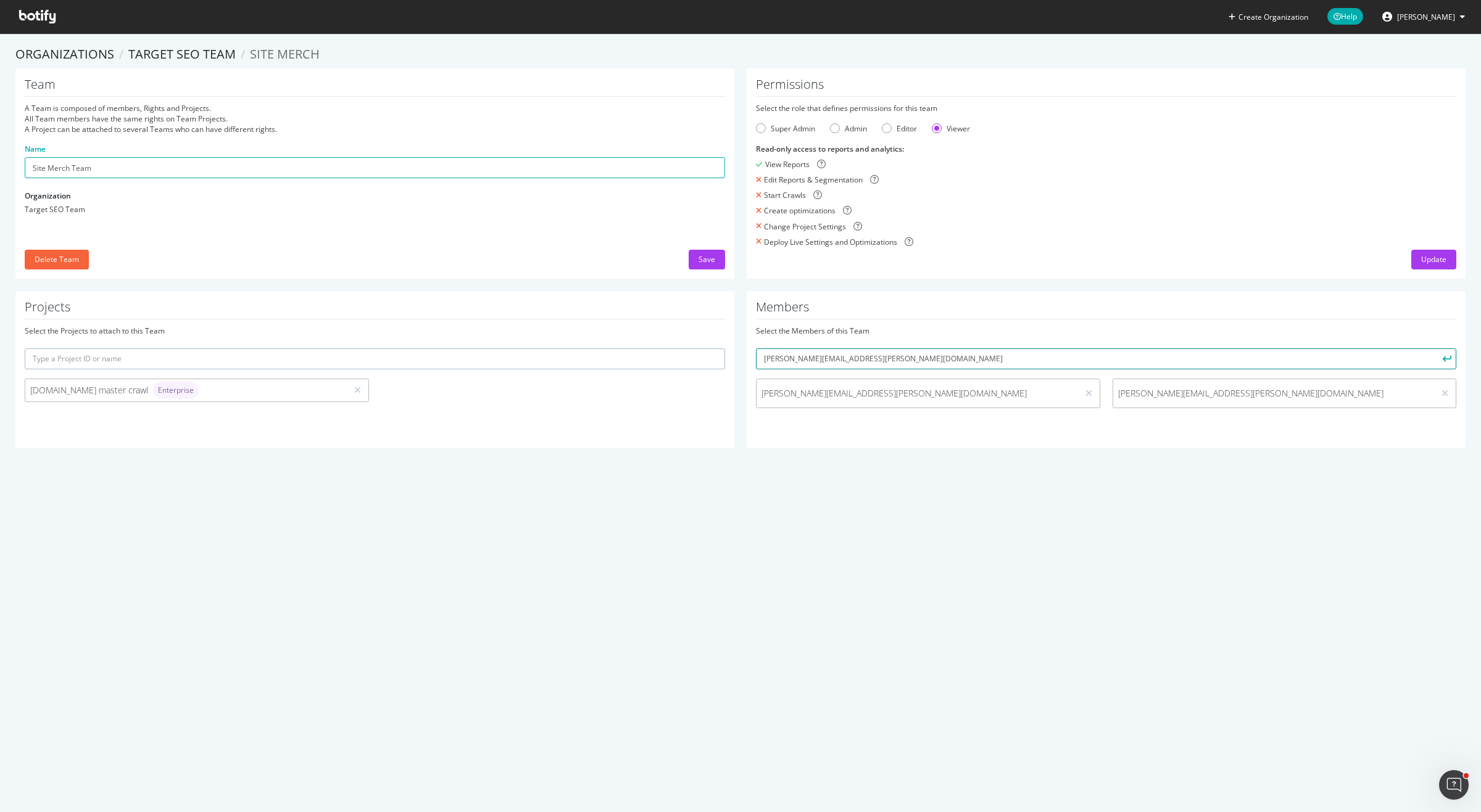
type input "vanessa.benson@target.com"
click at [1435, 349] on button "submit" at bounding box center [1445, 359] width 21 height 21
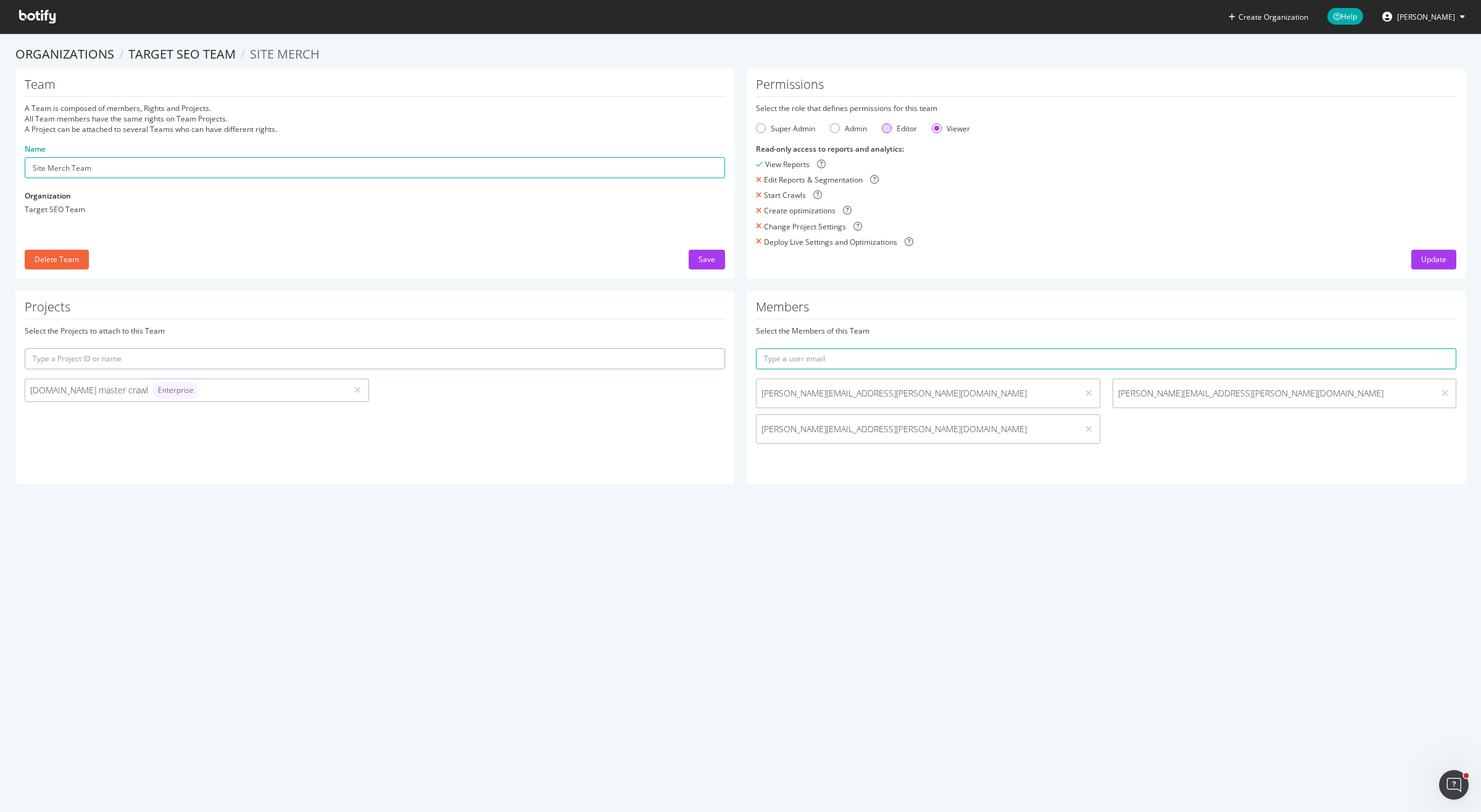
click at [886, 129] on div "Editor" at bounding box center [886, 128] width 10 height 10
click at [934, 129] on div "Viewer" at bounding box center [936, 128] width 10 height 10
click at [897, 129] on div "Editor" at bounding box center [906, 129] width 20 height 11
click at [938, 129] on div "Viewer" at bounding box center [936, 128] width 10 height 10
click at [910, 128] on div "Editor" at bounding box center [906, 129] width 20 height 11
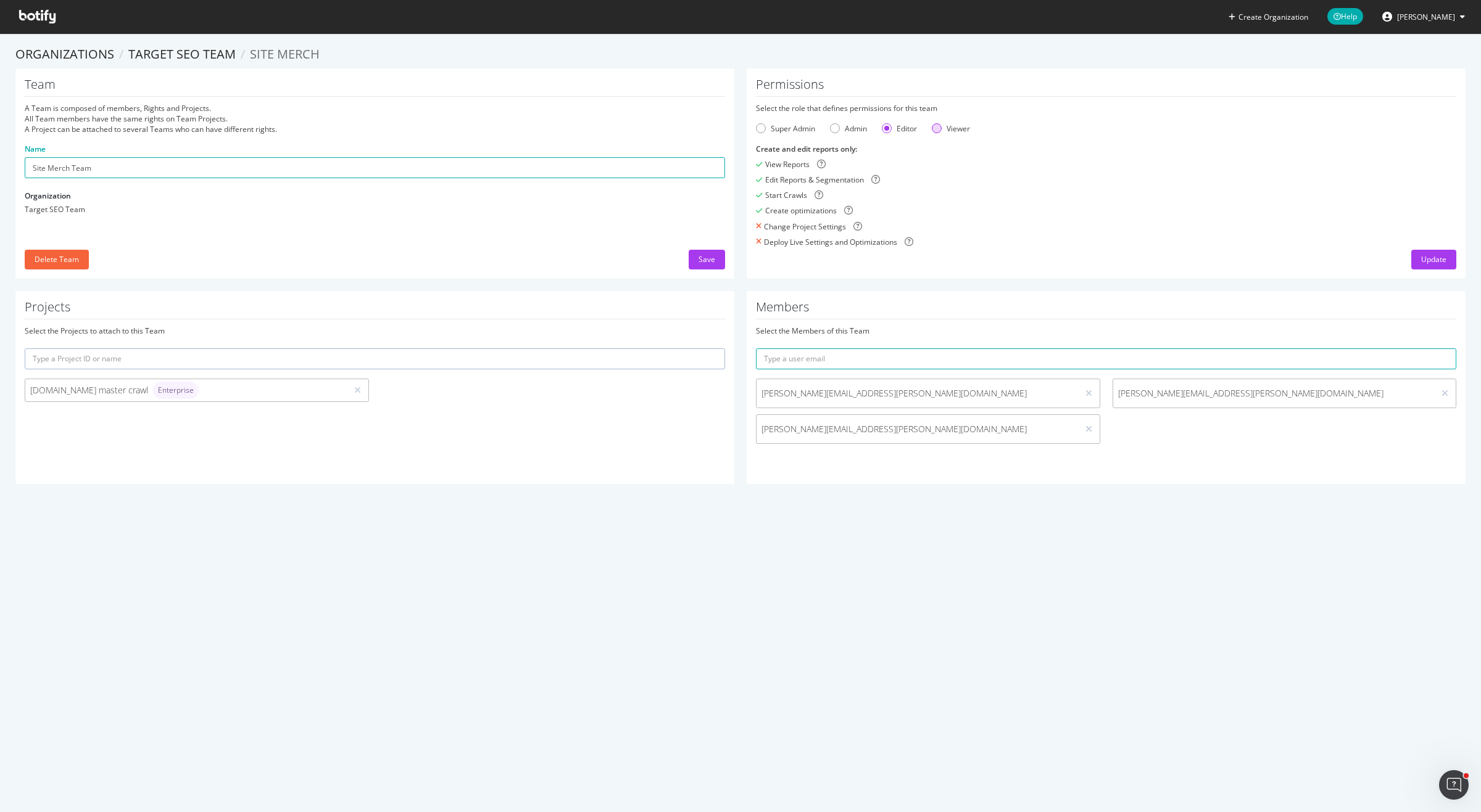
click at [942, 129] on div "Viewer" at bounding box center [936, 128] width 10 height 10
click at [1440, 256] on div "Update" at bounding box center [1434, 259] width 25 height 11
click at [710, 262] on div "Save" at bounding box center [707, 259] width 16 height 11
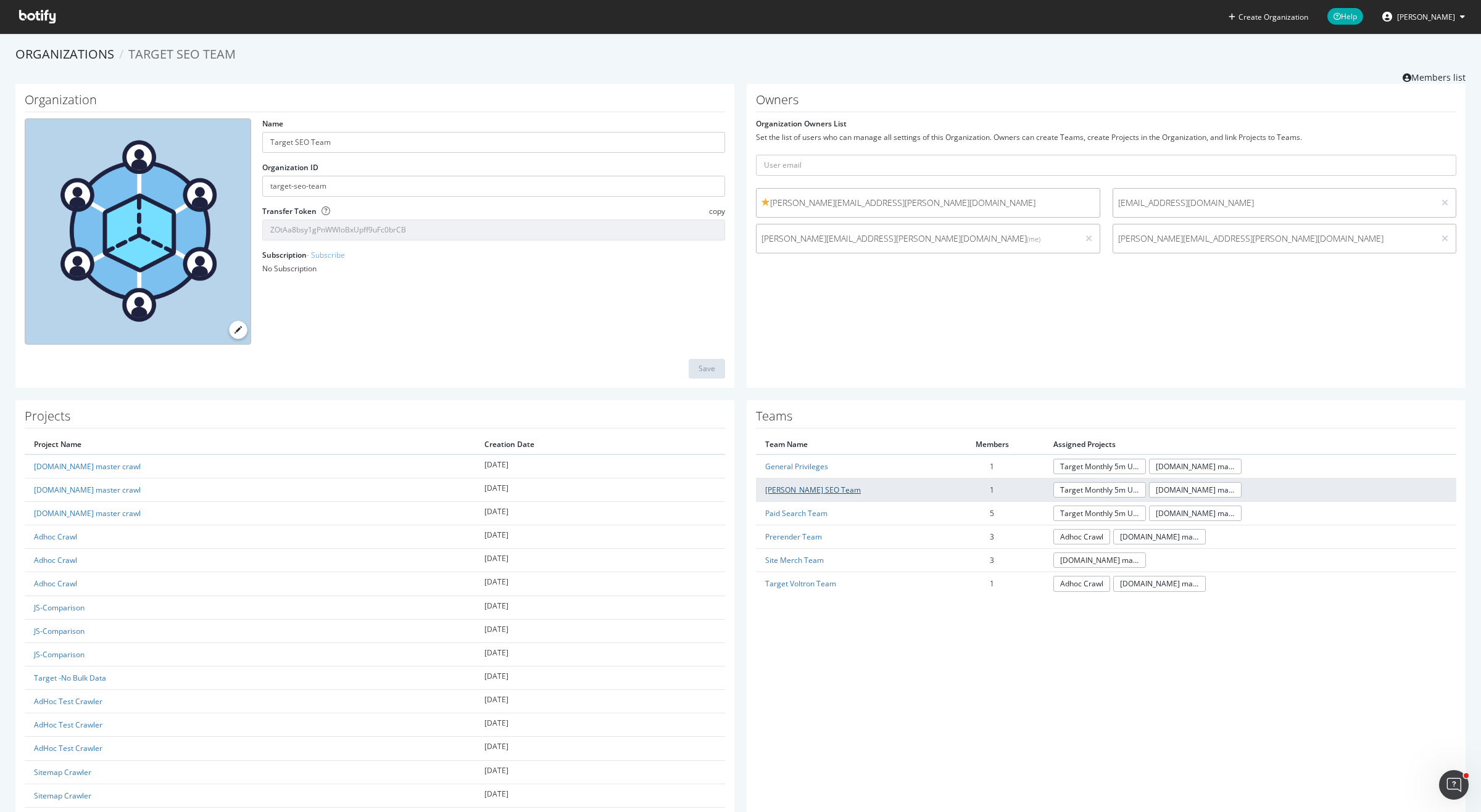
click at [808, 488] on link "[PERSON_NAME] SEO Team" at bounding box center [813, 490] width 96 height 11
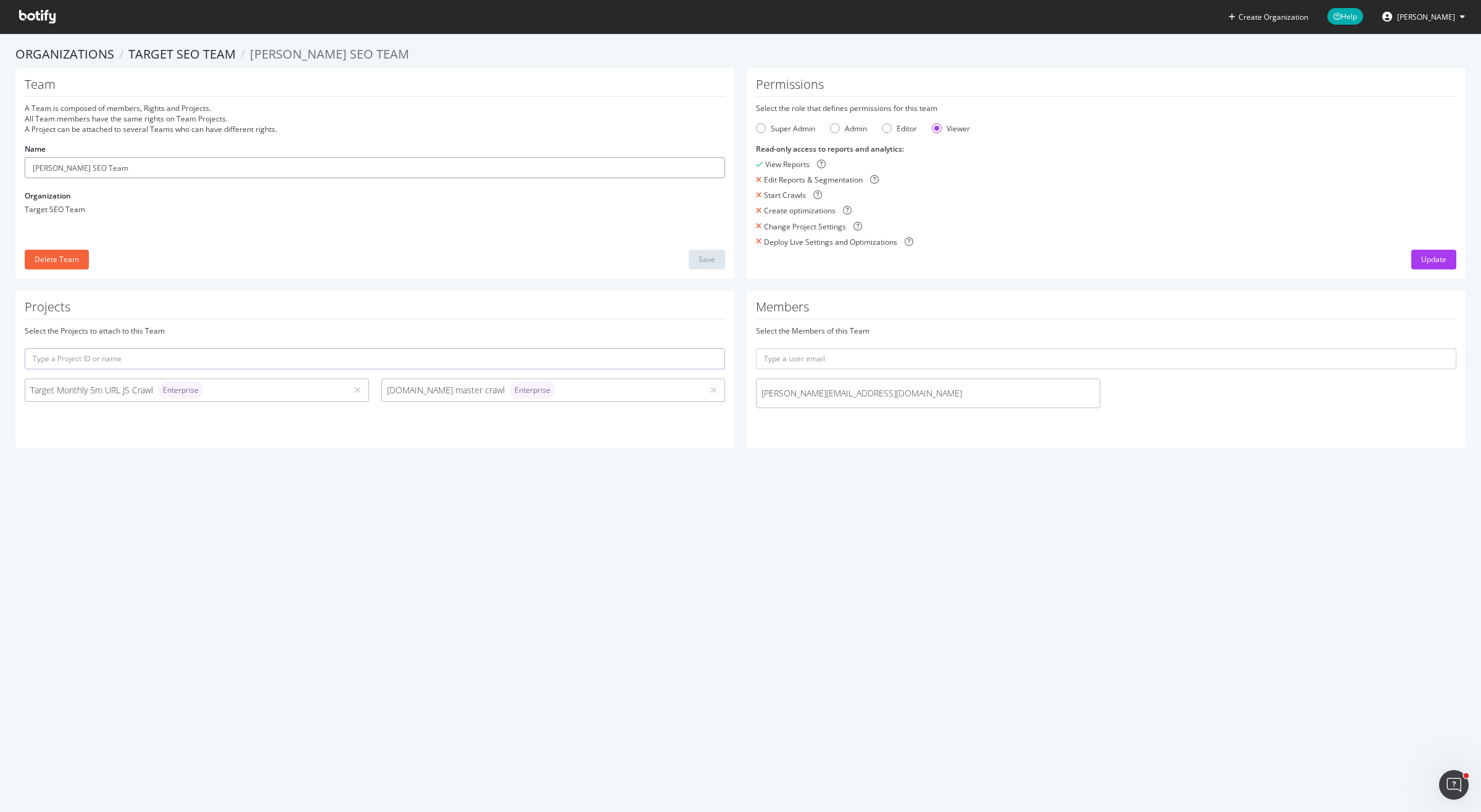
drag, startPoint x: 156, startPoint y: 163, endPoint x: 45, endPoint y: 150, distance: 111.8
click at [15, 150] on div "Team A Team is composed of members, Rights and Projects. All Team members have …" at bounding box center [374, 174] width 719 height 210
drag, startPoint x: 63, startPoint y: 165, endPoint x: 74, endPoint y: 165, distance: 11.0
click at [65, 165] on input "[PERSON_NAME] SEO Team" at bounding box center [374, 168] width 701 height 21
type input "SEO Team"
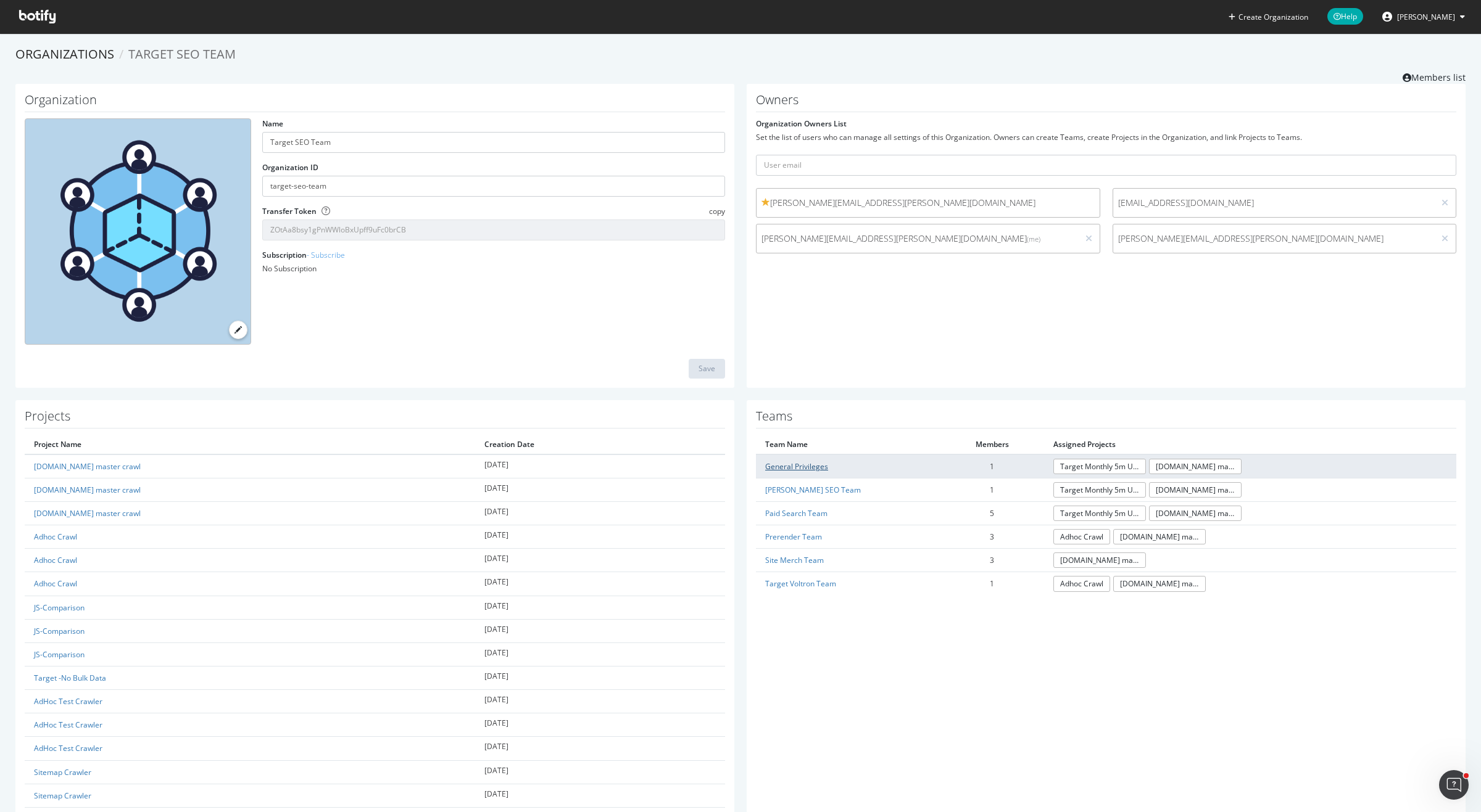
click at [800, 469] on link "General Privileges" at bounding box center [796, 467] width 63 height 11
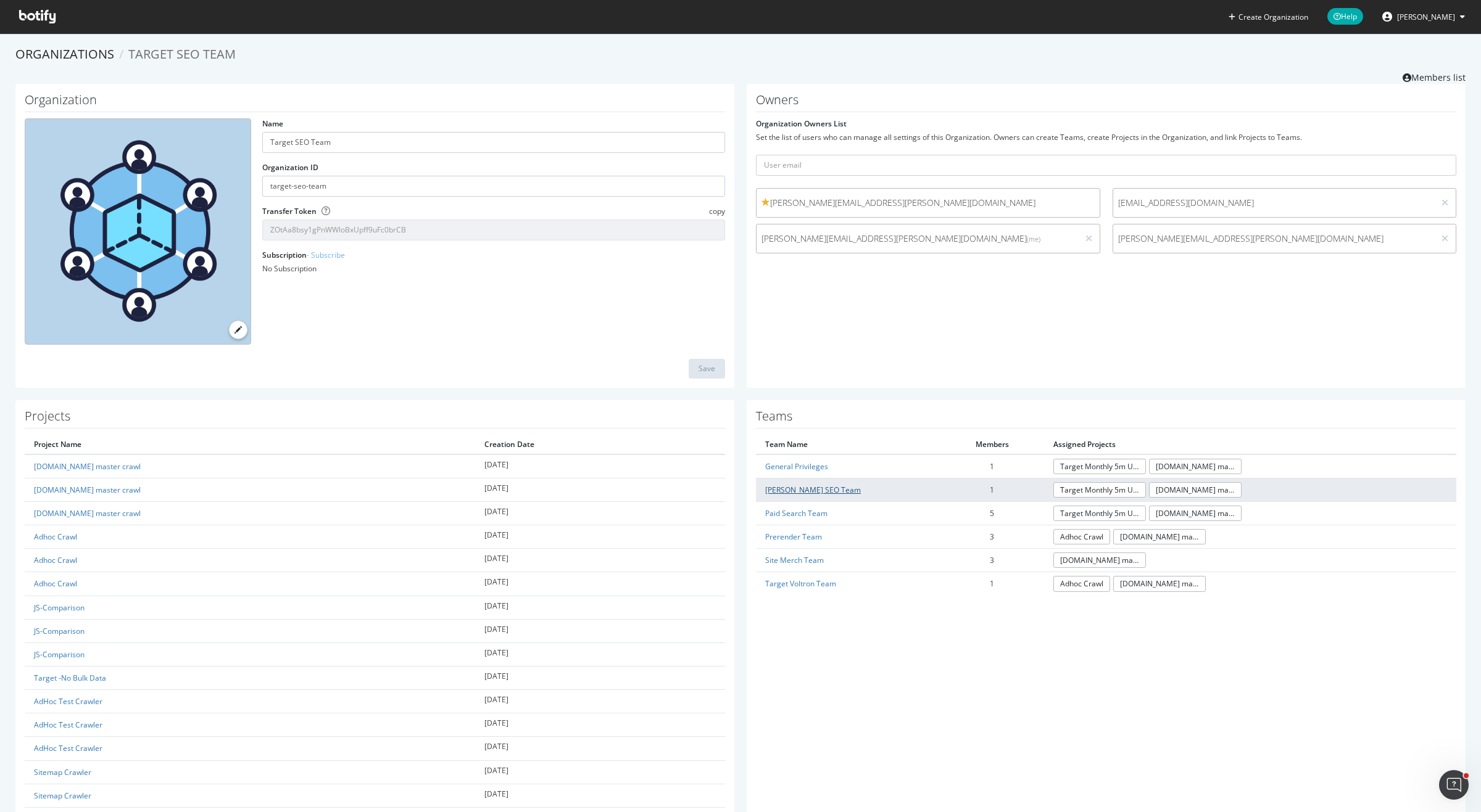
click at [800, 492] on link "[PERSON_NAME] SEO Team" at bounding box center [813, 490] width 96 height 11
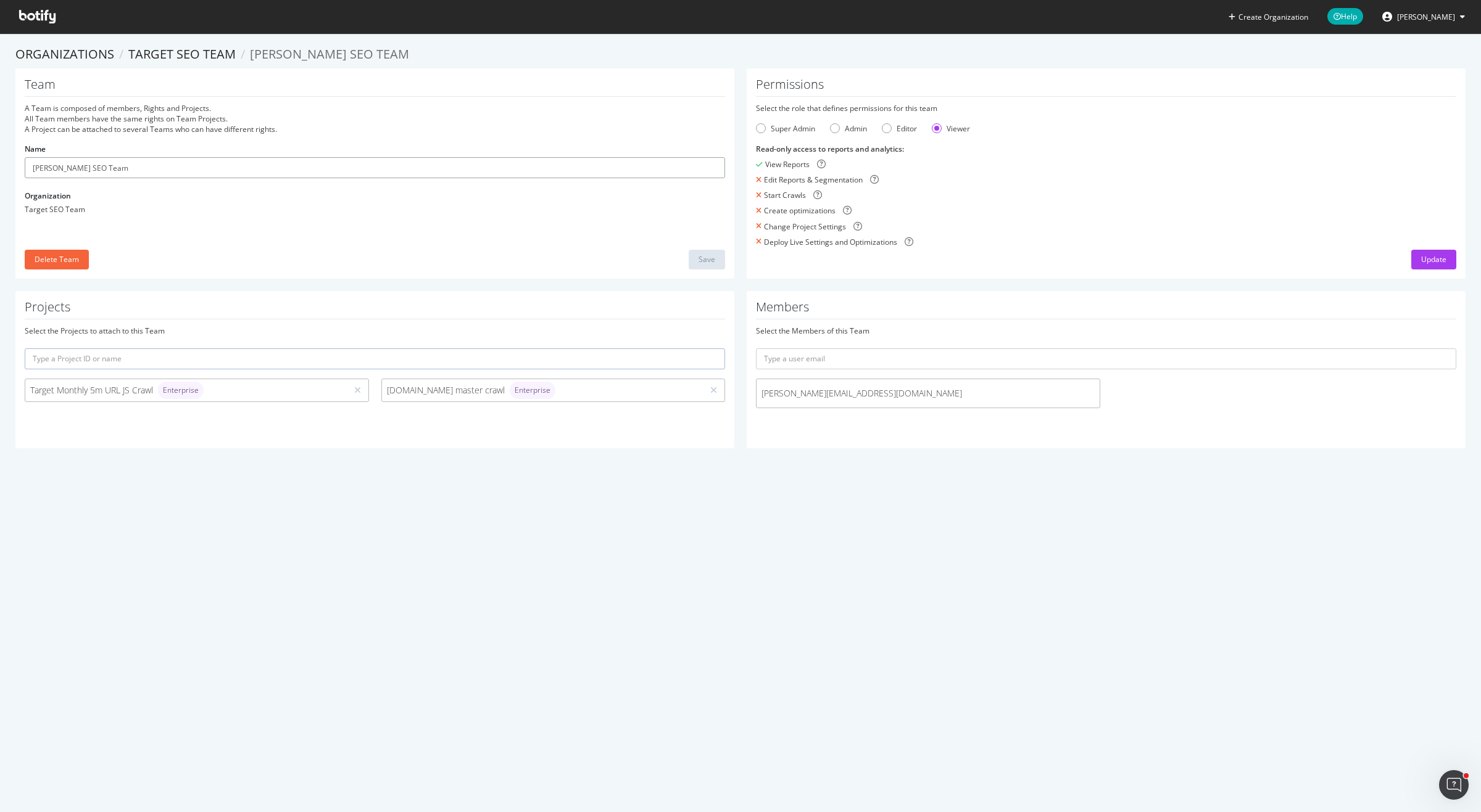
click at [124, 164] on input "[PERSON_NAME] SEO Team" at bounding box center [374, 168] width 701 height 21
drag, startPoint x: 108, startPoint y: 165, endPoint x: 42, endPoint y: 156, distance: 66.6
click at [5, 144] on section "Organizations Target SEO Team Kelsey's SEO Team Team A Team is composed of memb…" at bounding box center [740, 253] width 1481 height 440
drag, startPoint x: 63, startPoint y: 166, endPoint x: 75, endPoint y: 166, distance: 12.0
click at [64, 166] on input "[PERSON_NAME] SEO Team" at bounding box center [374, 168] width 701 height 21
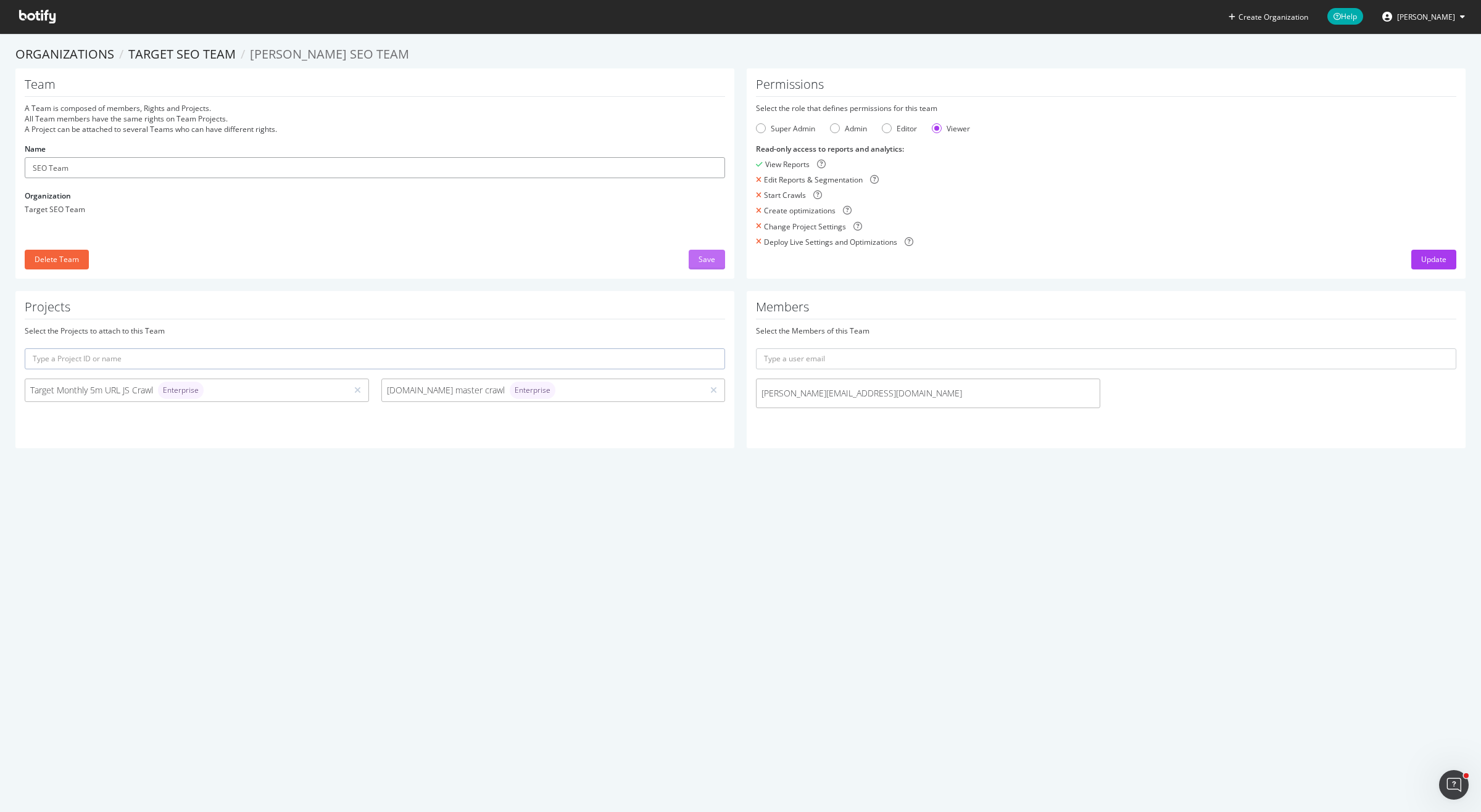
type input "SEO Team"
click at [716, 259] on button "Save" at bounding box center [707, 260] width 36 height 20
click at [762, 126] on div "Super Admin" at bounding box center [760, 128] width 10 height 10
click at [806, 361] on input "text" at bounding box center [1106, 359] width 701 height 21
type input "z"
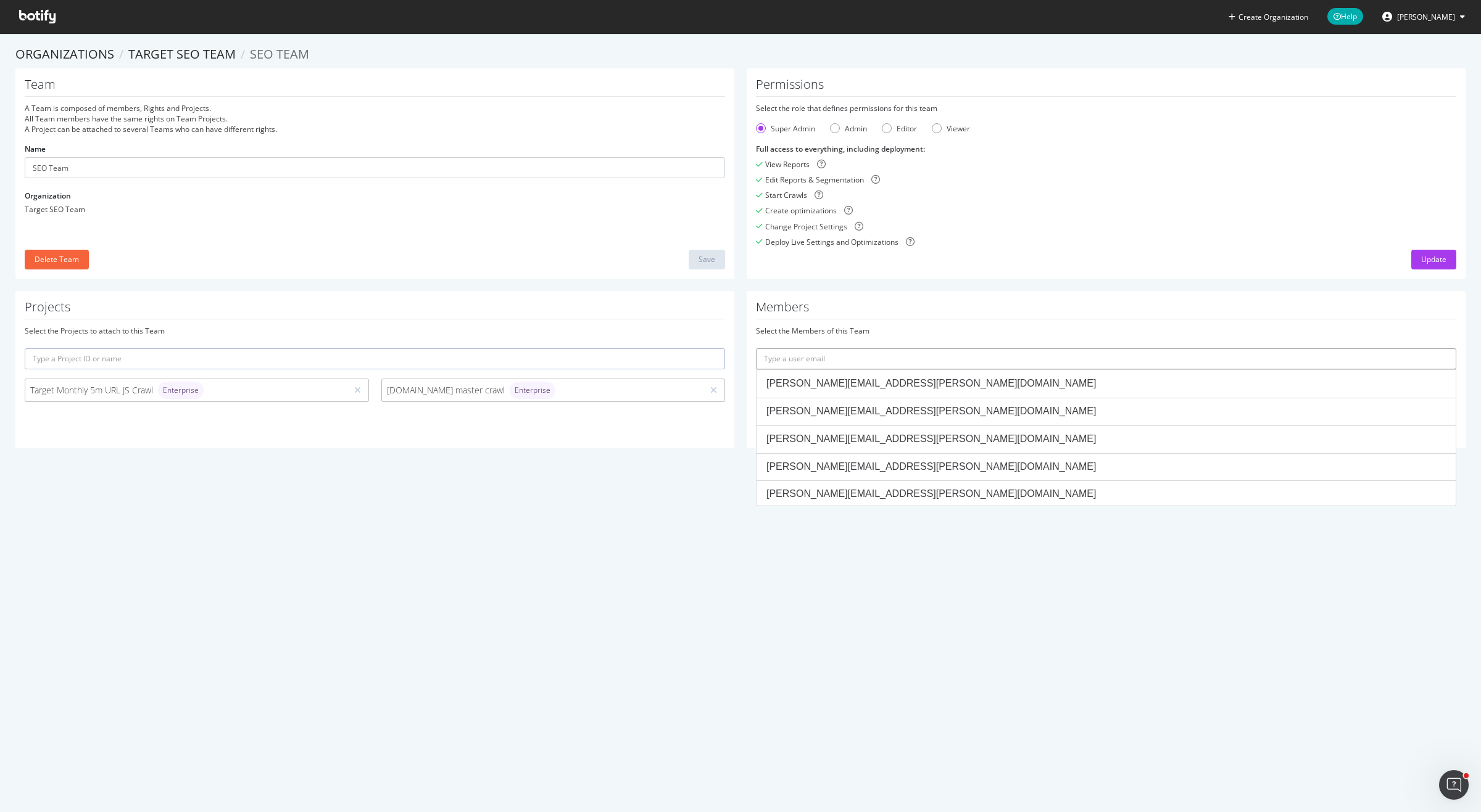
type input "z"
paste input "[PERSON_NAME][EMAIL_ADDRESS][PERSON_NAME][DOMAIN_NAME]"
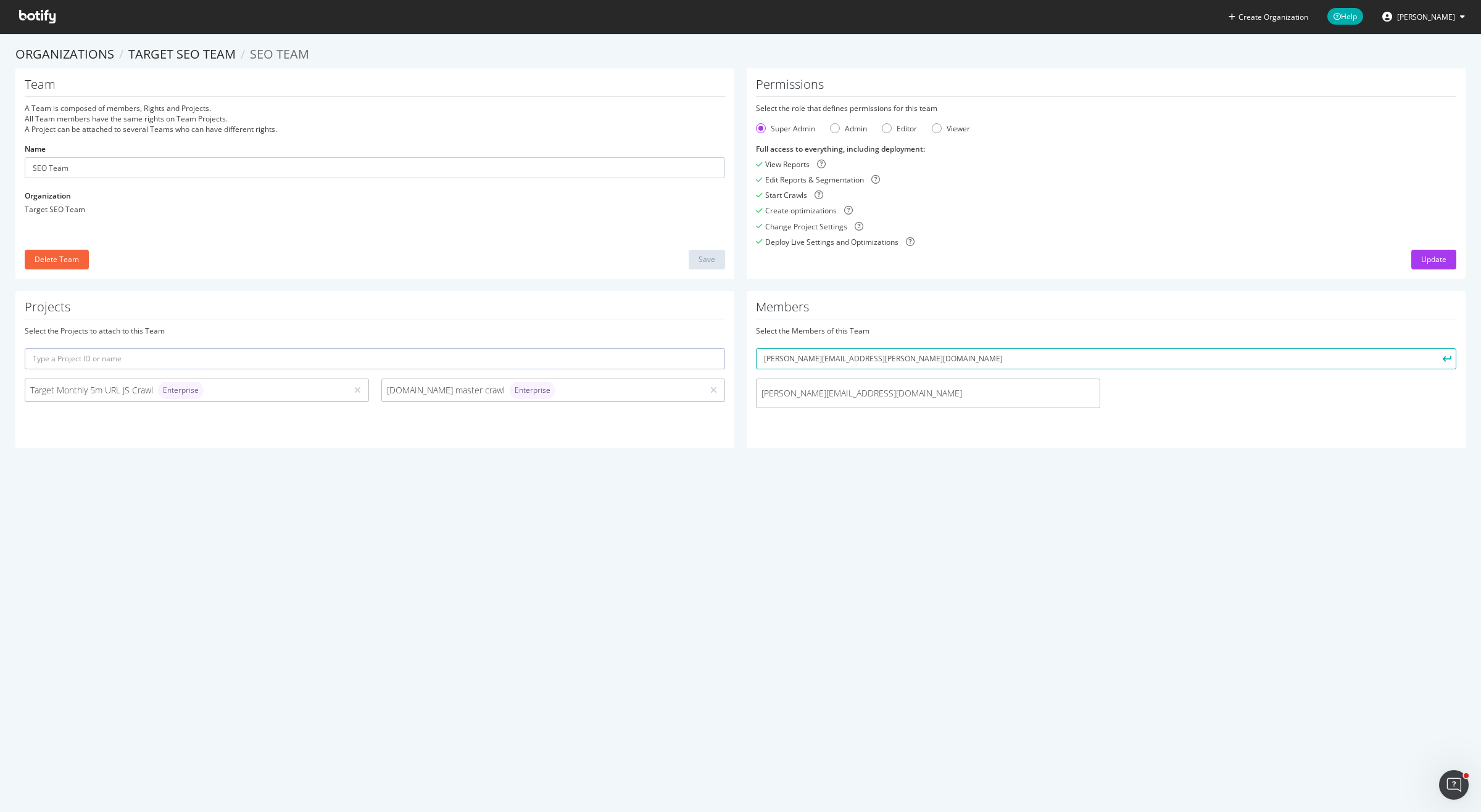
click at [873, 391] on span "[PERSON_NAME][EMAIL_ADDRESS][DOMAIN_NAME]" at bounding box center [928, 393] width 334 height 13
click at [1421, 258] on div "Update" at bounding box center [1434, 259] width 25 height 11
click at [866, 390] on span "[PERSON_NAME][EMAIL_ADDRESS][DOMAIN_NAME]" at bounding box center [928, 393] width 334 height 13
click at [873, 394] on span "[PERSON_NAME][EMAIL_ADDRESS][DOMAIN_NAME]" at bounding box center [928, 393] width 334 height 13
click at [1230, 356] on input "[PERSON_NAME][EMAIL_ADDRESS][PERSON_NAME][DOMAIN_NAME]" at bounding box center [1106, 359] width 701 height 21
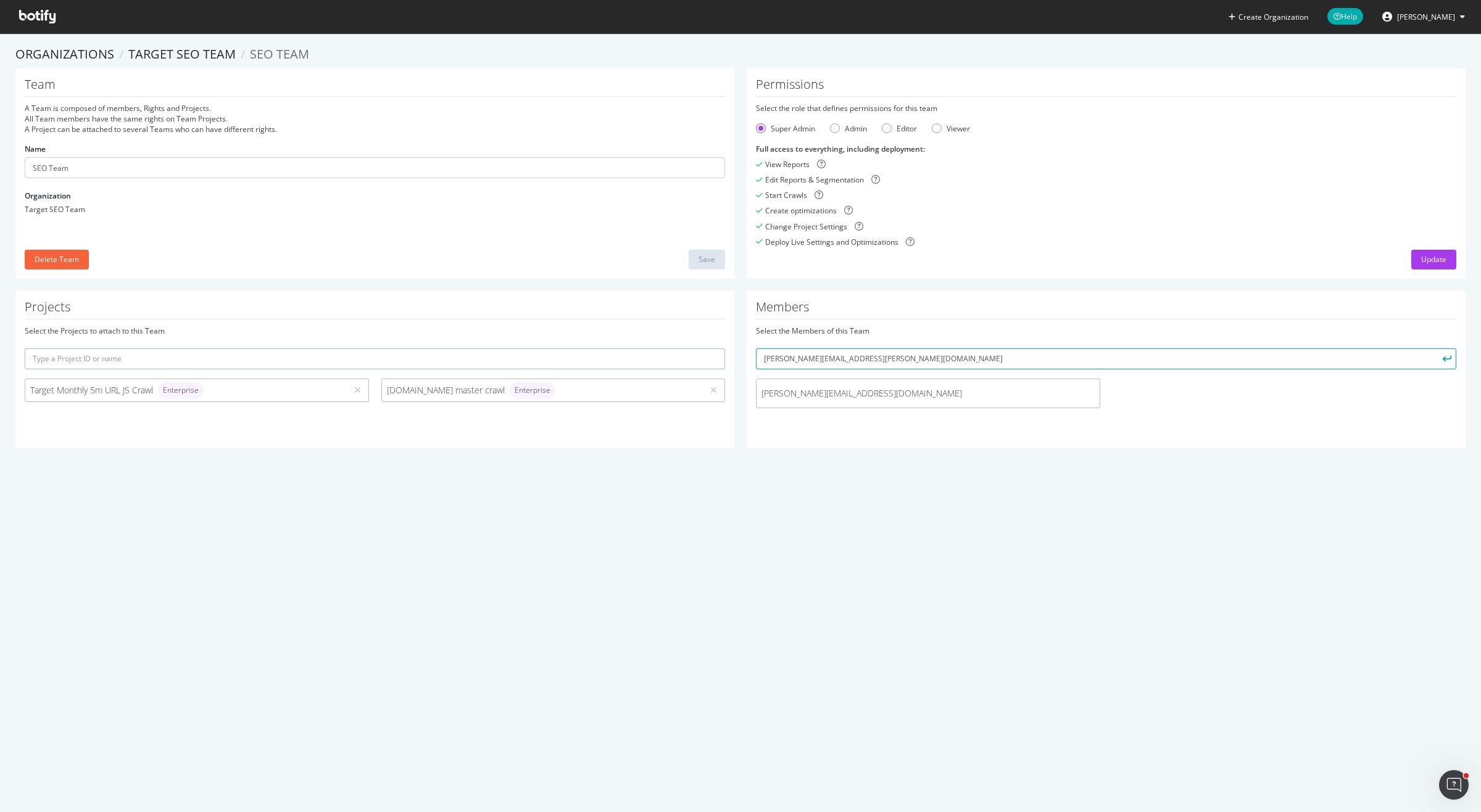
drag, startPoint x: 1342, startPoint y: 392, endPoint x: 1336, endPoint y: 392, distance: 6.0
click at [1342, 392] on div "[PERSON_NAME][EMAIL_ADDRESS][DOMAIN_NAME]" at bounding box center [1106, 396] width 712 height 35
click at [1183, 366] on input "[PERSON_NAME][EMAIL_ADDRESS][PERSON_NAME][DOMAIN_NAME]" at bounding box center [1106, 359] width 701 height 21
type input "[PERSON_NAME][EMAIL_ADDRESS][PERSON_NAME][DOMAIN_NAME]"
click at [1435, 349] on button "submit" at bounding box center [1445, 359] width 21 height 21
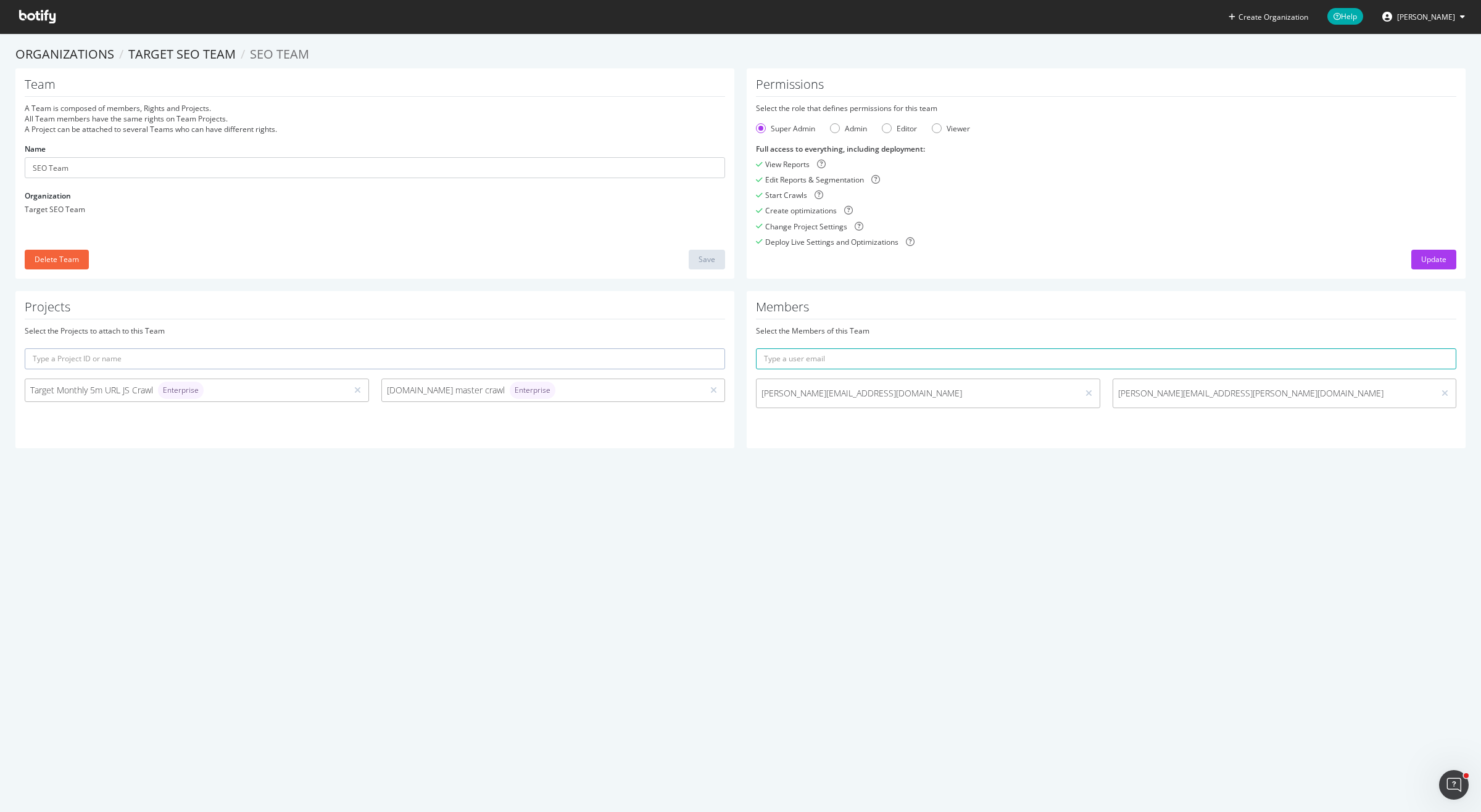
click at [1092, 392] on div at bounding box center [1089, 393] width 12 height 14
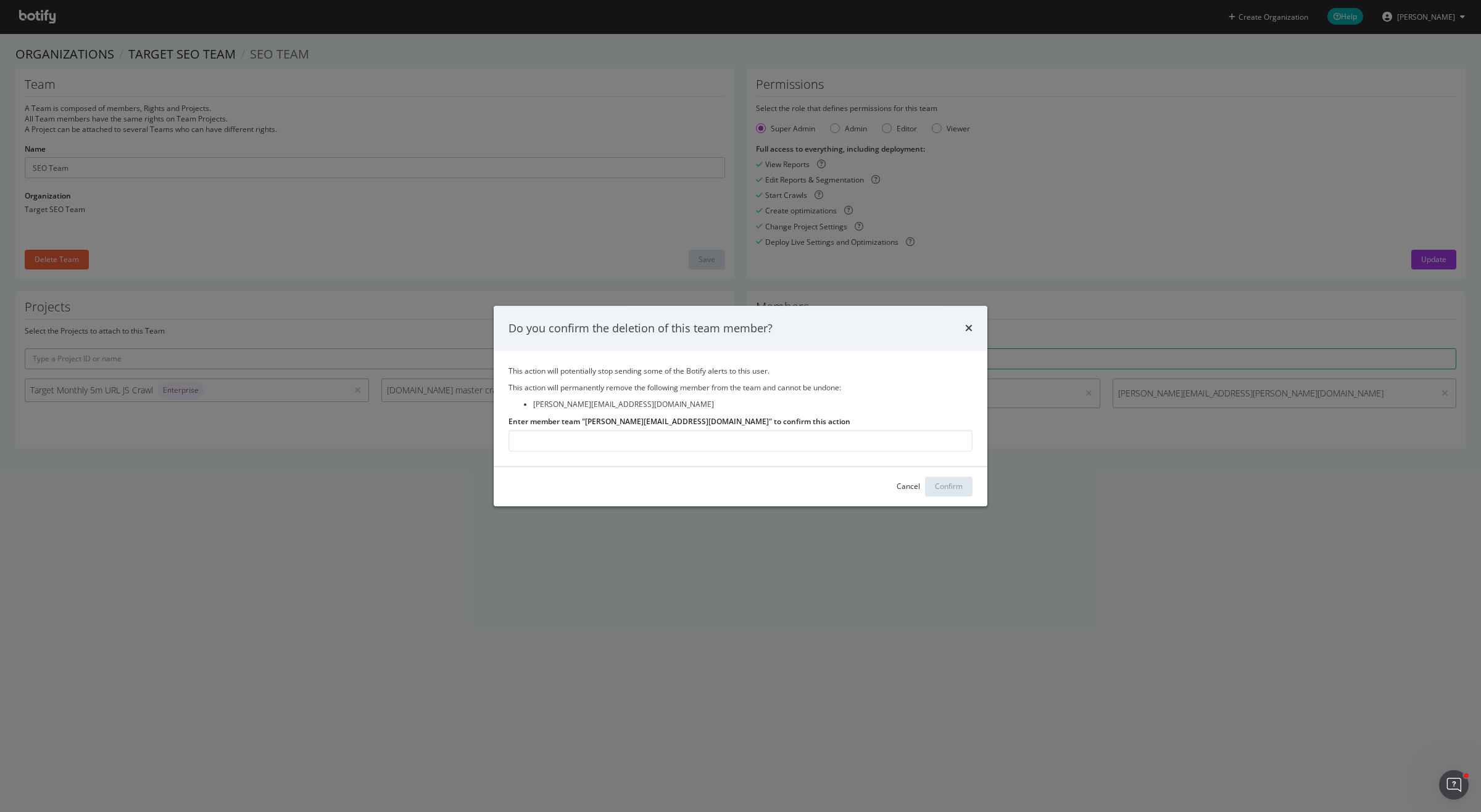
click at [681, 419] on label "Enter member team "Michelle.Taibi1@target.com" to confirm this action" at bounding box center [679, 421] width 342 height 11
drag, startPoint x: 677, startPoint y: 420, endPoint x: 588, endPoint y: 420, distance: 89.0
click at [588, 421] on label "Enter member team "Michelle.Taibi1@target.com" to confirm this action" at bounding box center [679, 421] width 342 height 11
click at [588, 430] on input "Enter member team "Michelle.Taibi1@target.com" to confirm this action" at bounding box center [740, 440] width 464 height 22
click at [577, 445] on input "Enter member team "Michelle.Taibi1@target.com" to confirm this action" at bounding box center [740, 440] width 464 height 22
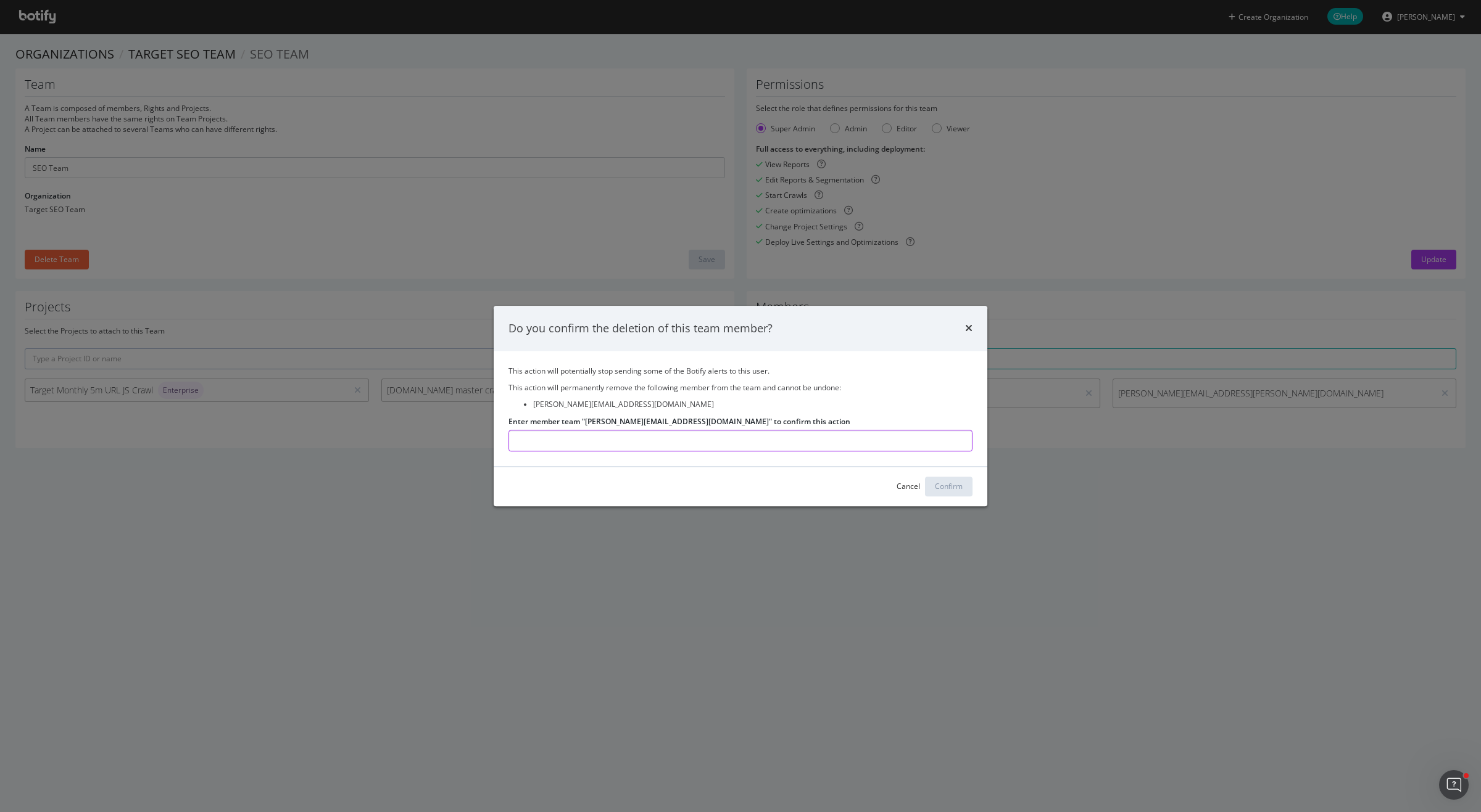
paste input "[PERSON_NAME][EMAIL_ADDRESS][PERSON_NAME][DOMAIN_NAME]"
click at [777, 469] on div "Cancel Confirm" at bounding box center [740, 487] width 494 height 40
drag, startPoint x: 665, startPoint y: 444, endPoint x: 475, endPoint y: 424, distance: 191.0
click at [478, 425] on div "Do you confirm the deletion of this team member? This action will potentially s…" at bounding box center [740, 406] width 1481 height 812
type input "[PERSON_NAME][EMAIL_ADDRESS][DOMAIN_NAME]"
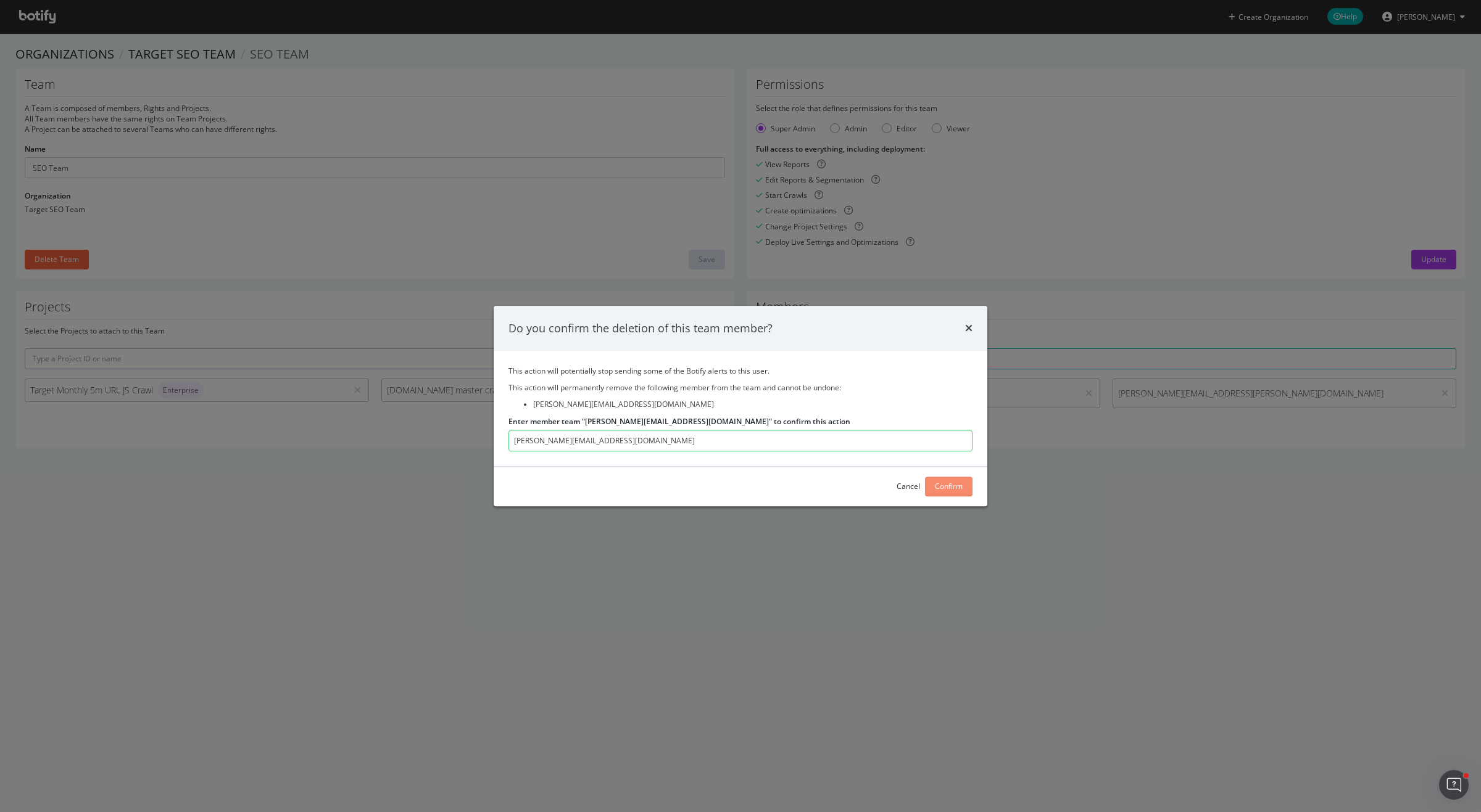
click at [949, 488] on div "Confirm" at bounding box center [948, 488] width 28 height 11
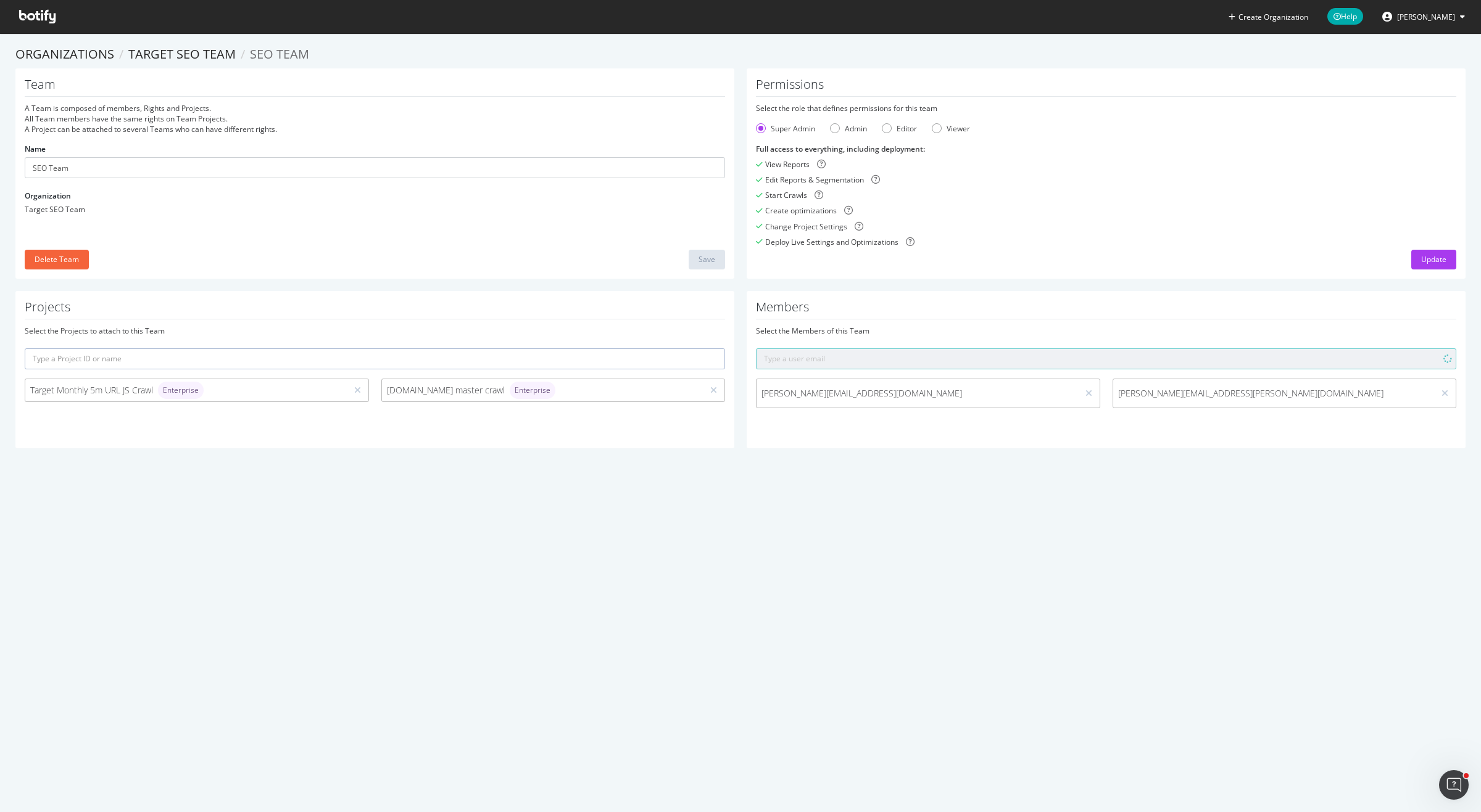
click at [1091, 395] on div at bounding box center [1089, 393] width 12 height 14
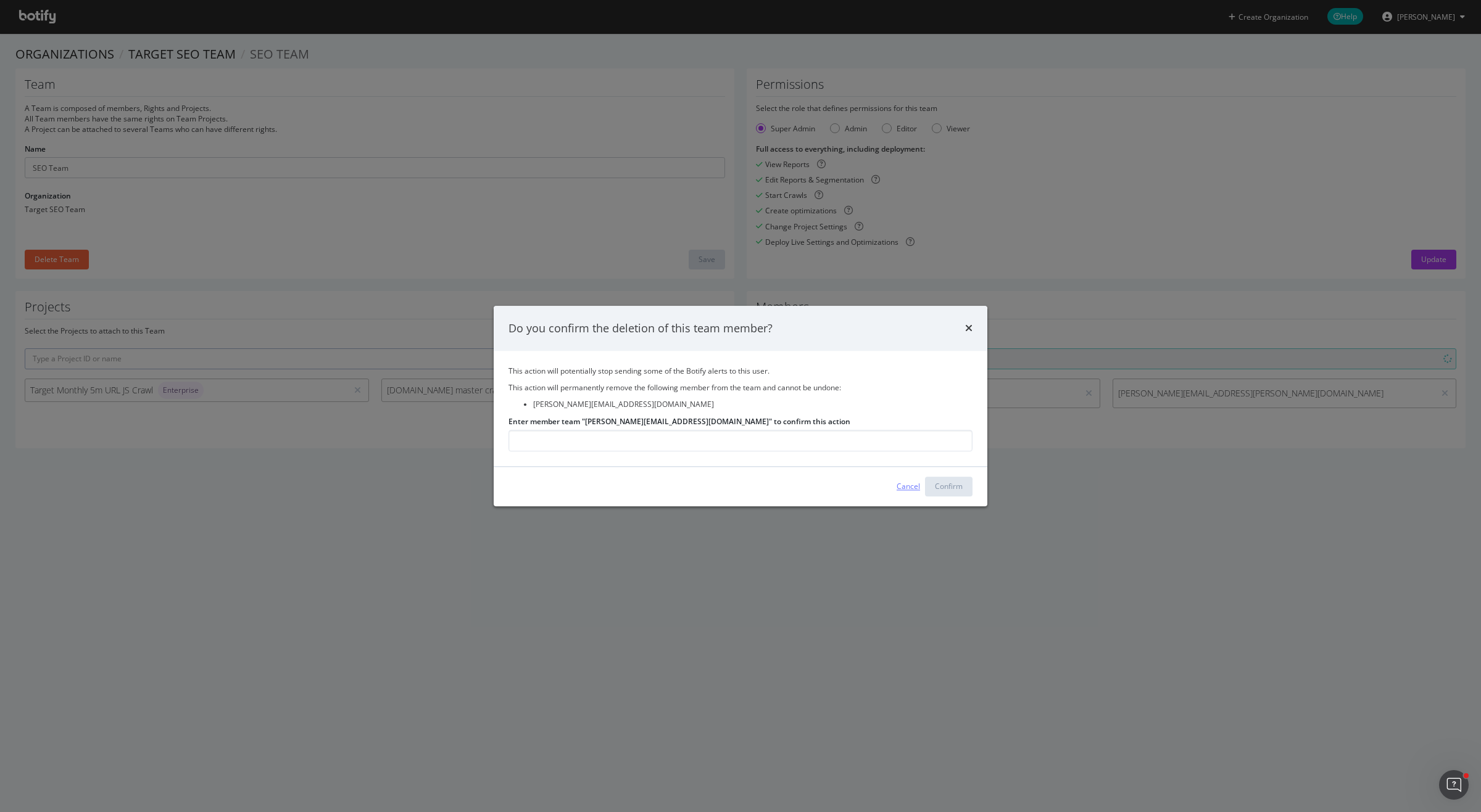
click at [911, 488] on div "Cancel" at bounding box center [908, 488] width 24 height 11
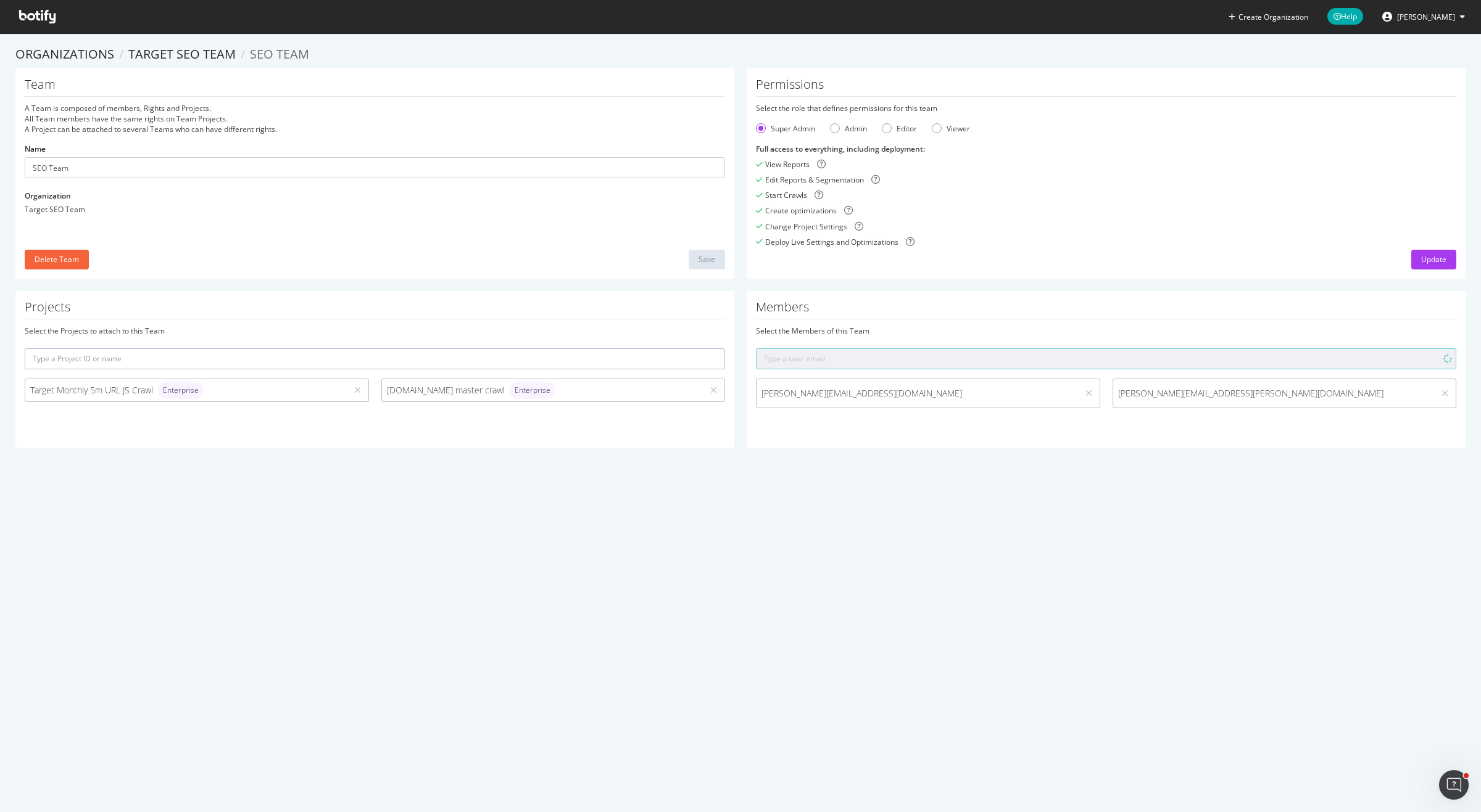
click at [882, 388] on span "[PERSON_NAME][EMAIL_ADDRESS][DOMAIN_NAME]" at bounding box center [917, 393] width 312 height 13
